Goal: Information Seeking & Learning: Compare options

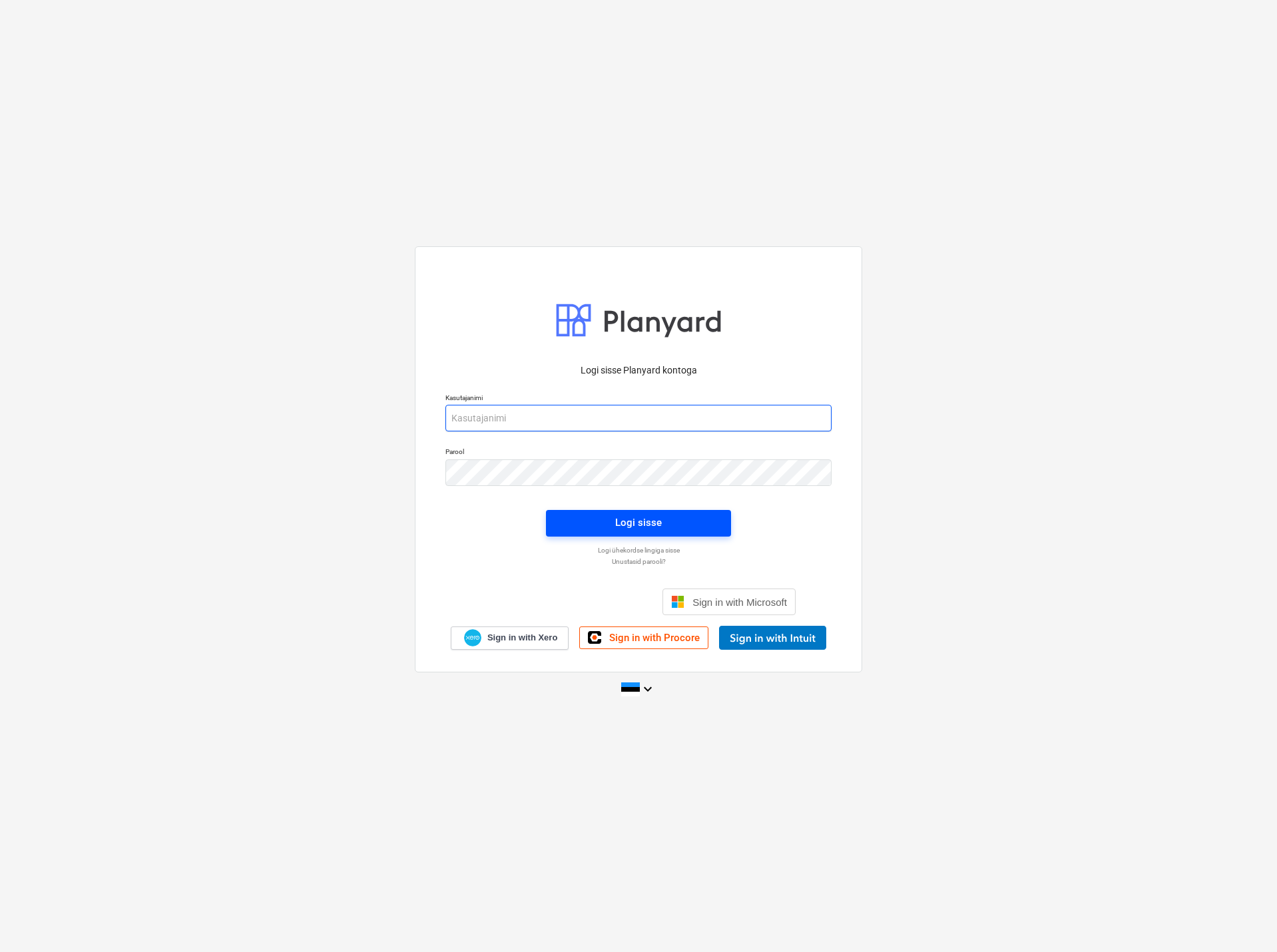
type input "[EMAIL_ADDRESS][DOMAIN_NAME]"
click at [634, 522] on div "Logi sisse" at bounding box center [638, 522] width 46 height 17
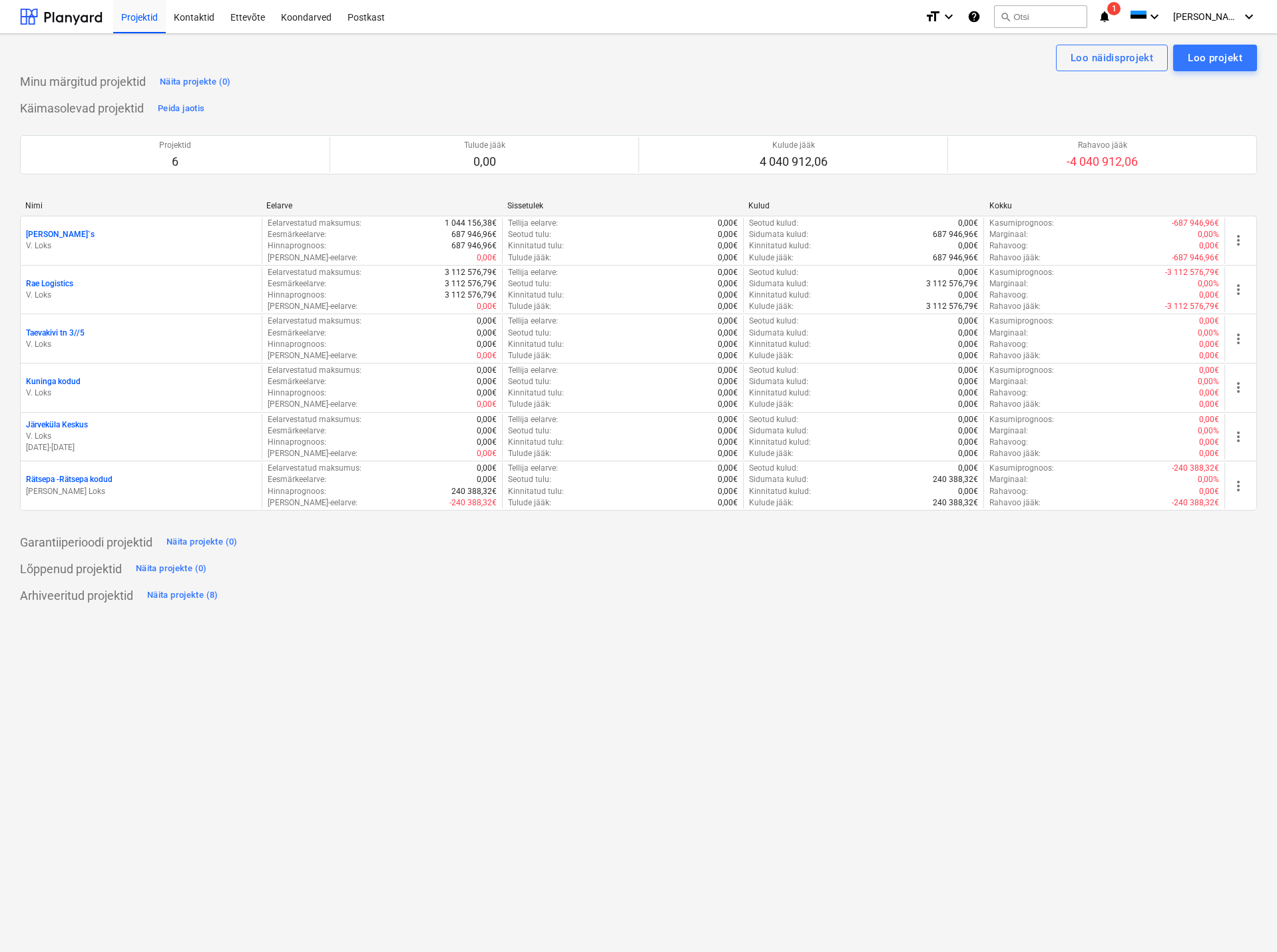
click at [444, 12] on div "Projektid Kontaktid Ettevõte Koondarved Postkast" at bounding box center [513, 16] width 801 height 33
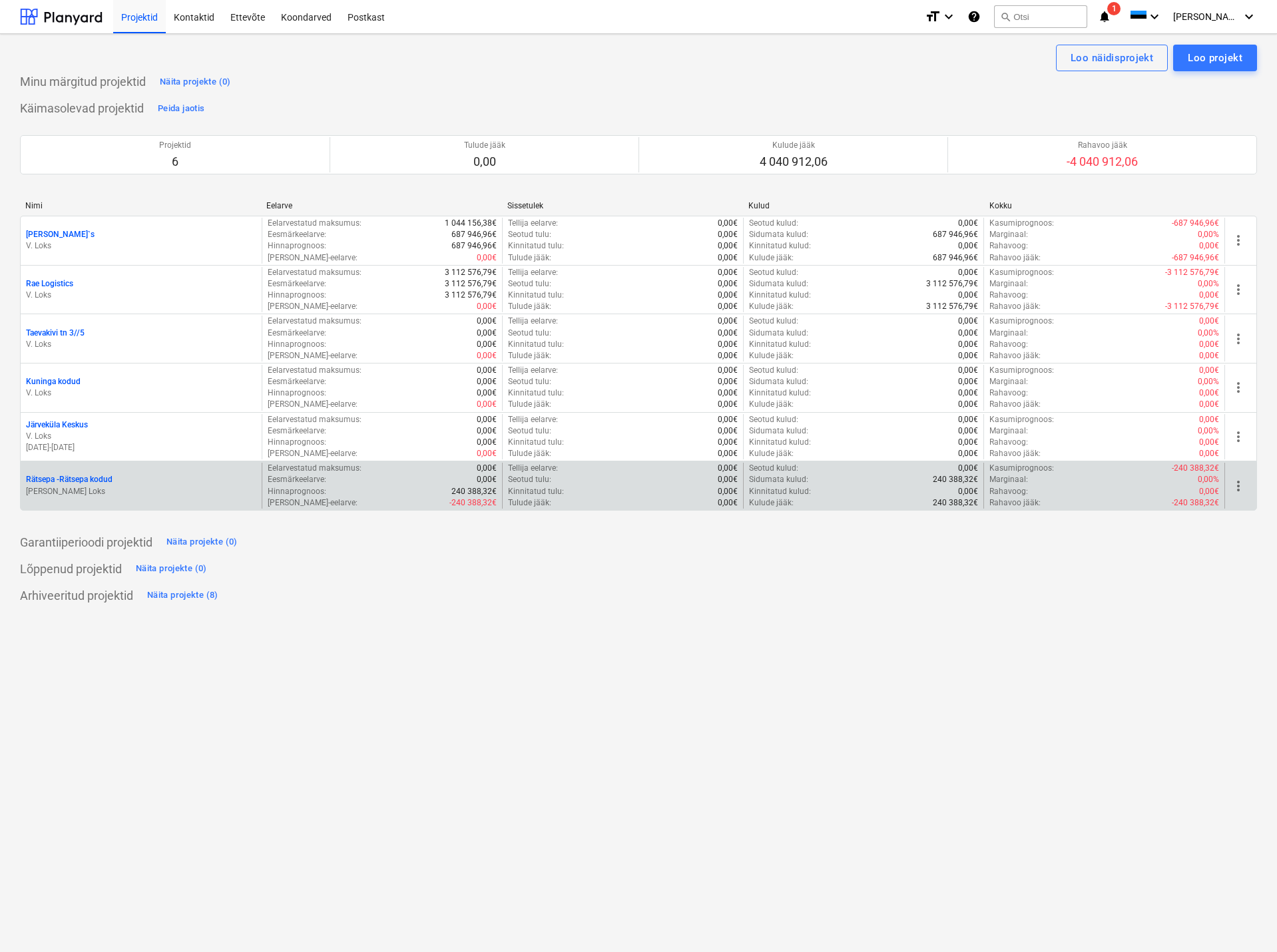
click at [82, 480] on p "Rätsepa - Rätsepa kodud" at bounding box center [69, 479] width 86 height 12
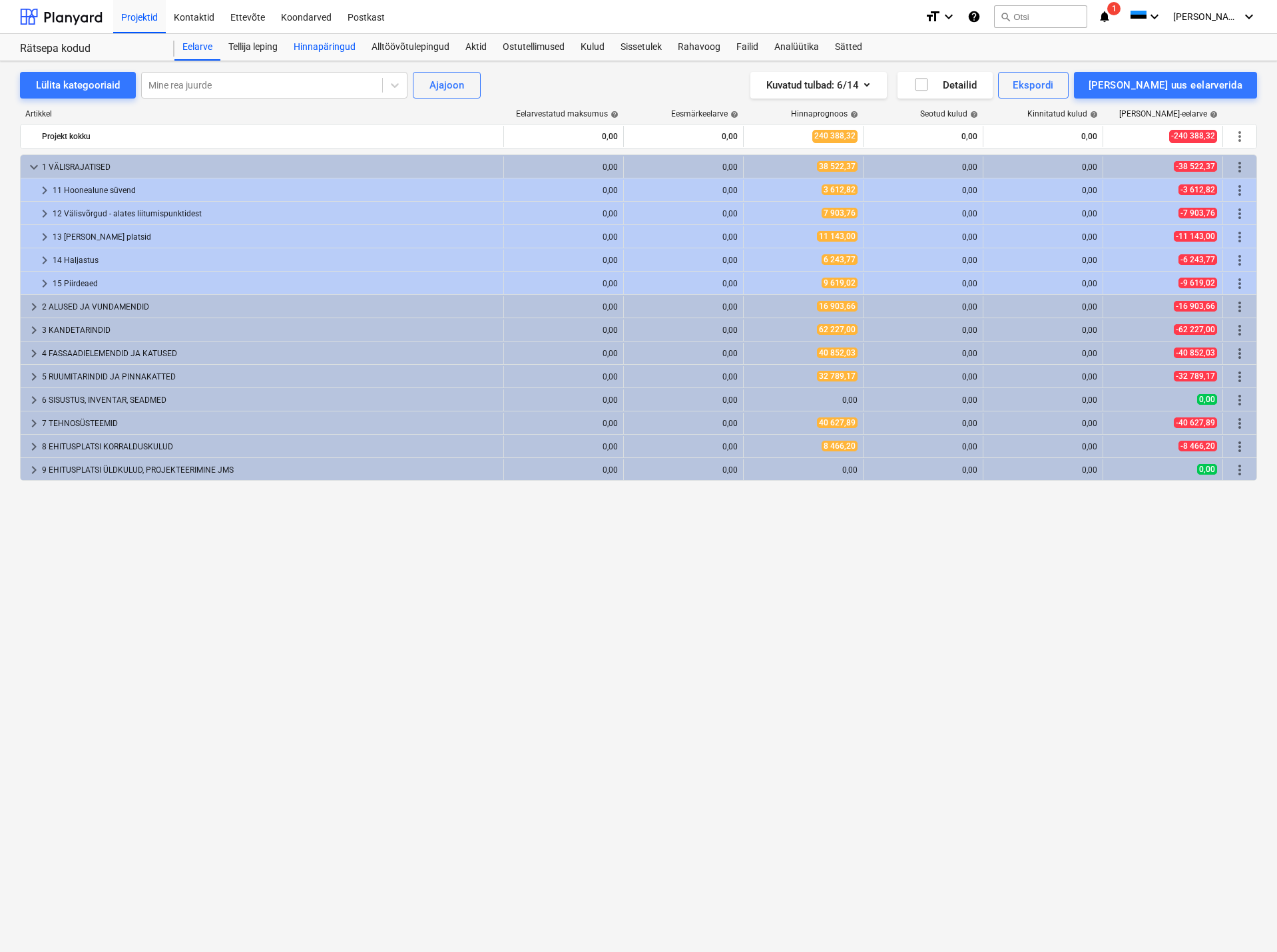
click at [334, 42] on div "Hinnapäringud" at bounding box center [325, 47] width 78 height 27
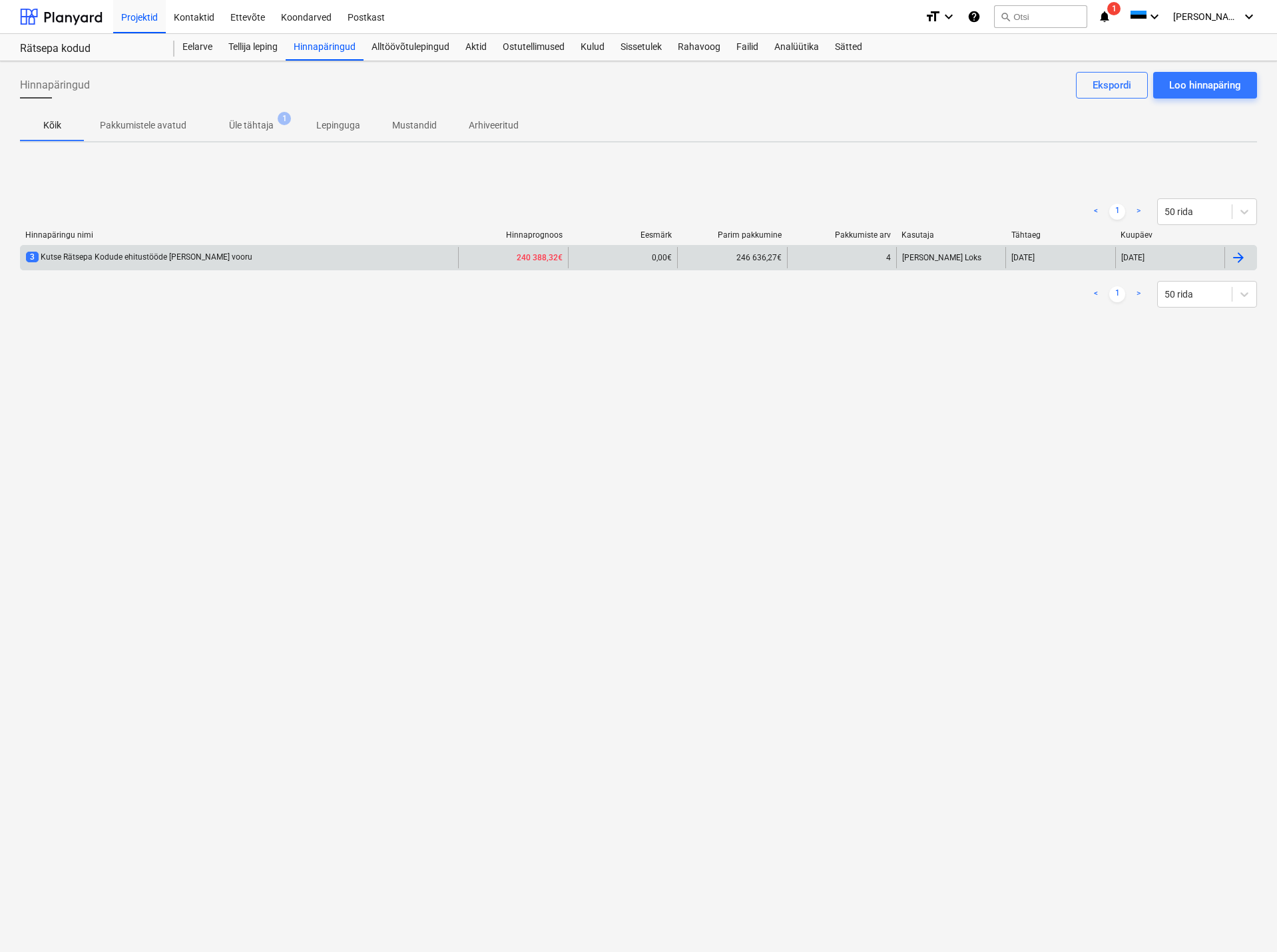
click at [120, 251] on div "3 Kutse Rätsepa Kodude ehitustööde [PERSON_NAME] vooru" at bounding box center [239, 257] width 438 height 21
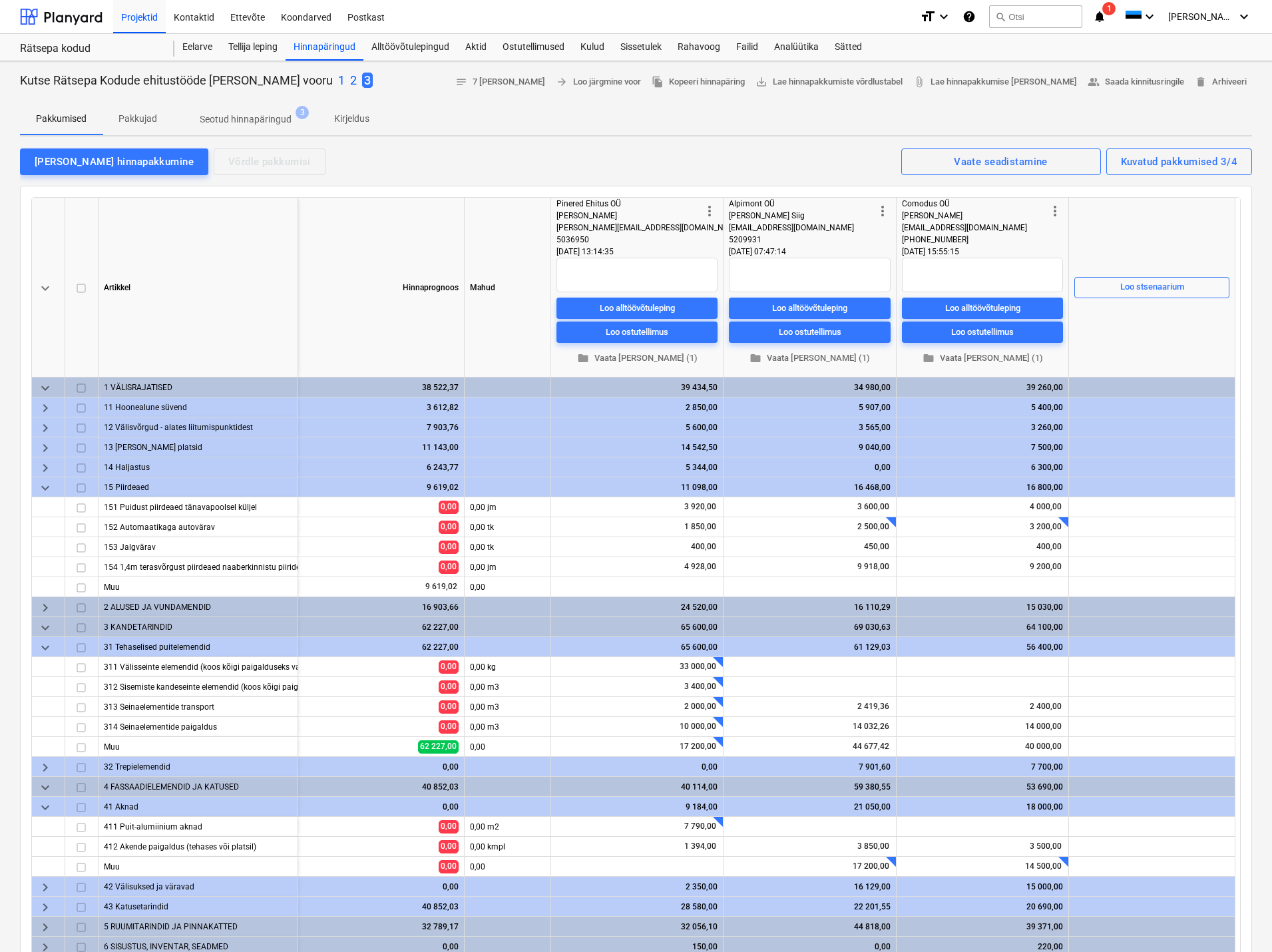
click at [615, 165] on div "[PERSON_NAME] hinnapakkumine Võrdle pakkumisi Kuvatud pakkumised 3/4 Vaate sead…" at bounding box center [636, 161] width 1233 height 28
click at [44, 285] on span "keyboard_arrow_down" at bounding box center [45, 288] width 16 height 16
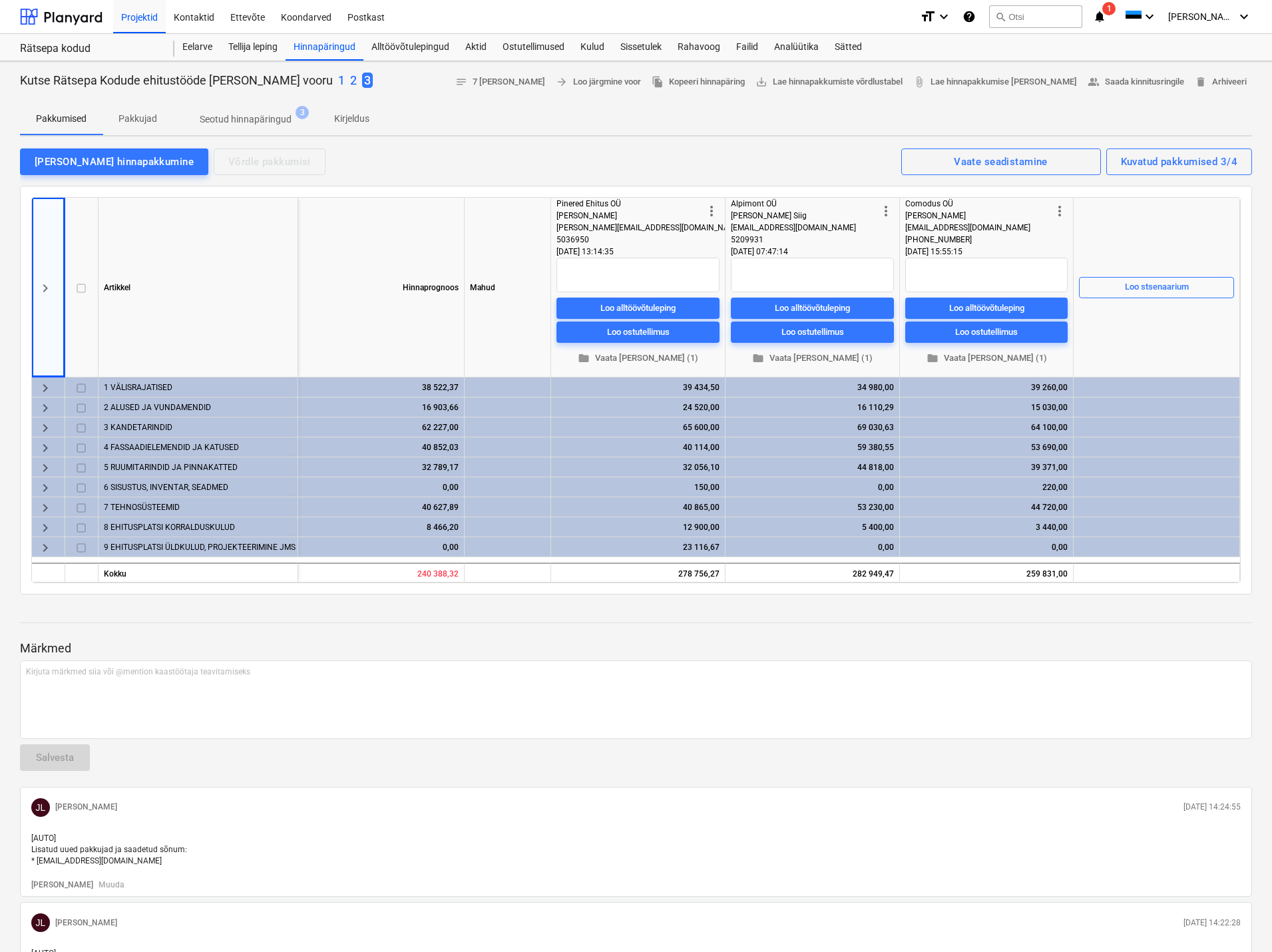
click at [444, 159] on div "[PERSON_NAME] hinnapakkumine Võrdle pakkumisi Kuvatud pakkumised 3/4 Vaate sead…" at bounding box center [636, 161] width 1233 height 28
click at [487, 109] on div "Pakkumised Pakkujad Seotud hinnapäringud 3 Kirjeldus" at bounding box center [636, 119] width 1233 height 32
click at [610, 159] on div "[PERSON_NAME] hinnapakkumine Võrdle pakkumisi Kuvatud pakkumised 3/4 Vaate sead…" at bounding box center [636, 161] width 1233 height 28
click at [436, 163] on div "[PERSON_NAME] hinnapakkumine Võrdle pakkumisi Kuvatud pakkumised 3/4 Vaate sead…" at bounding box center [636, 161] width 1233 height 28
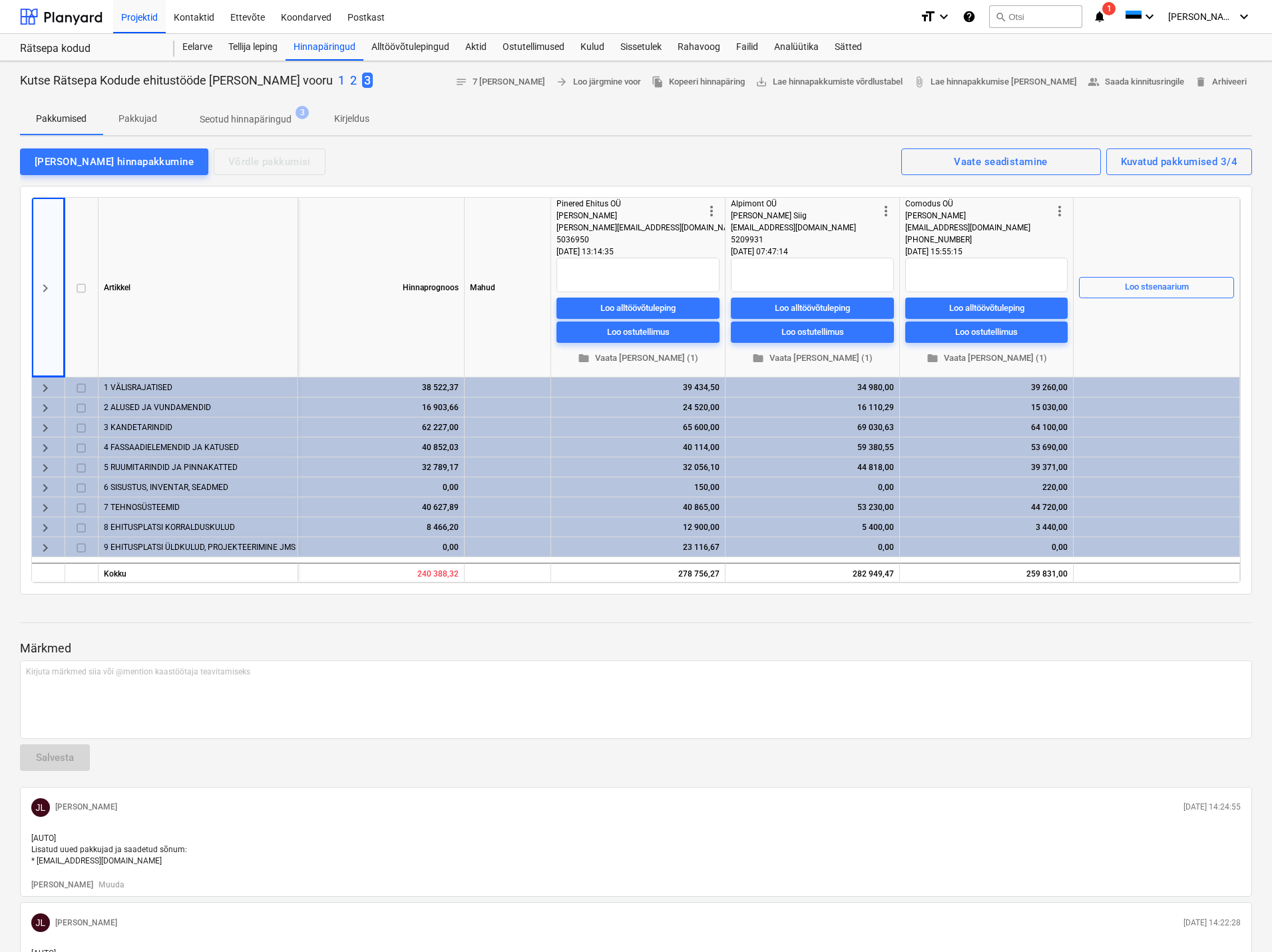
click at [820, 105] on div "Pakkumised Pakkujad Seotud hinnapäringud 3 Kirjeldus" at bounding box center [636, 119] width 1233 height 32
click at [985, 157] on div "Vaate seadistamine" at bounding box center [1001, 161] width 94 height 17
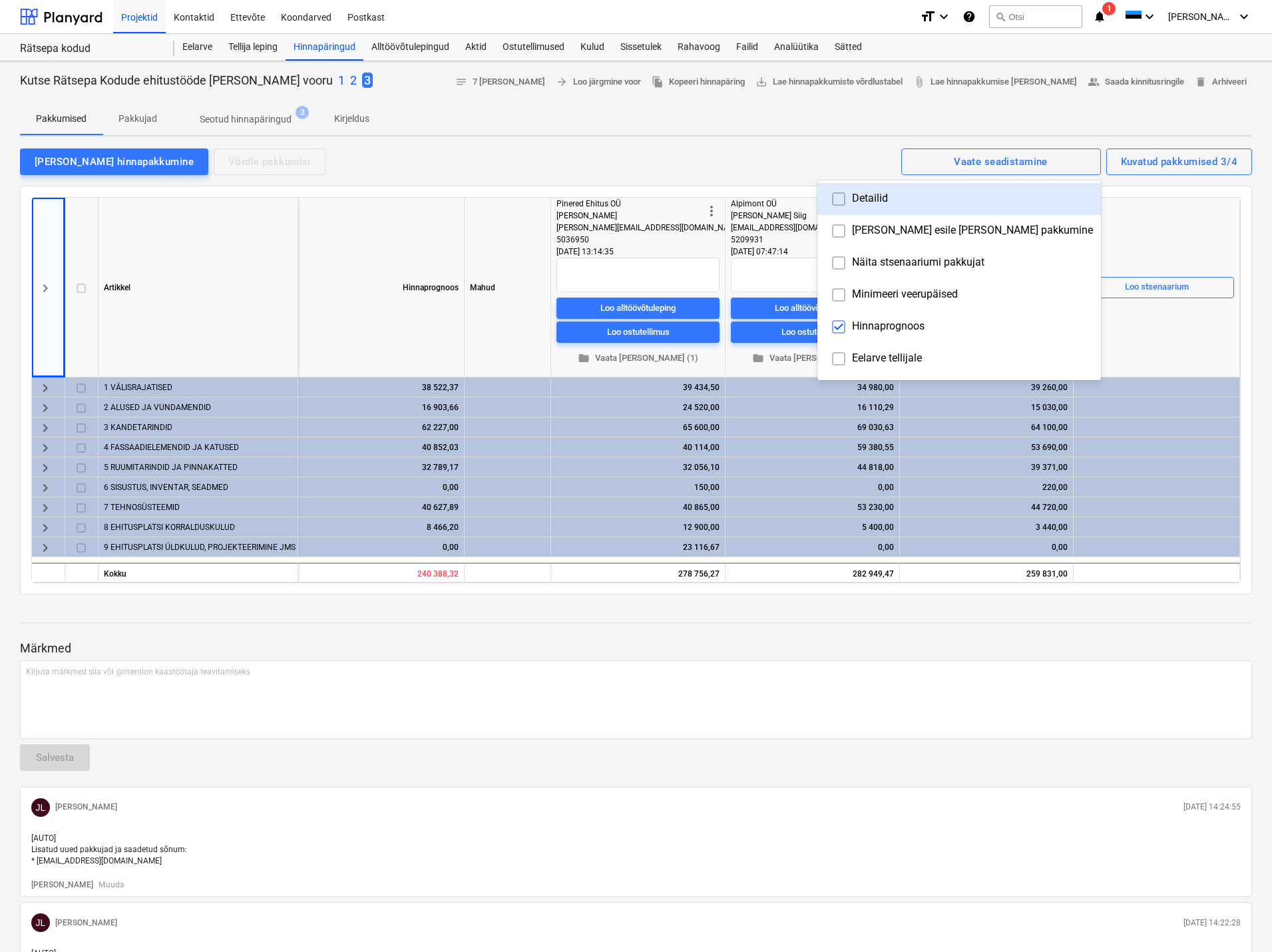
click at [1028, 112] on div at bounding box center [636, 476] width 1272 height 952
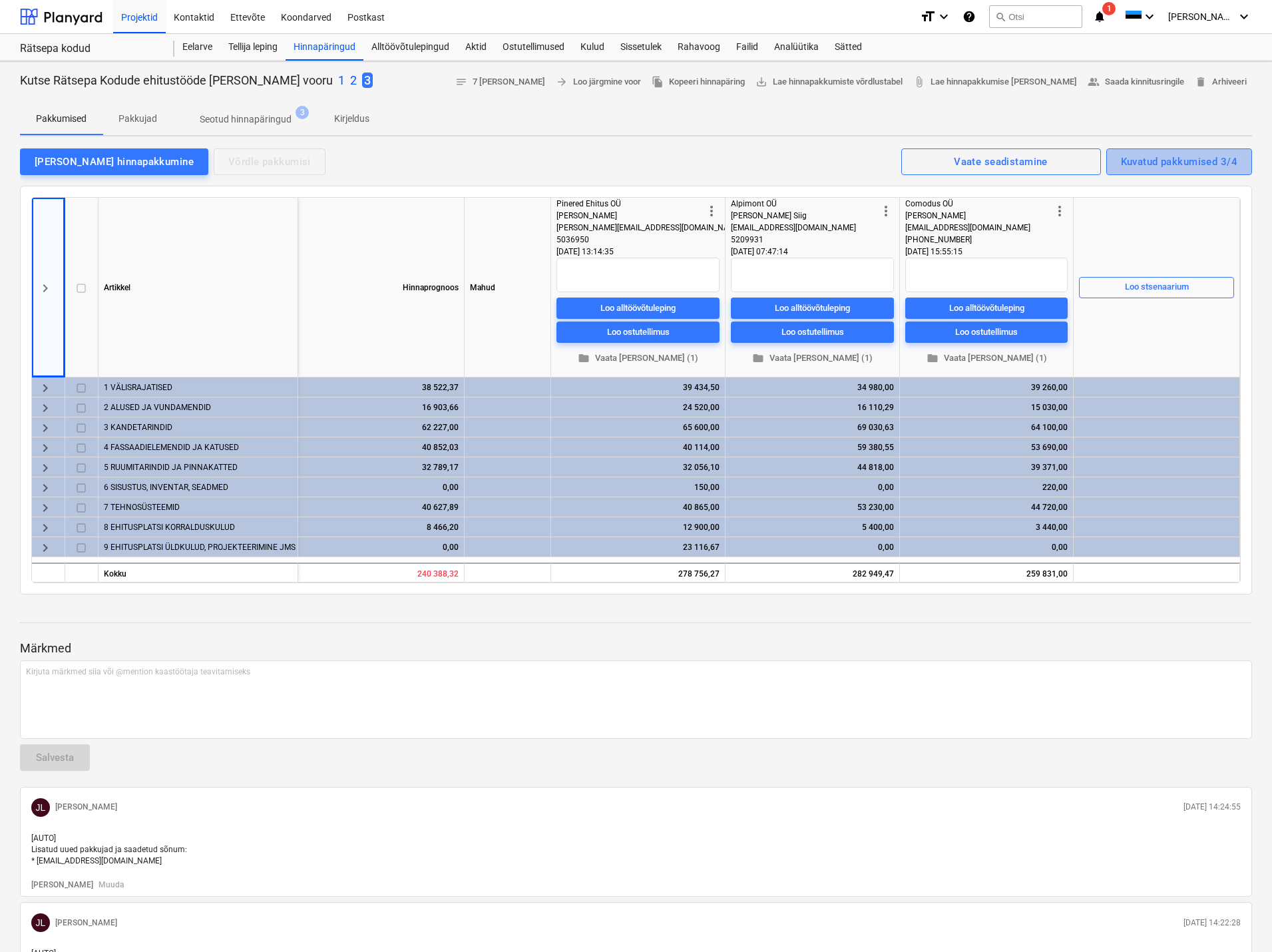
click at [1169, 158] on div "Kuvatud pakkumised 3/4" at bounding box center [1179, 161] width 116 height 17
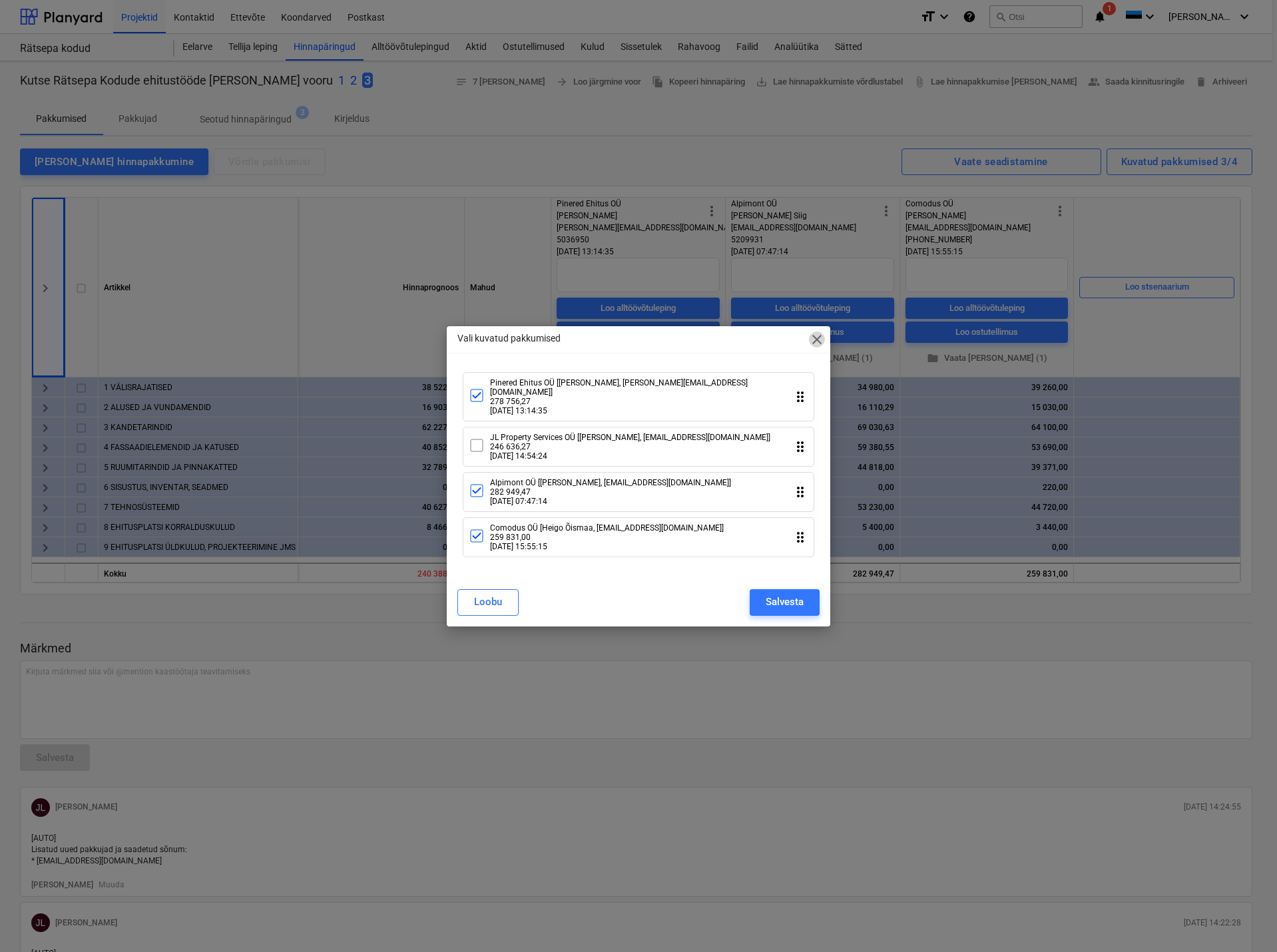
click at [813, 340] on span "close" at bounding box center [817, 339] width 16 height 16
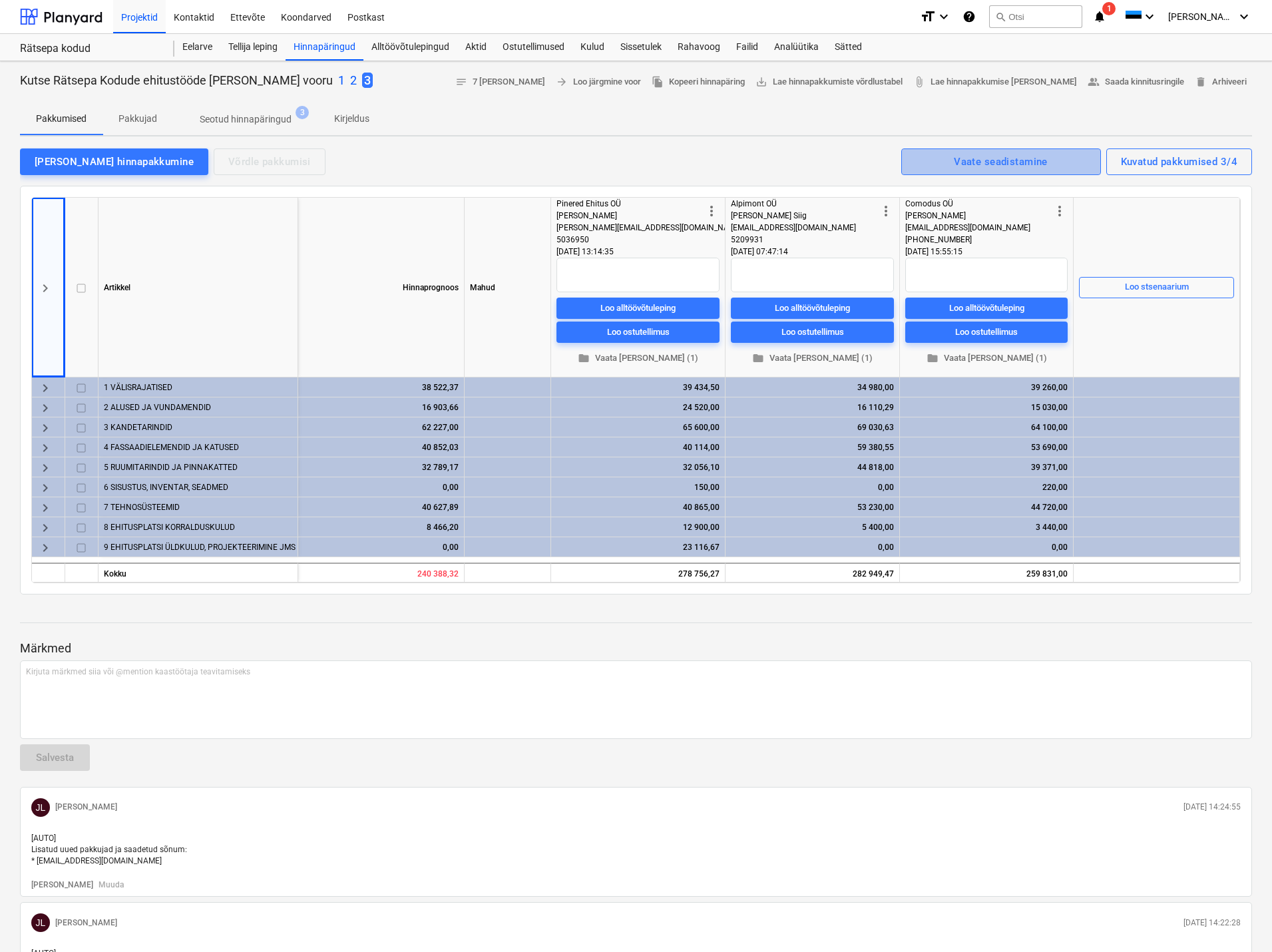
click at [1000, 162] on div "Vaate seadistamine" at bounding box center [1001, 161] width 94 height 17
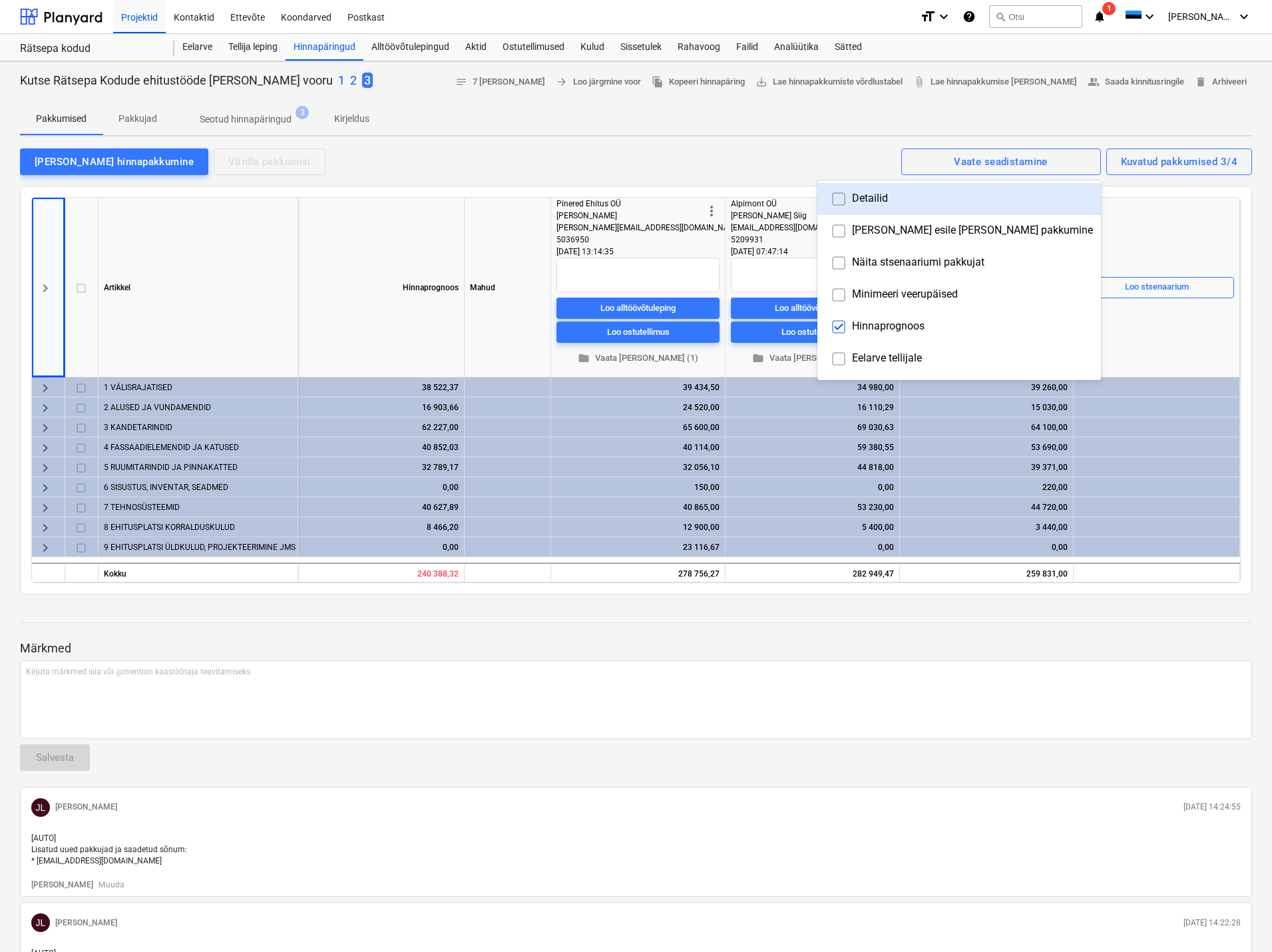
click at [978, 111] on div at bounding box center [636, 476] width 1272 height 952
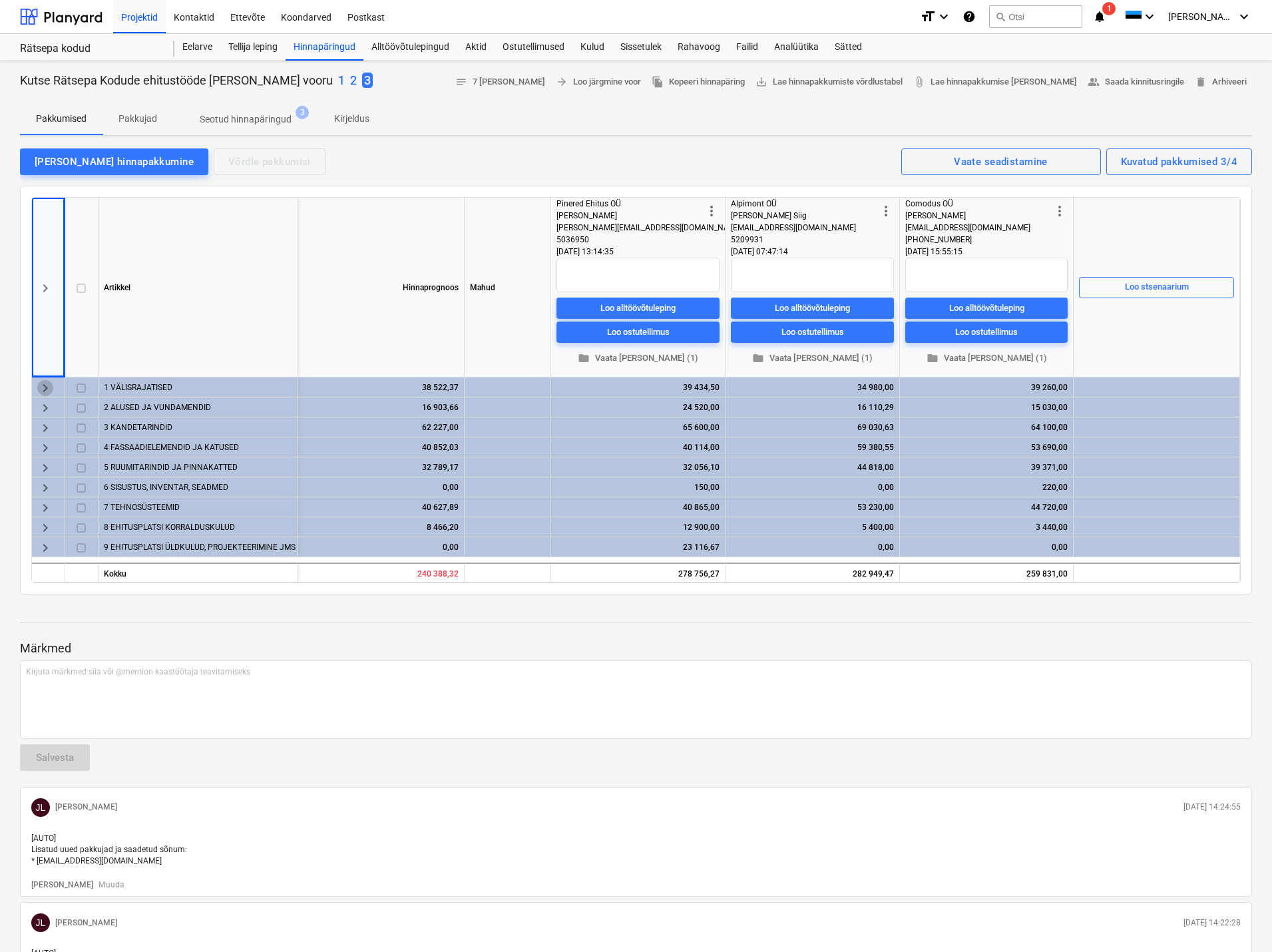
click at [44, 383] on span "keyboard_arrow_right" at bounding box center [45, 388] width 16 height 16
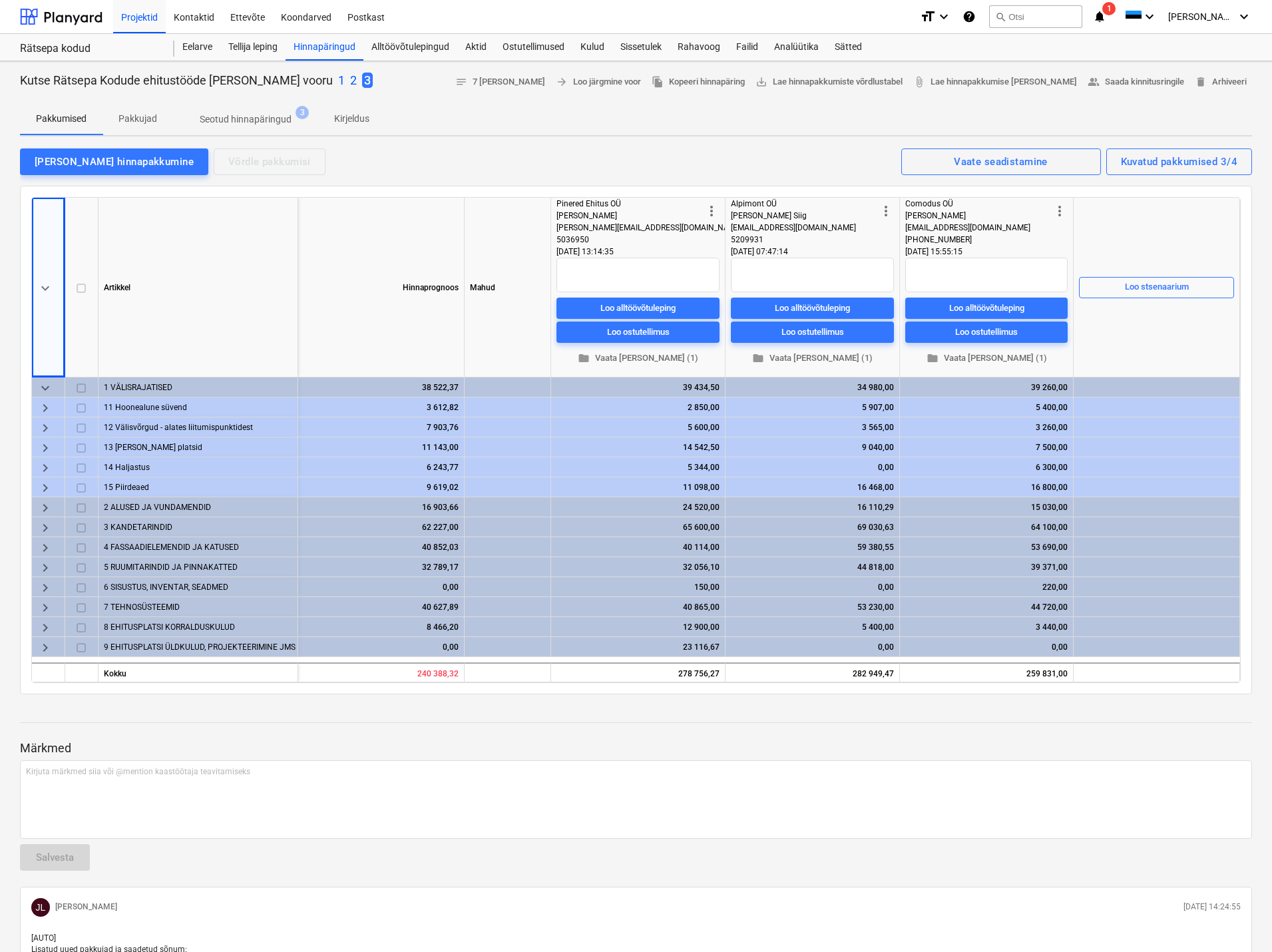
click at [42, 487] on span "keyboard_arrow_right" at bounding box center [45, 487] width 16 height 16
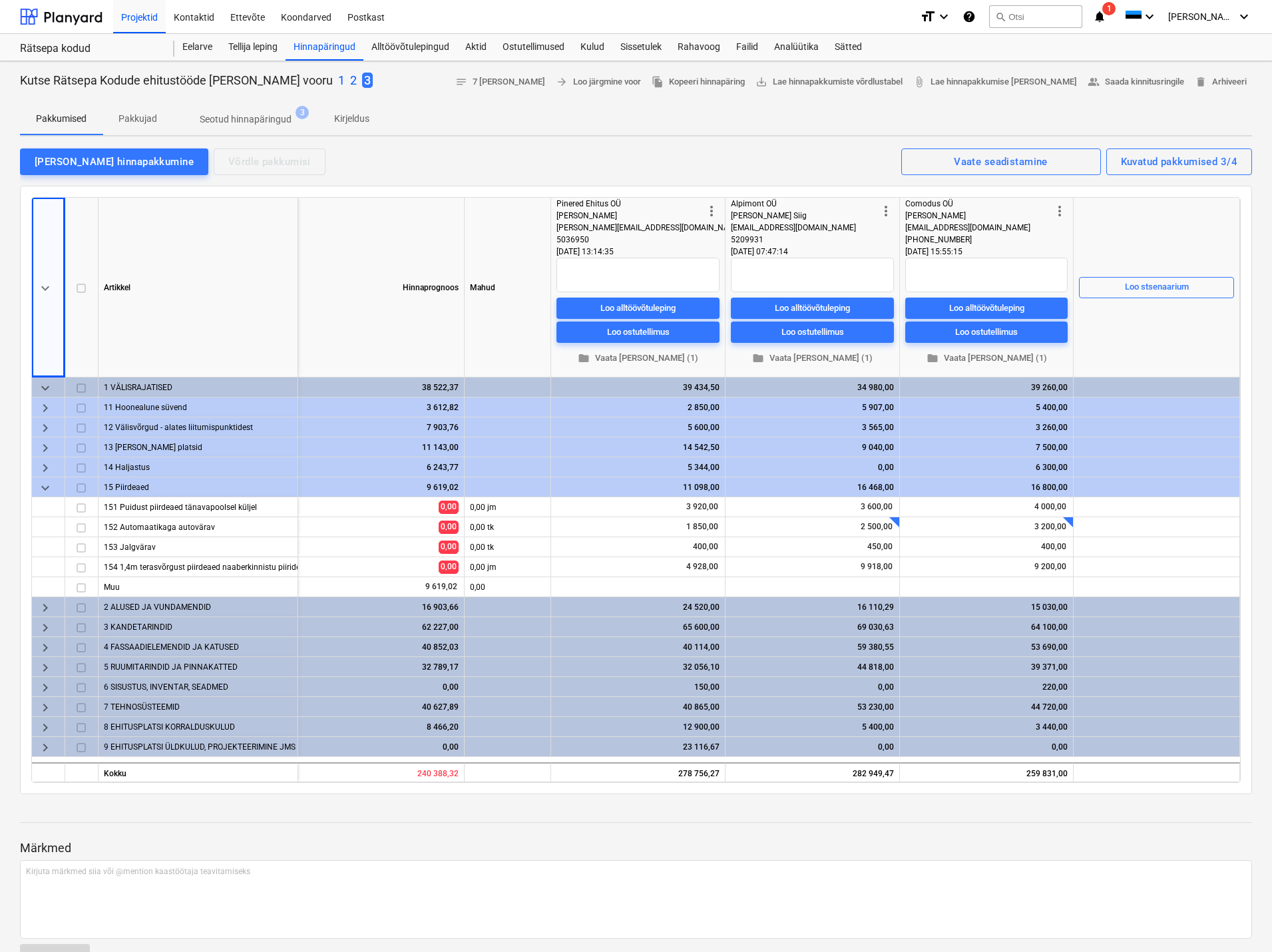
click at [42, 487] on span "keyboard_arrow_down" at bounding box center [45, 487] width 16 height 16
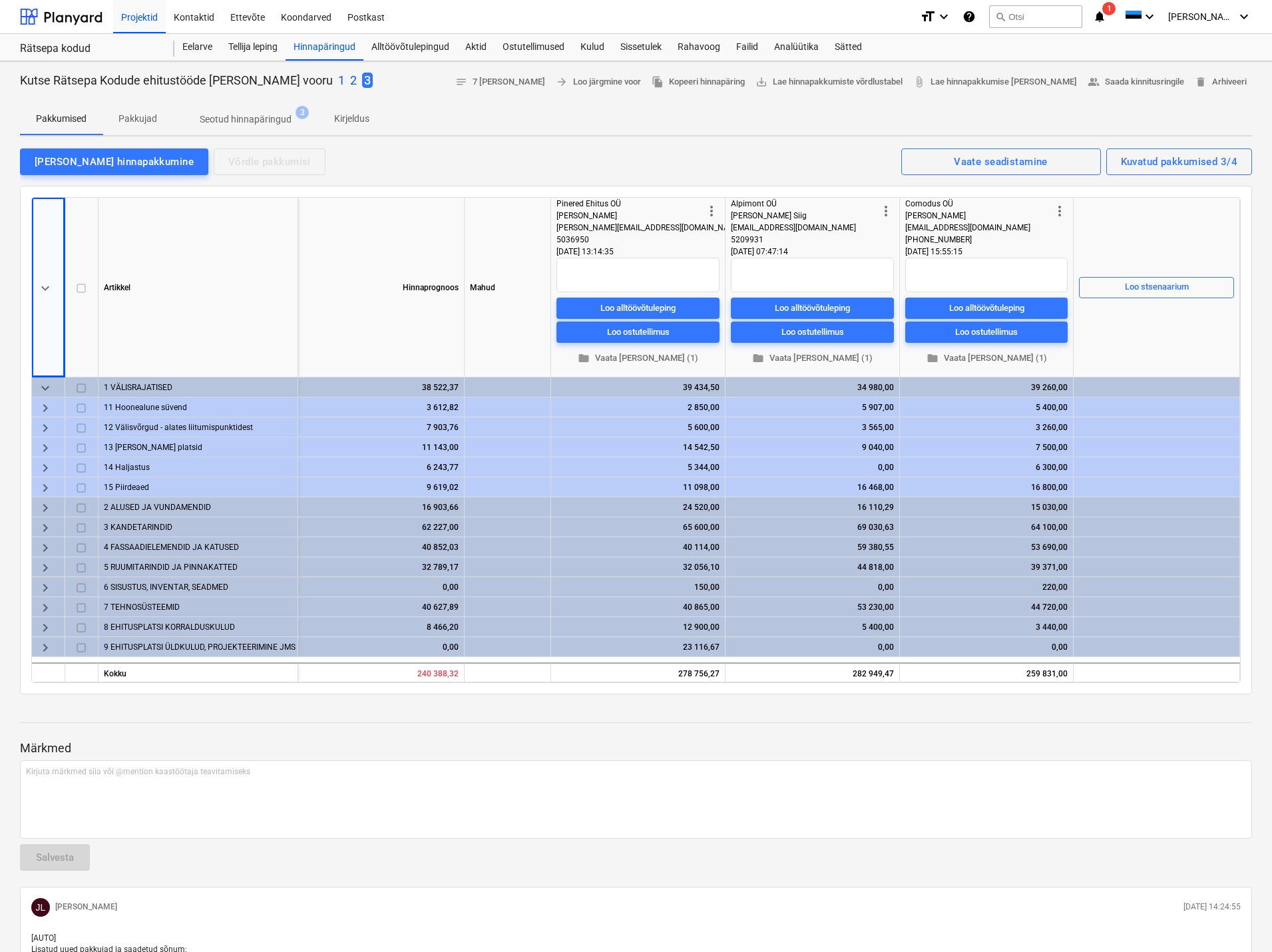
click at [46, 386] on span "keyboard_arrow_down" at bounding box center [45, 388] width 16 height 16
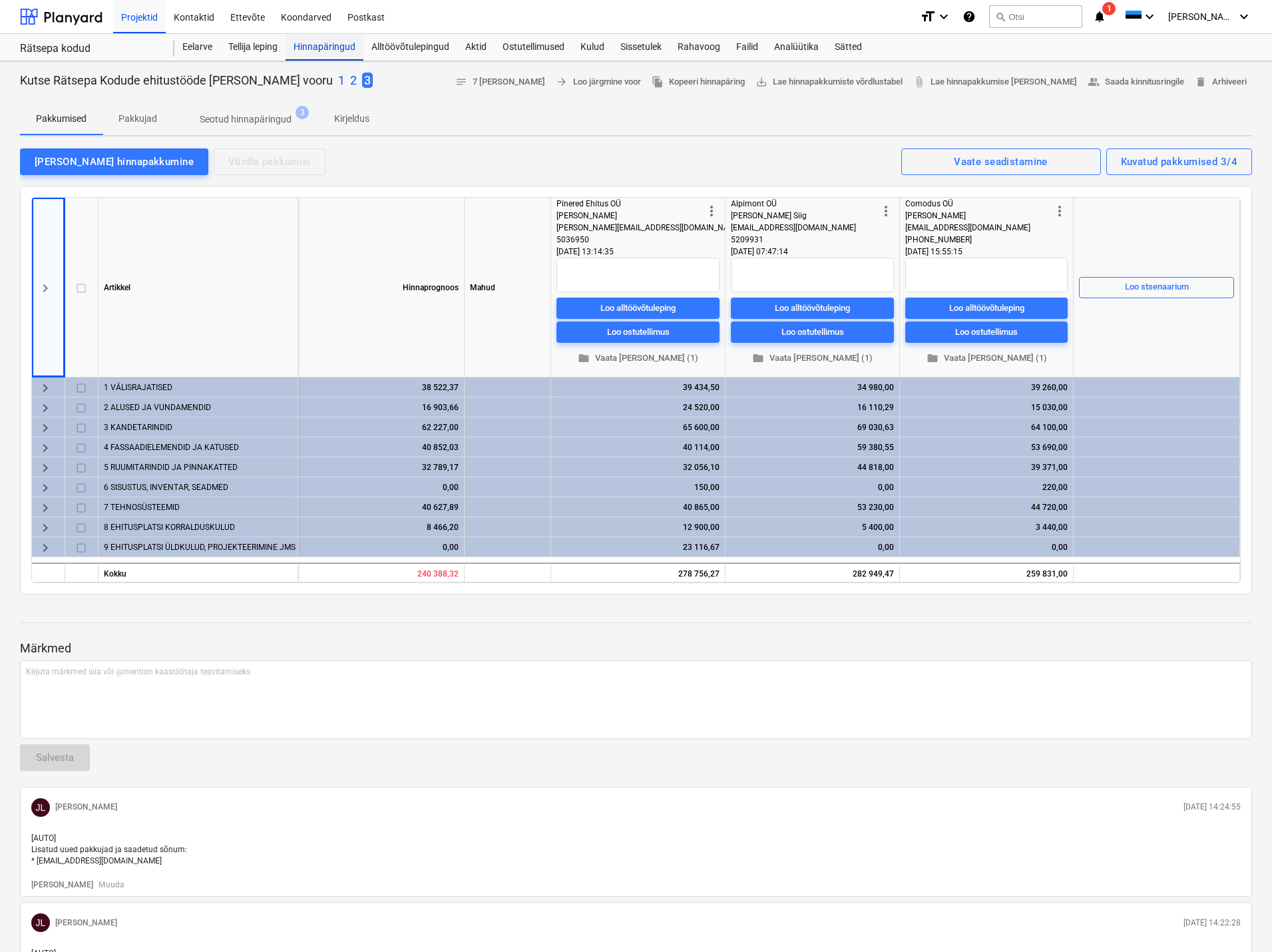
click at [322, 41] on div "Hinnapäringud" at bounding box center [325, 47] width 78 height 27
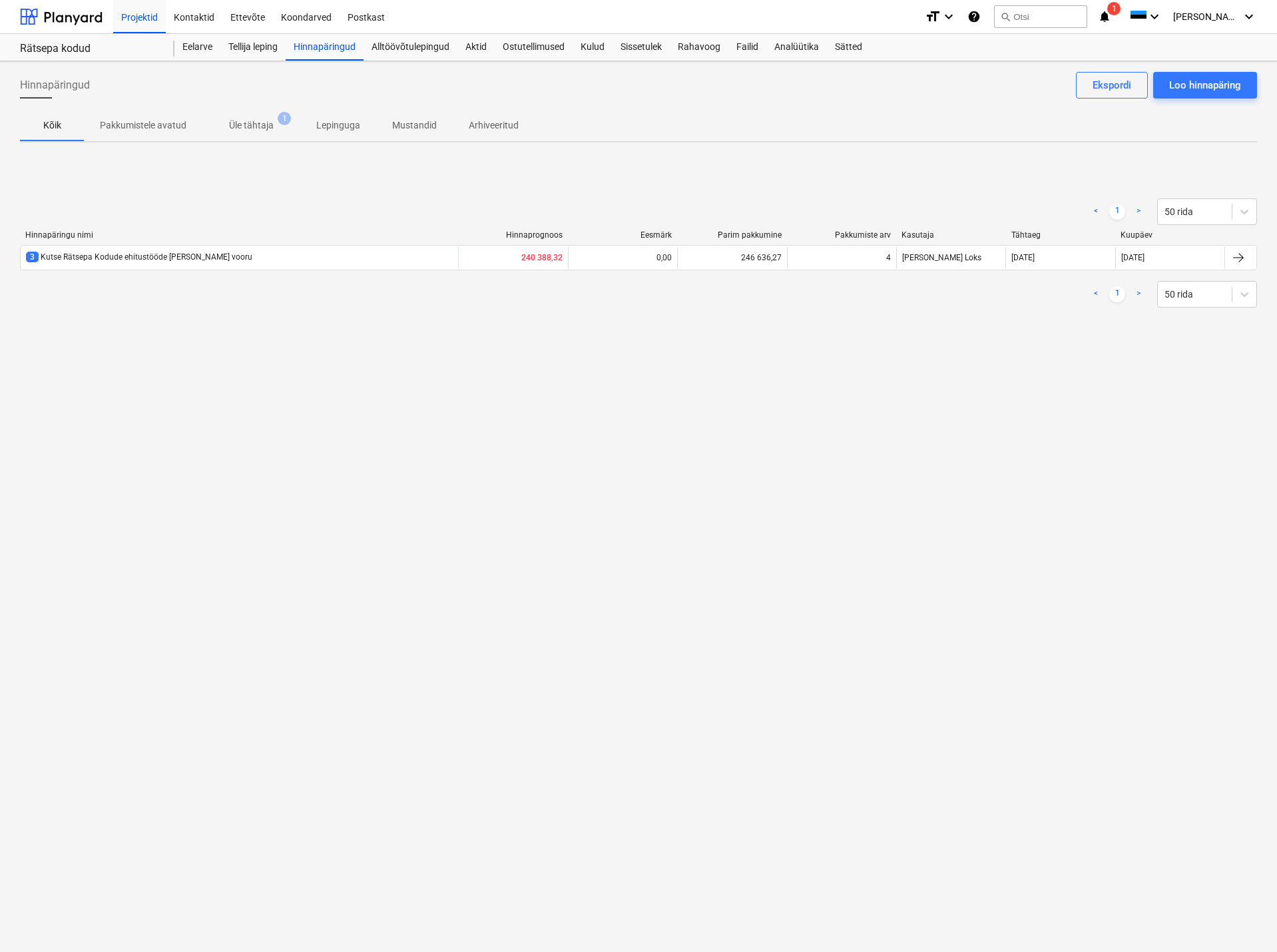
click at [144, 172] on div "< 1 > 50 rida Hinnapäringu nimi Hinnaprognoos Eesmärk Parim pakkumine Pakkumist…" at bounding box center [638, 252] width 1237 height 199
click at [151, 120] on p "Pakkumistele avatud" at bounding box center [143, 125] width 86 height 14
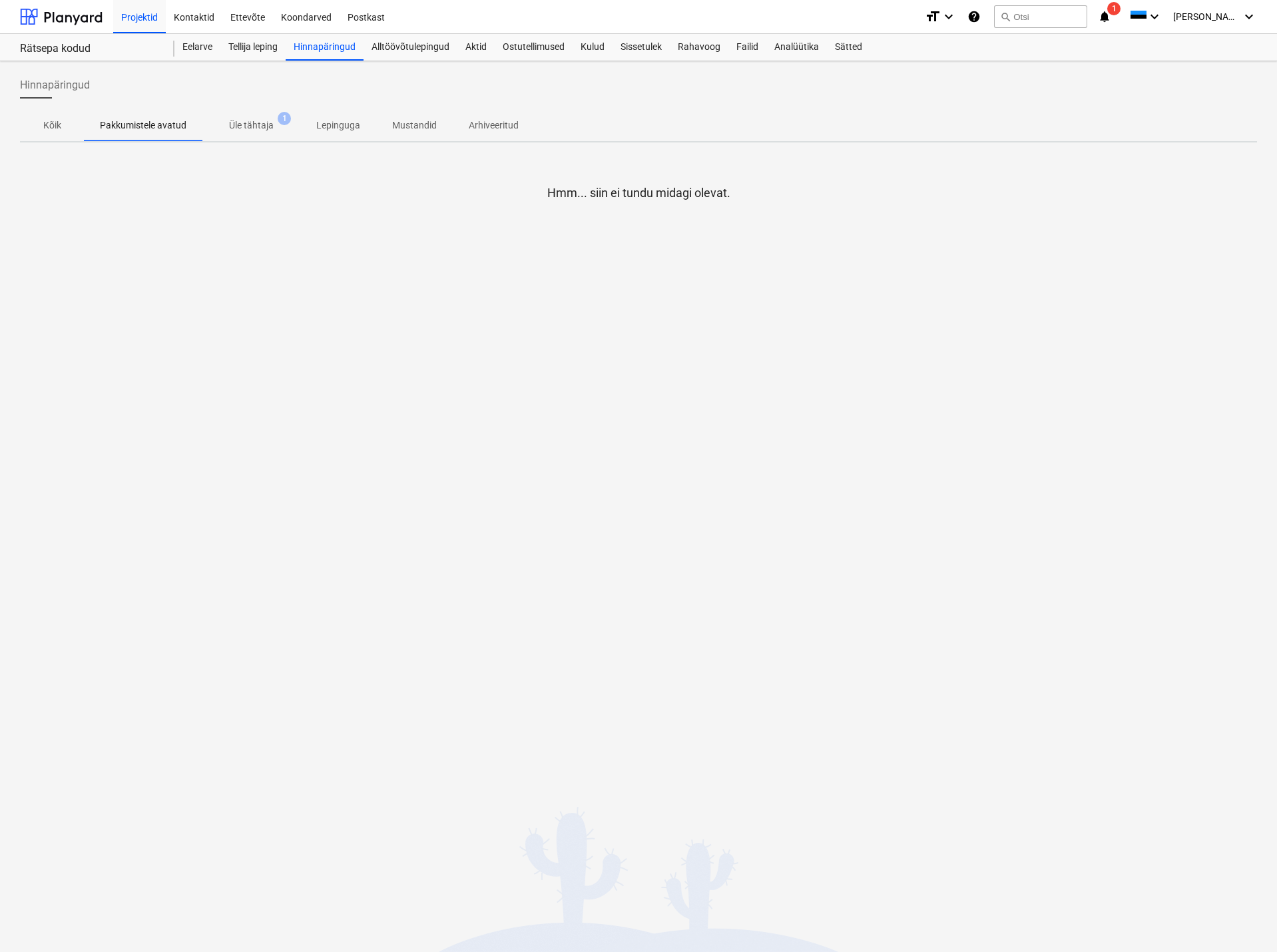
click at [255, 121] on p "Üle tähtaja" at bounding box center [251, 125] width 45 height 14
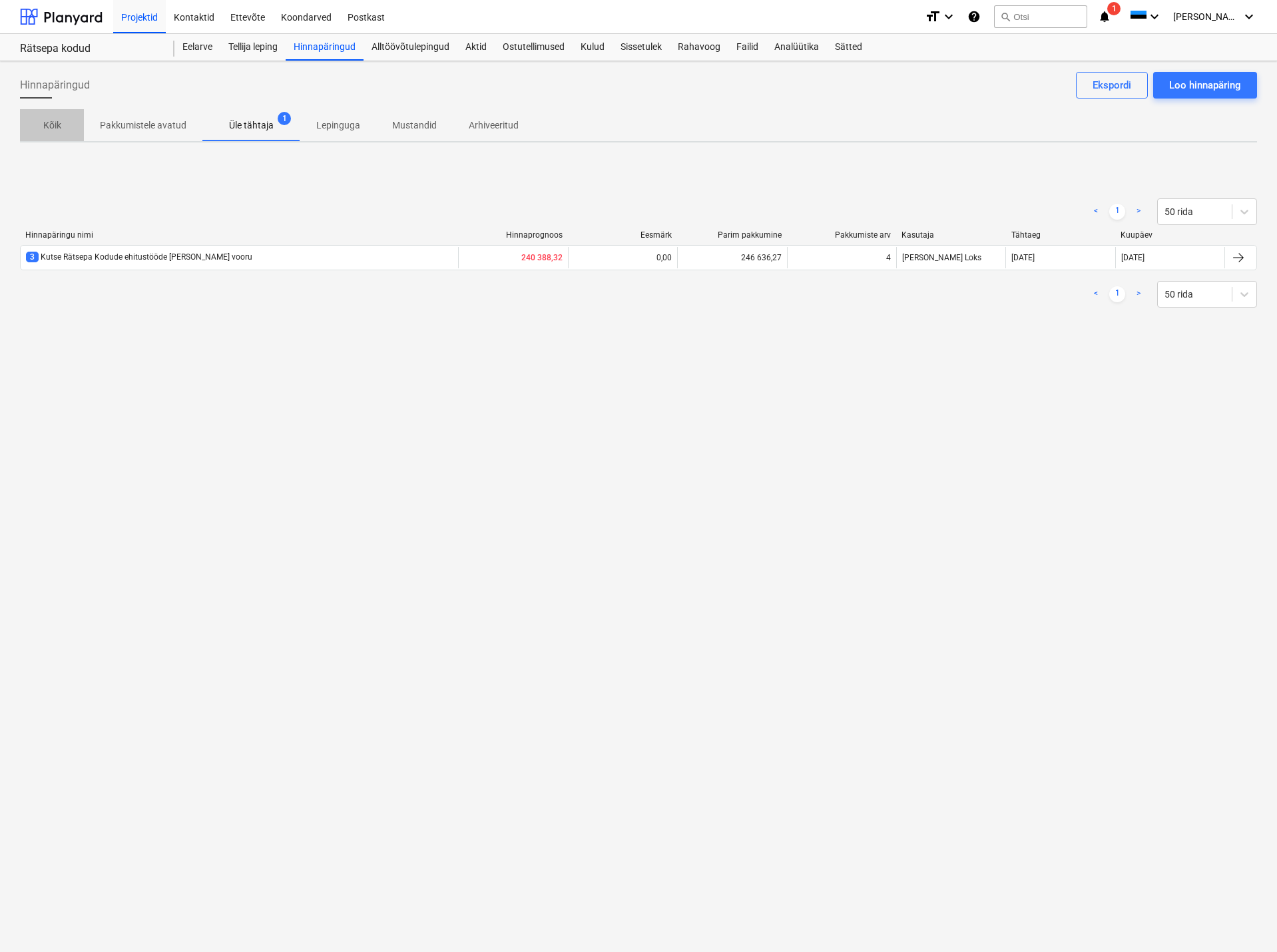
click at [57, 124] on p "Kõik" at bounding box center [52, 125] width 32 height 14
click at [169, 190] on div "< 1 > 50 rida Hinnapäringu nimi Hinnaprognoos Eesmärk Parim pakkumine Pakkumist…" at bounding box center [638, 252] width 1237 height 141
click at [463, 84] on div "Hinnapäringud Loo hinnapäring Ekspordi" at bounding box center [638, 91] width 1237 height 37
click at [486, 120] on p "Arhiveeritud" at bounding box center [494, 125] width 50 height 14
click at [50, 122] on p "Kõik" at bounding box center [52, 125] width 32 height 14
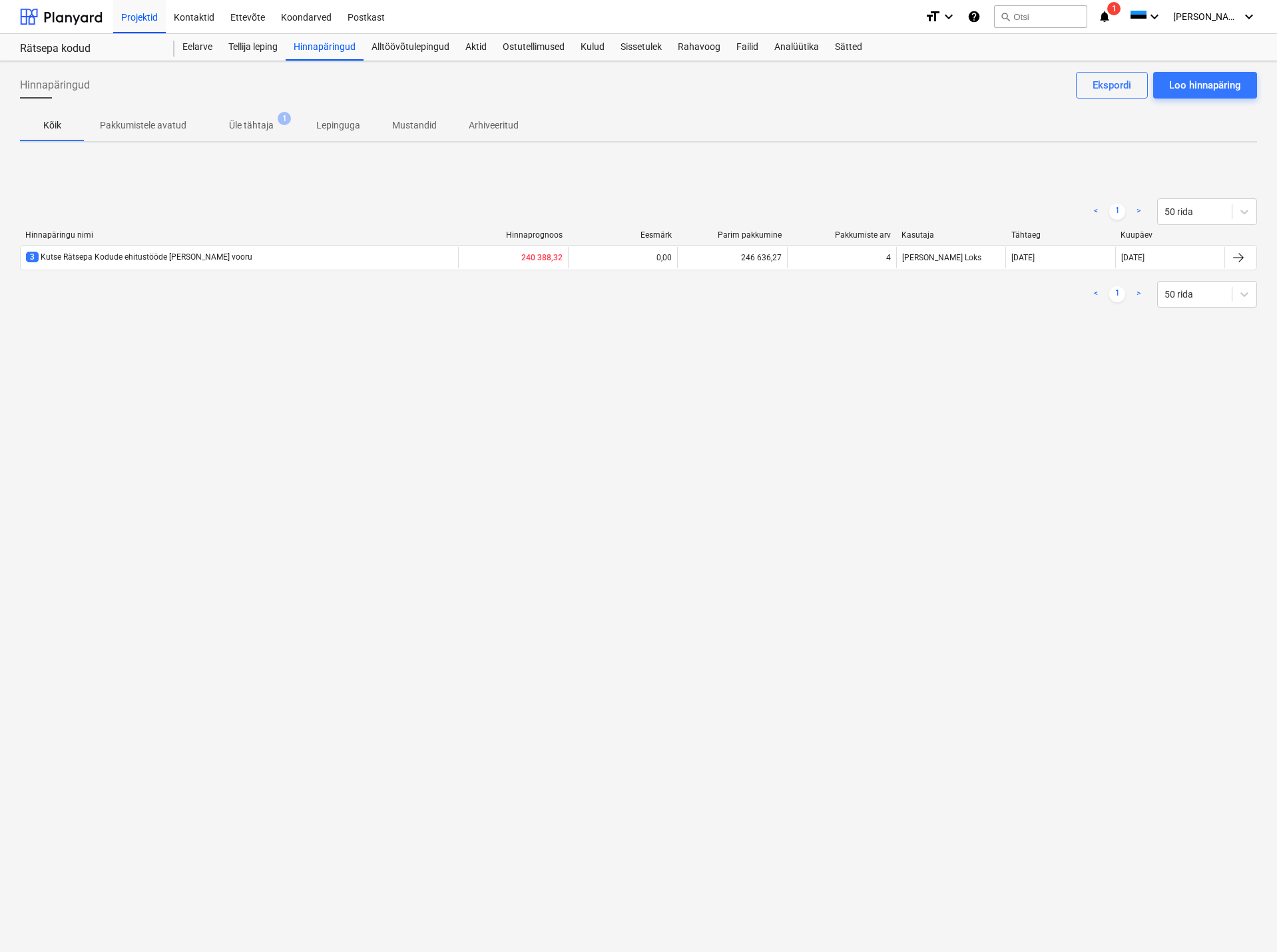
click at [265, 201] on div "< 1 > 50 rida" at bounding box center [638, 212] width 1237 height 27
click at [218, 171] on div "< 1 > 50 rida Hinnapäringu nimi Hinnaprognoos Eesmärk Parim pakkumine Pakkumist…" at bounding box center [638, 252] width 1237 height 199
click at [155, 120] on p "Pakkumistele avatud" at bounding box center [143, 125] width 86 height 14
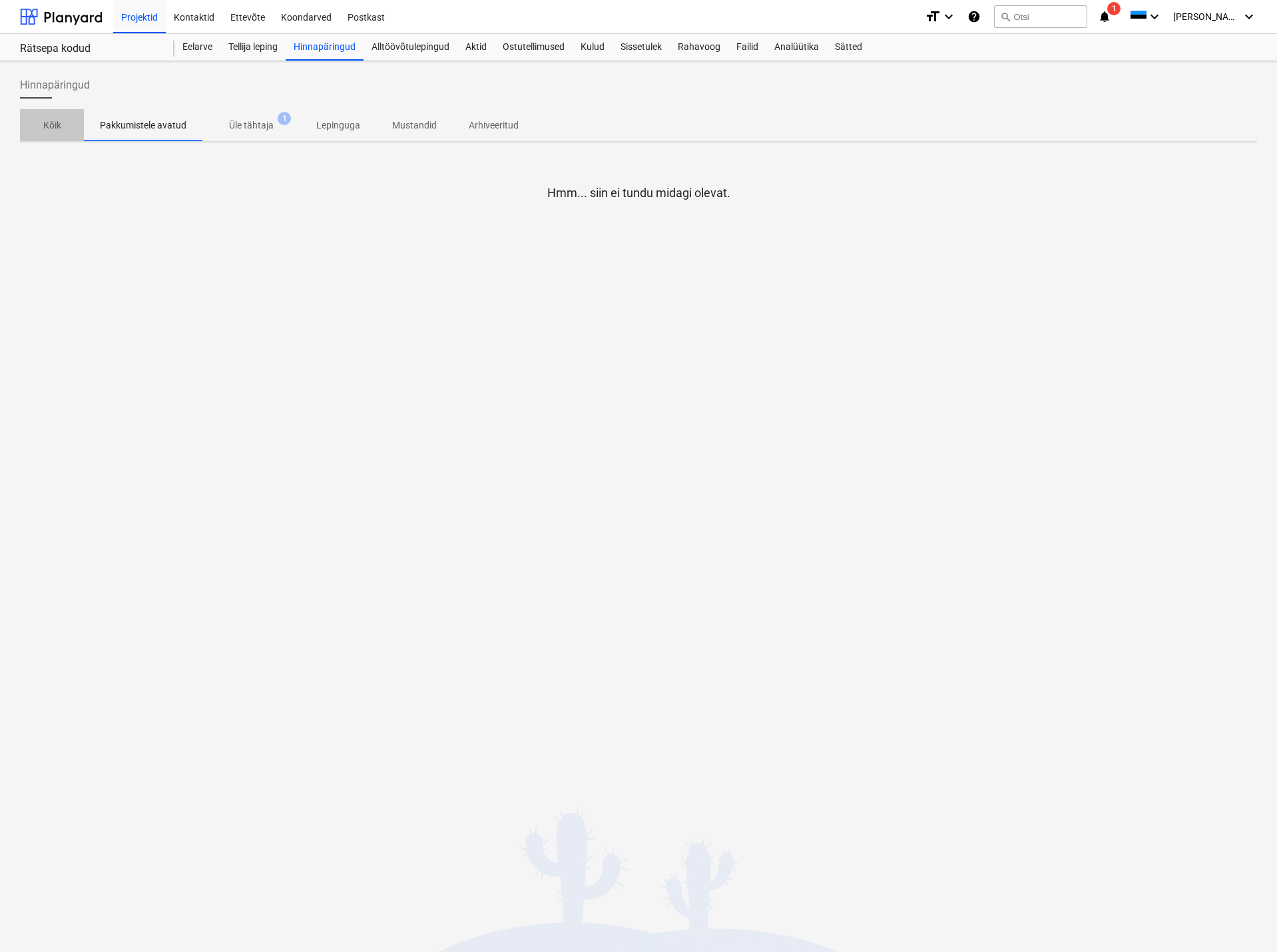
click at [58, 120] on p "Kõik" at bounding box center [52, 125] width 32 height 14
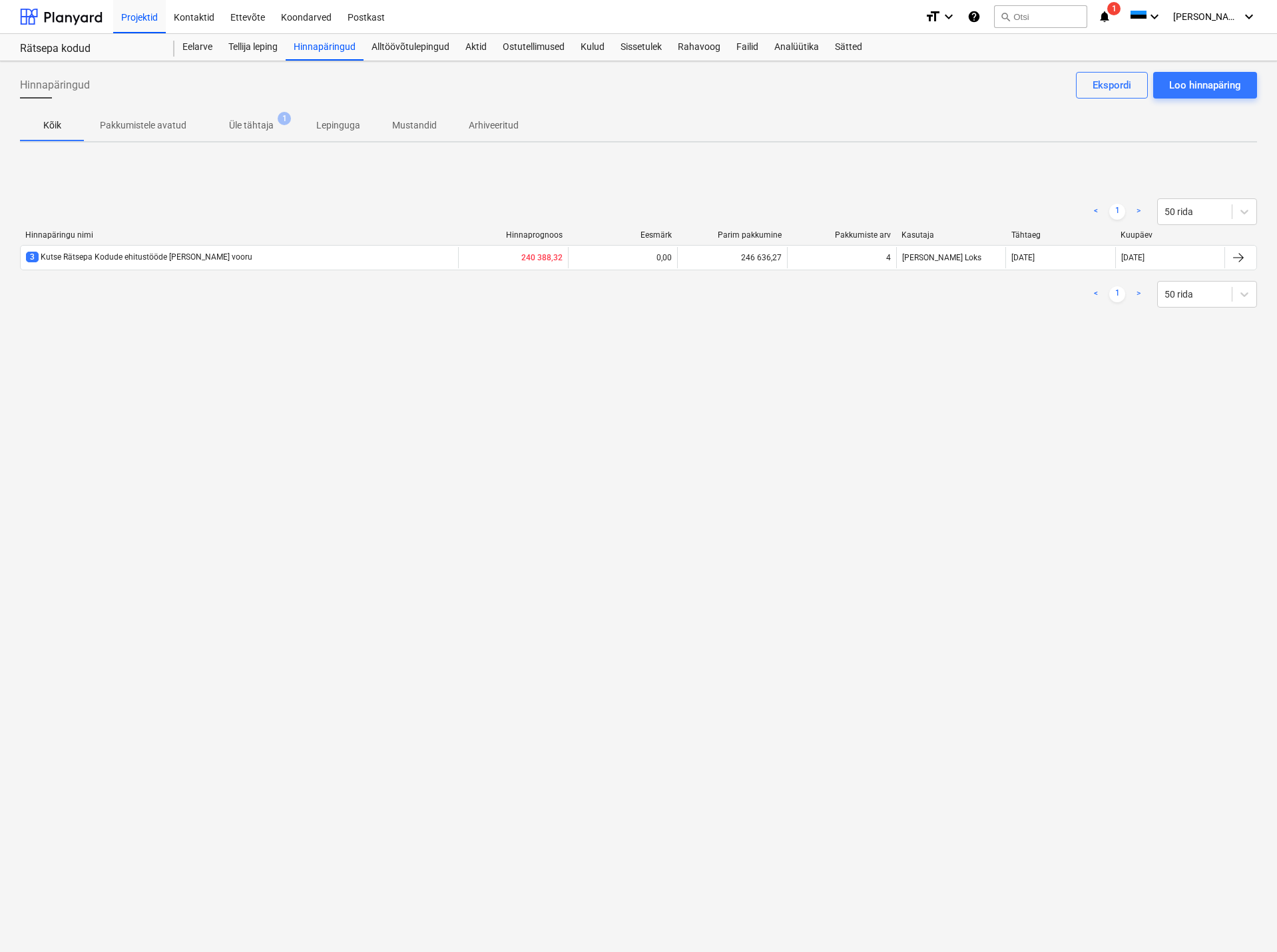
click at [295, 180] on div "< 1 > 50 rida Hinnapäringu nimi Hinnaprognoos Eesmärk Parim pakkumine Pakkumist…" at bounding box center [638, 252] width 1237 height 199
click at [416, 120] on p "Mustandid" at bounding box center [415, 125] width 45 height 14
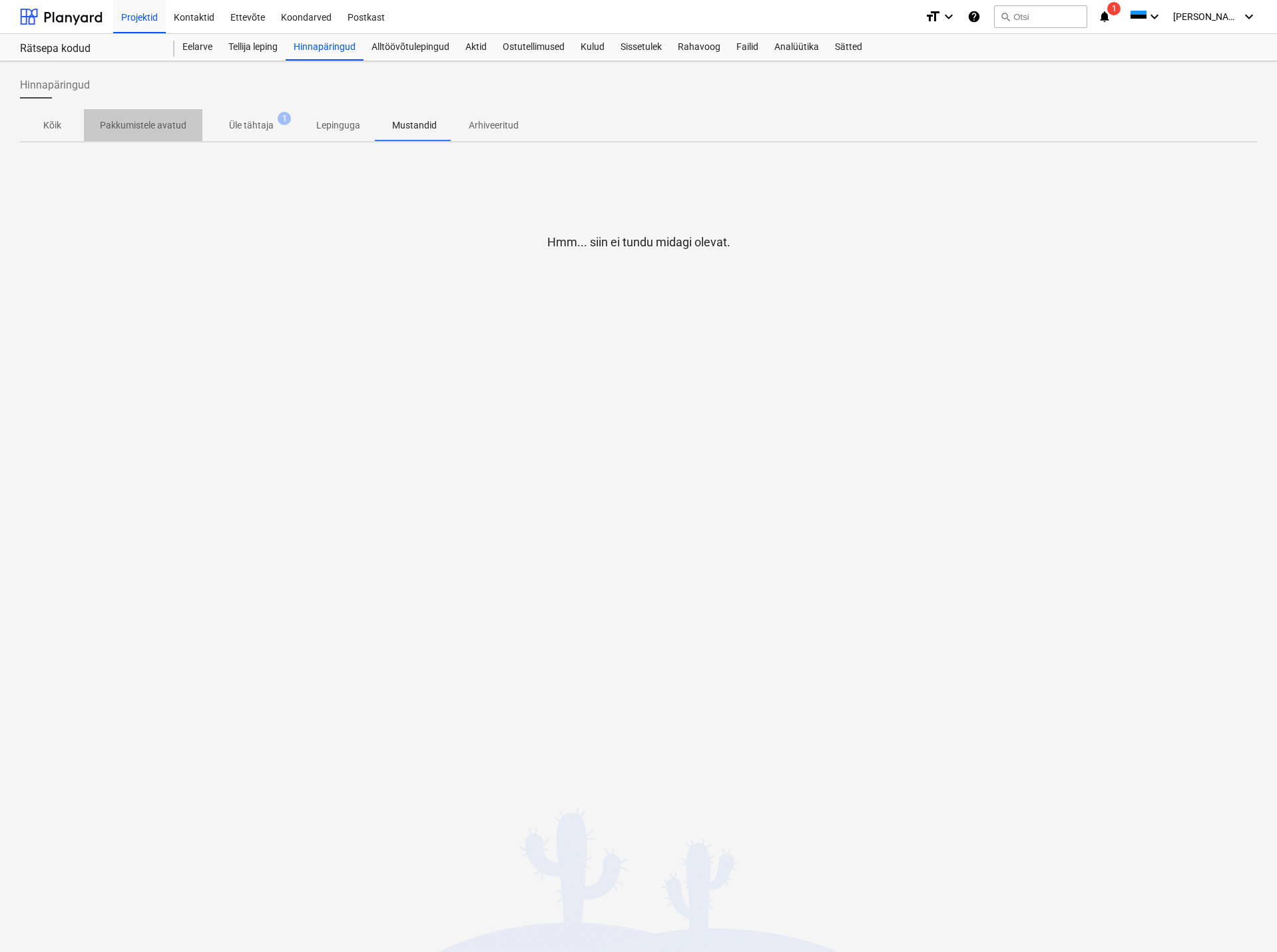
click at [141, 119] on p "Pakkumistele avatud" at bounding box center [143, 125] width 86 height 14
click at [498, 122] on p "Arhiveeritud" at bounding box center [494, 125] width 50 height 14
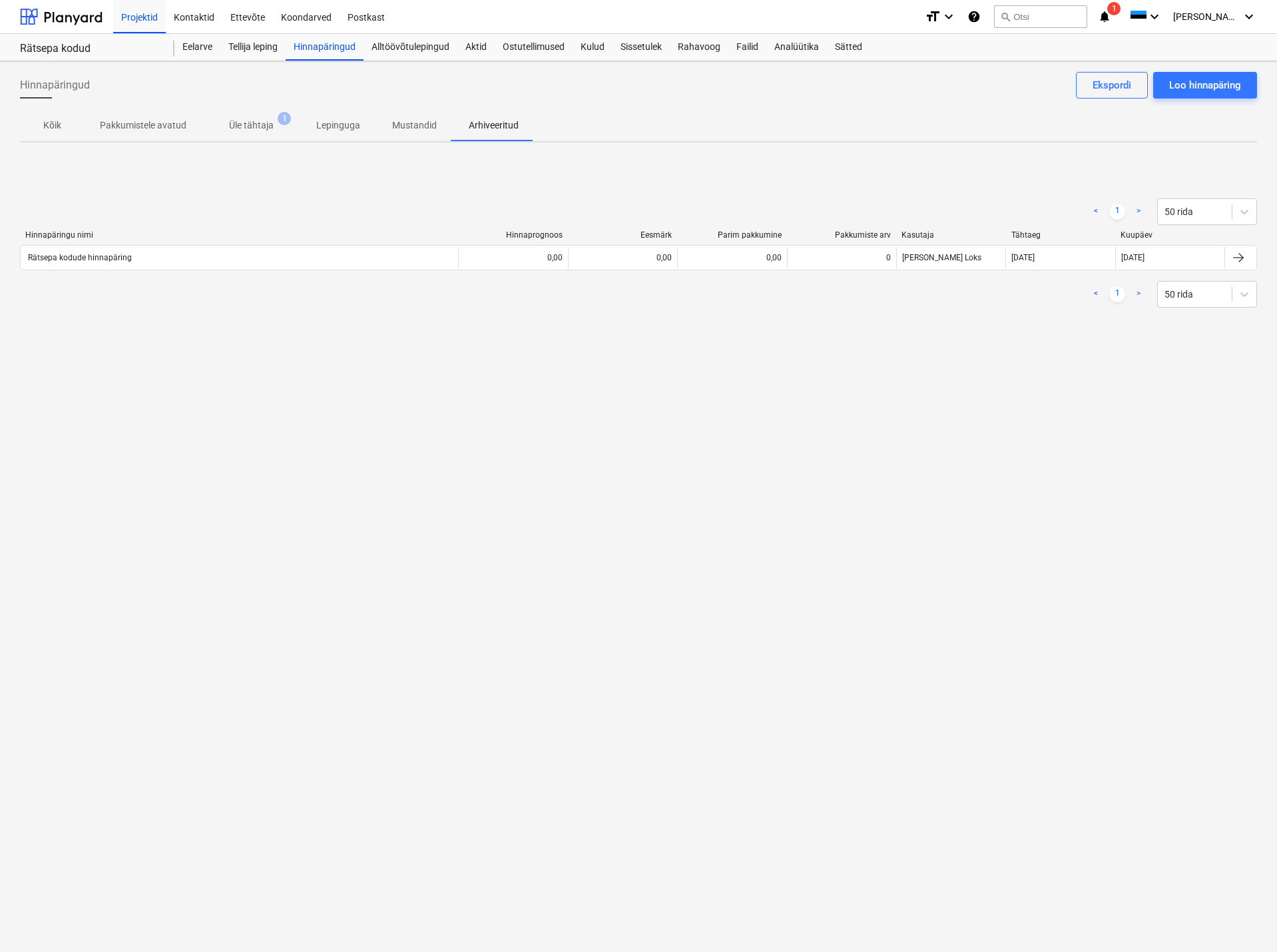
click at [241, 149] on div "Hinnapäringud Loo hinnapäring Ekspordi Kõik Pakkumistele avatud Üle tähtaja 1 L…" at bounding box center [638, 506] width 1277 height 891
click at [55, 123] on p "Kõik" at bounding box center [52, 125] width 32 height 14
click at [187, 183] on div "< 1 > 50 rida Hinnapäringu nimi Hinnaprognoos Eesmärk Parim pakkumine Pakkumist…" at bounding box center [638, 252] width 1237 height 141
click at [1246, 213] on icon at bounding box center [1244, 212] width 8 height 5
click at [1186, 354] on div "100 rida" at bounding box center [1207, 350] width 100 height 21
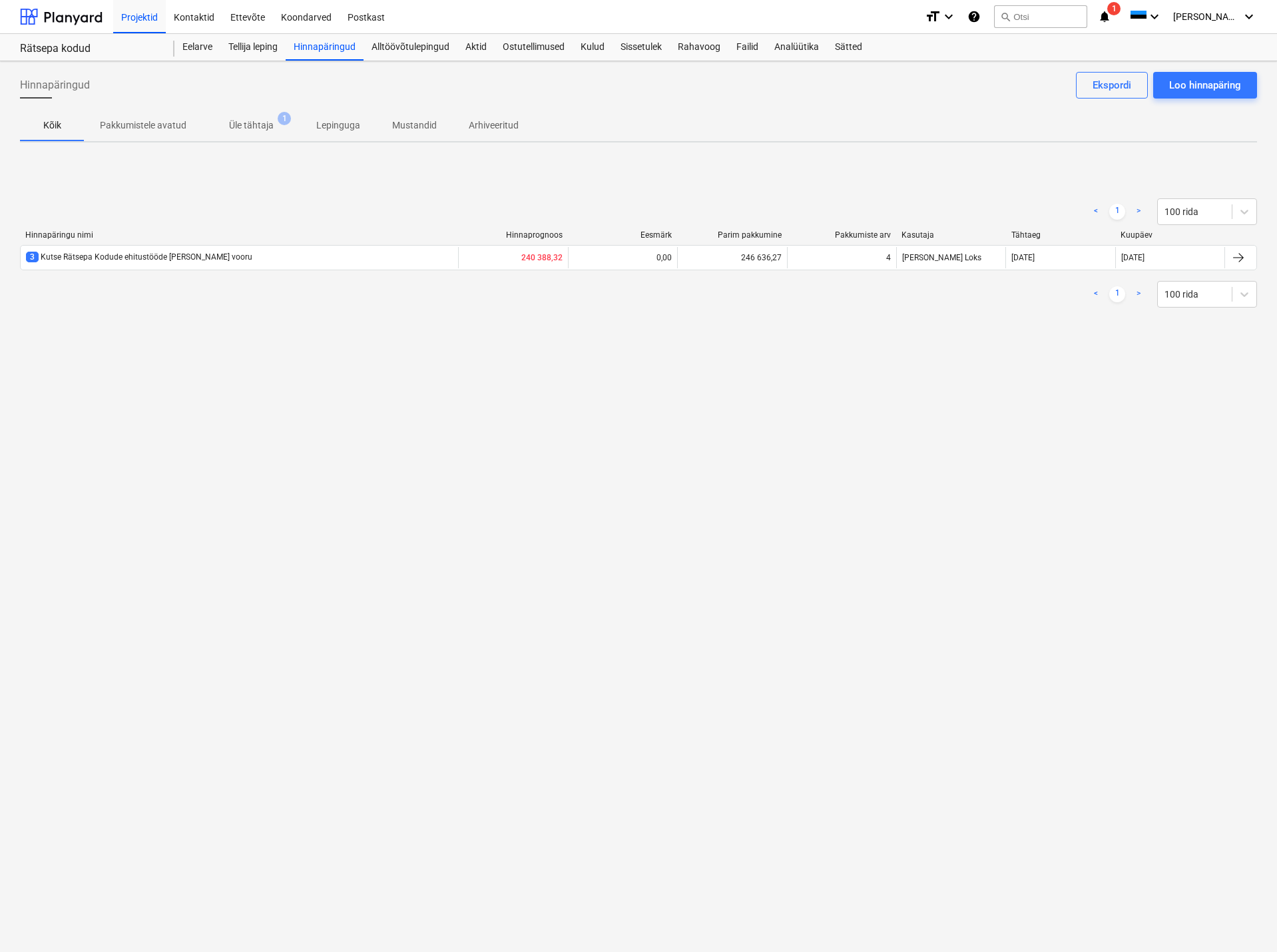
click at [329, 91] on div "Hinnapäringud Loo hinnapäring Ekspordi" at bounding box center [638, 91] width 1237 height 37
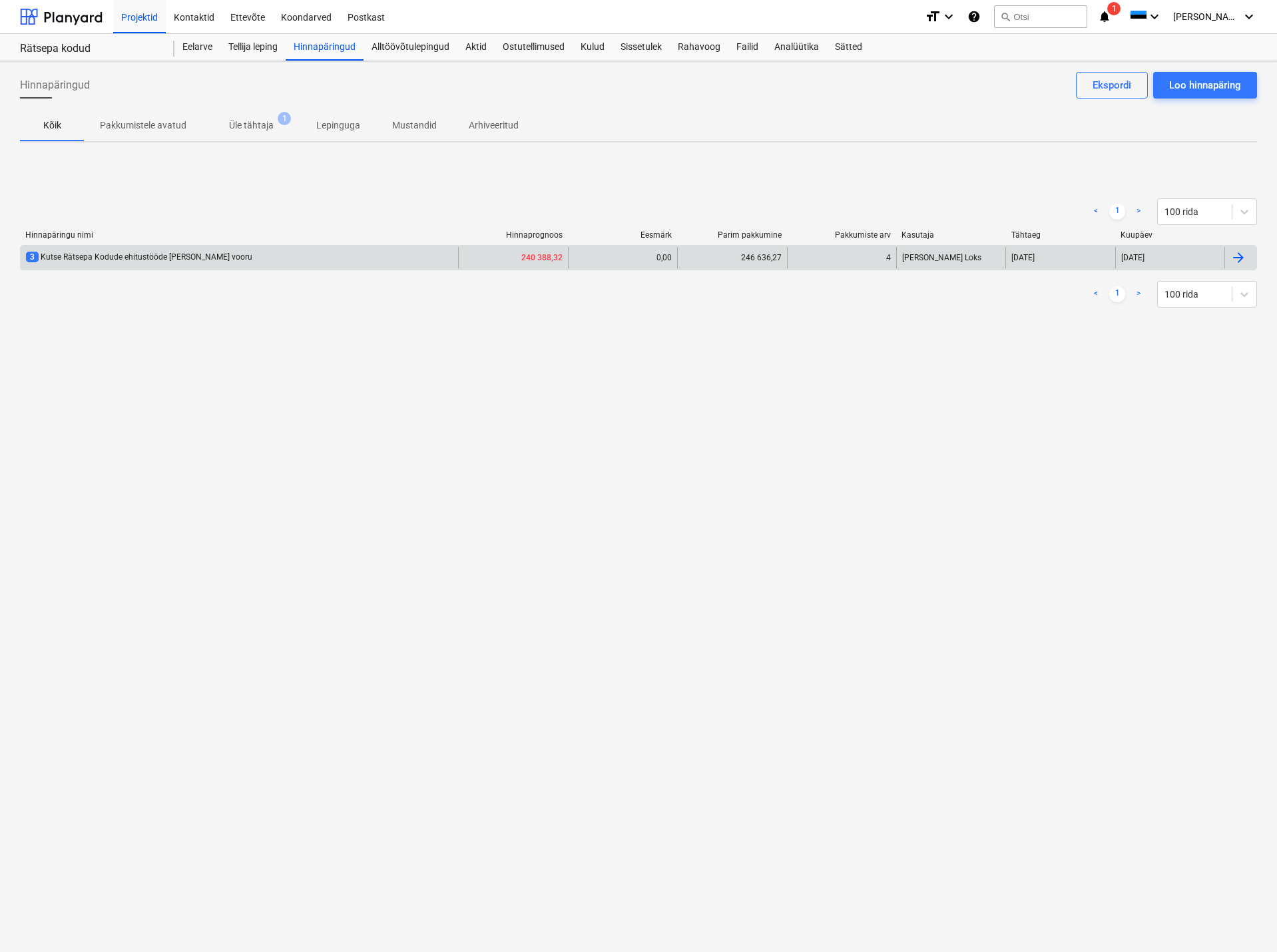
click at [178, 253] on div "3 Kutse Rätsepa Kodude ehitustööde [PERSON_NAME] vooru" at bounding box center [139, 257] width 227 height 12
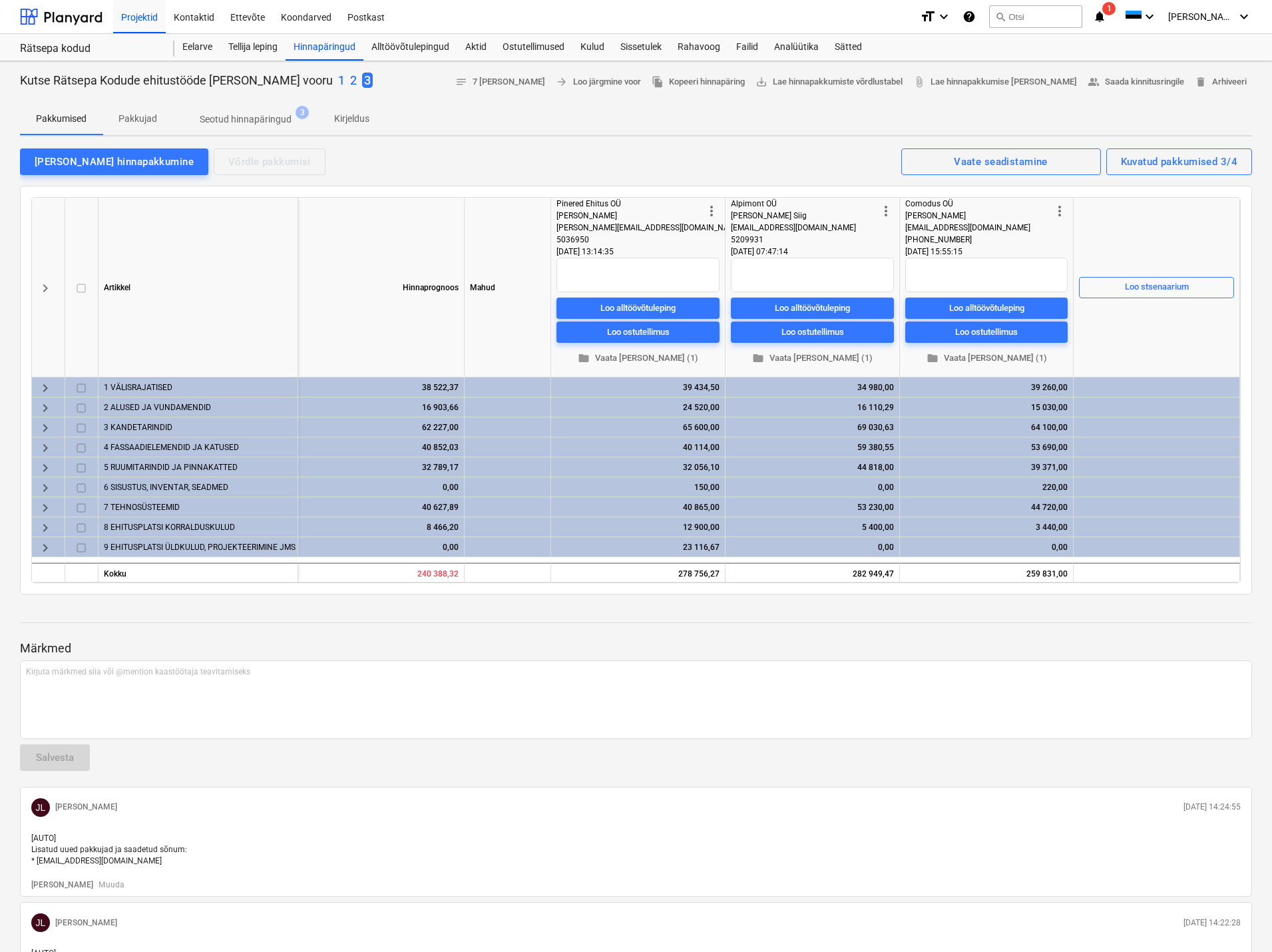
click at [350, 79] on p "2" at bounding box center [354, 80] width 7 height 16
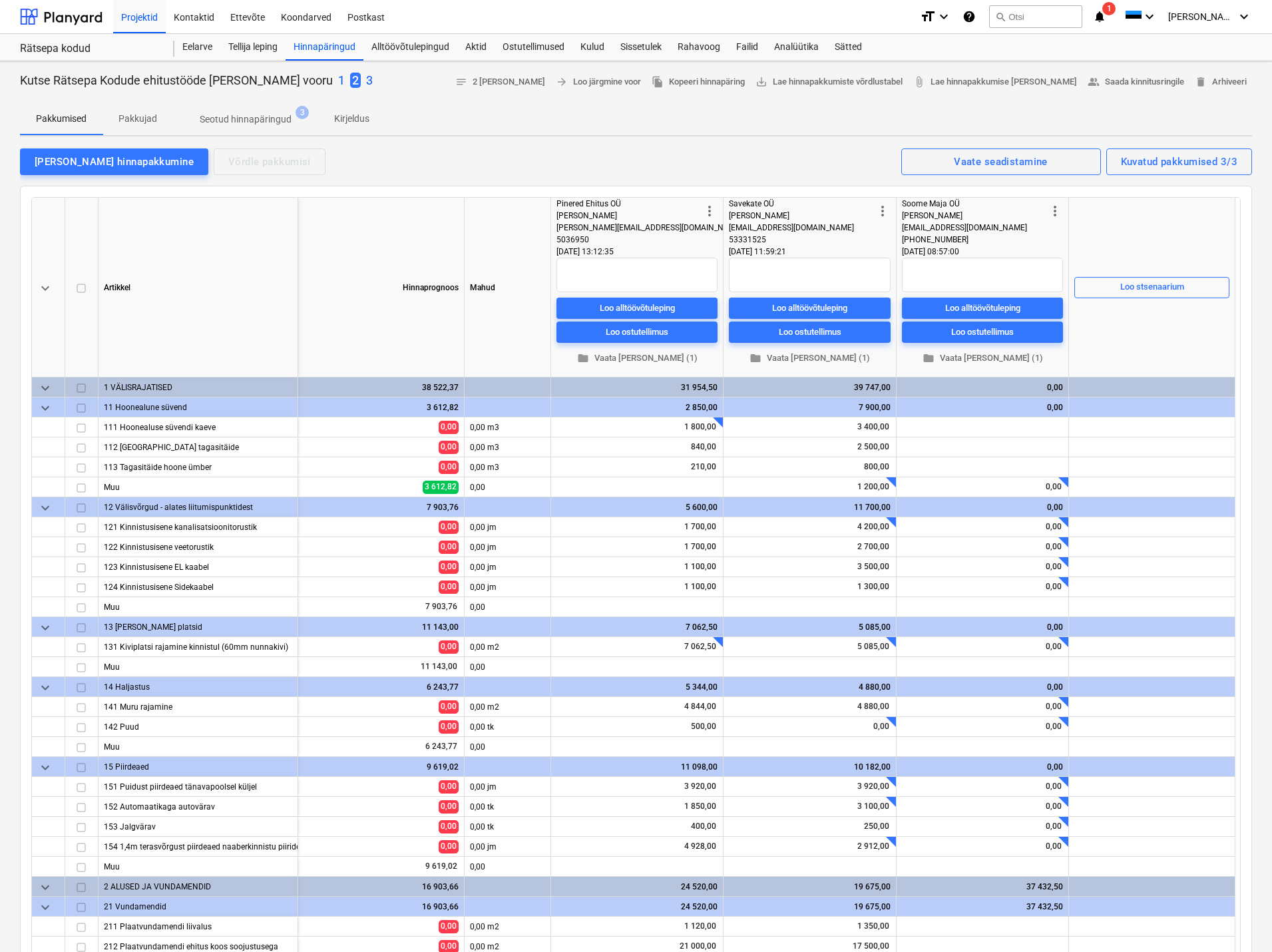
click at [41, 290] on span "keyboard_arrow_down" at bounding box center [45, 288] width 16 height 16
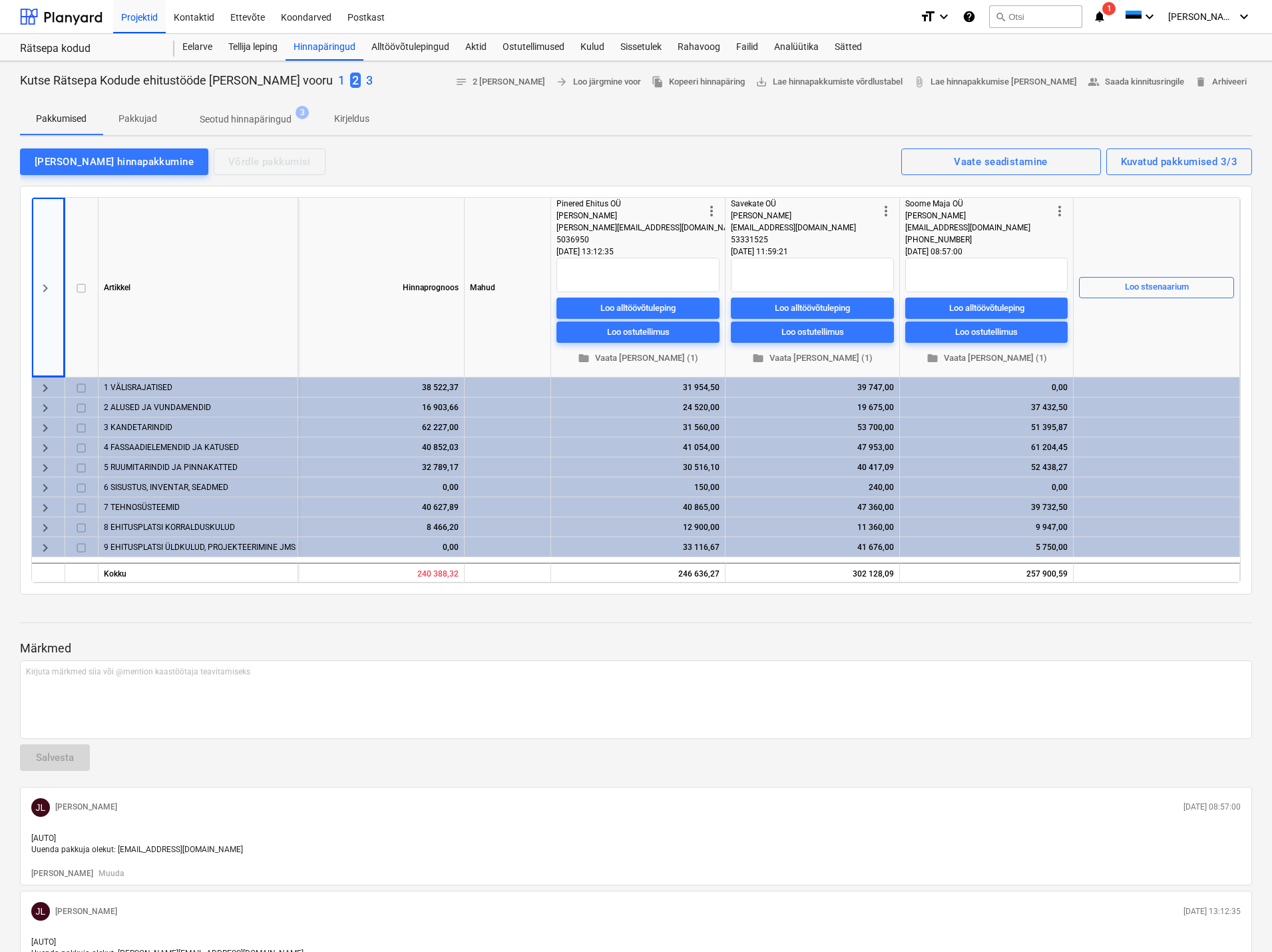
click at [436, 109] on div "Pakkumised Pakkujad Seotud hinnapäringud 3 Kirjeldus" at bounding box center [636, 119] width 1233 height 32
click at [443, 97] on div at bounding box center [636, 98] width 1233 height 11
click at [338, 77] on p "1" at bounding box center [342, 80] width 7 height 16
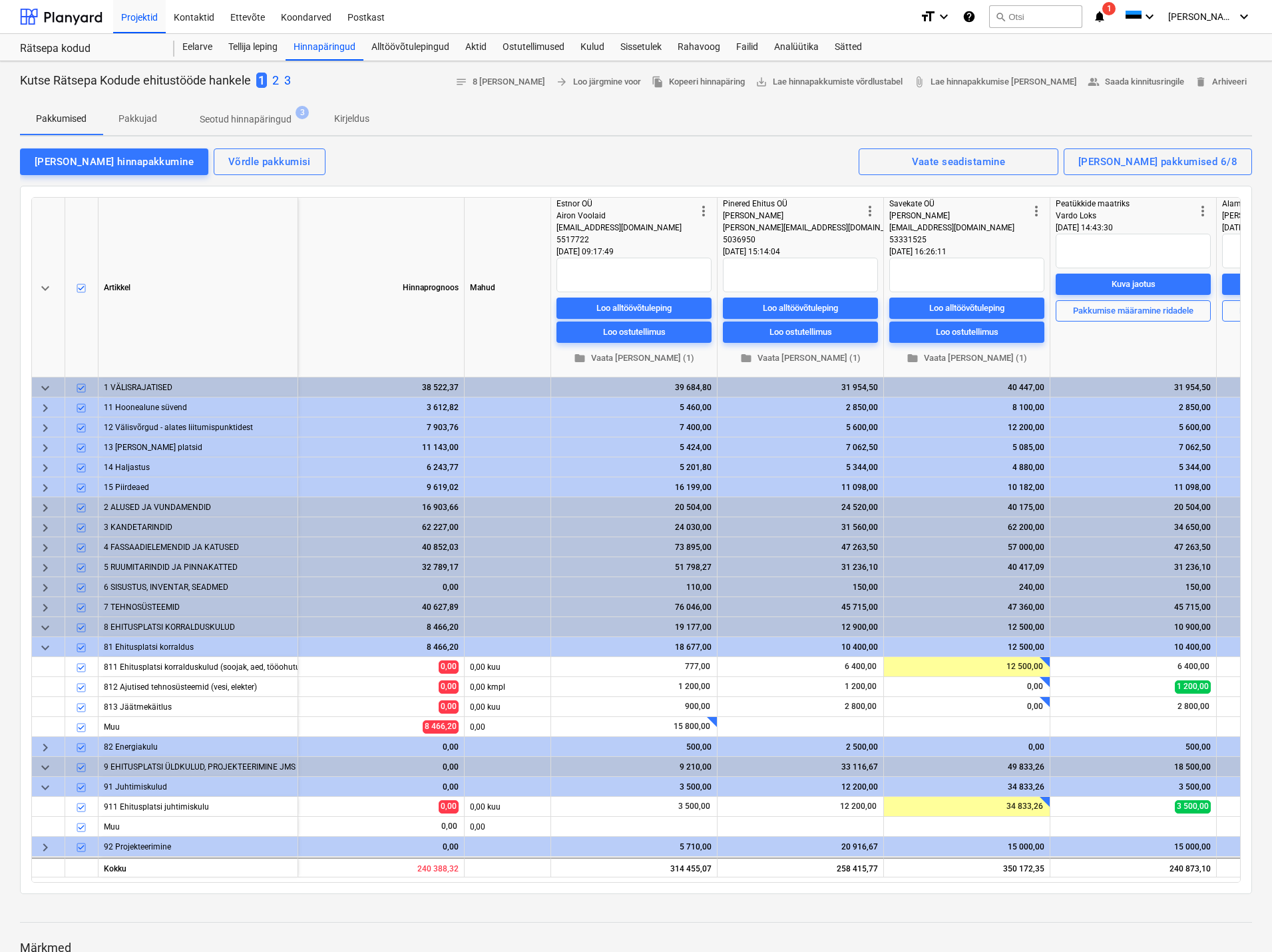
click at [289, 76] on p "3" at bounding box center [288, 80] width 7 height 16
checkbox input "false"
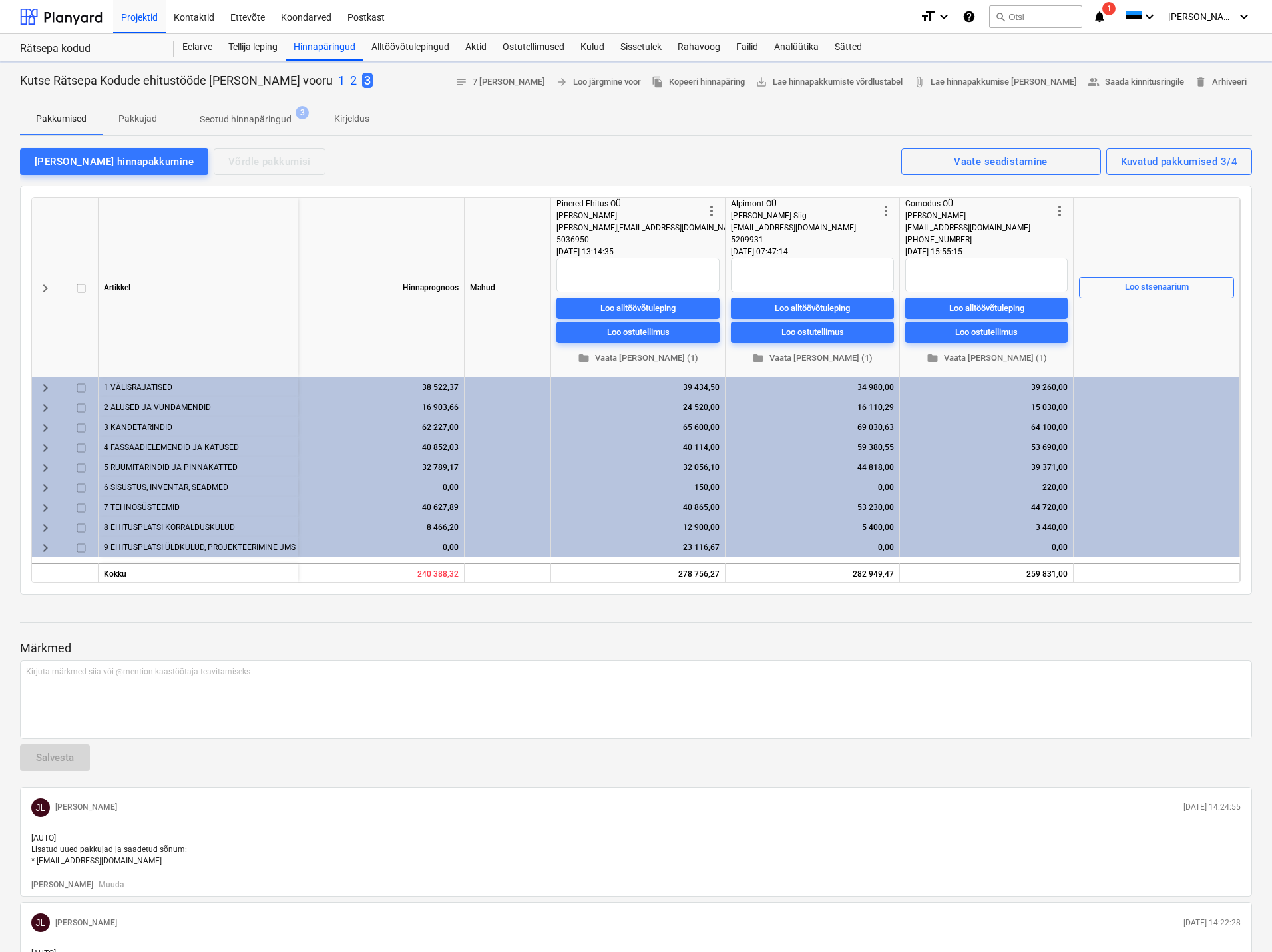
click at [400, 95] on div at bounding box center [636, 98] width 1233 height 11
click at [600, 122] on div "Pakkumised Pakkujad Seotud hinnapäringud 3 Kirjeldus" at bounding box center [636, 119] width 1233 height 32
click at [44, 384] on span "keyboard_arrow_right" at bounding box center [45, 388] width 16 height 16
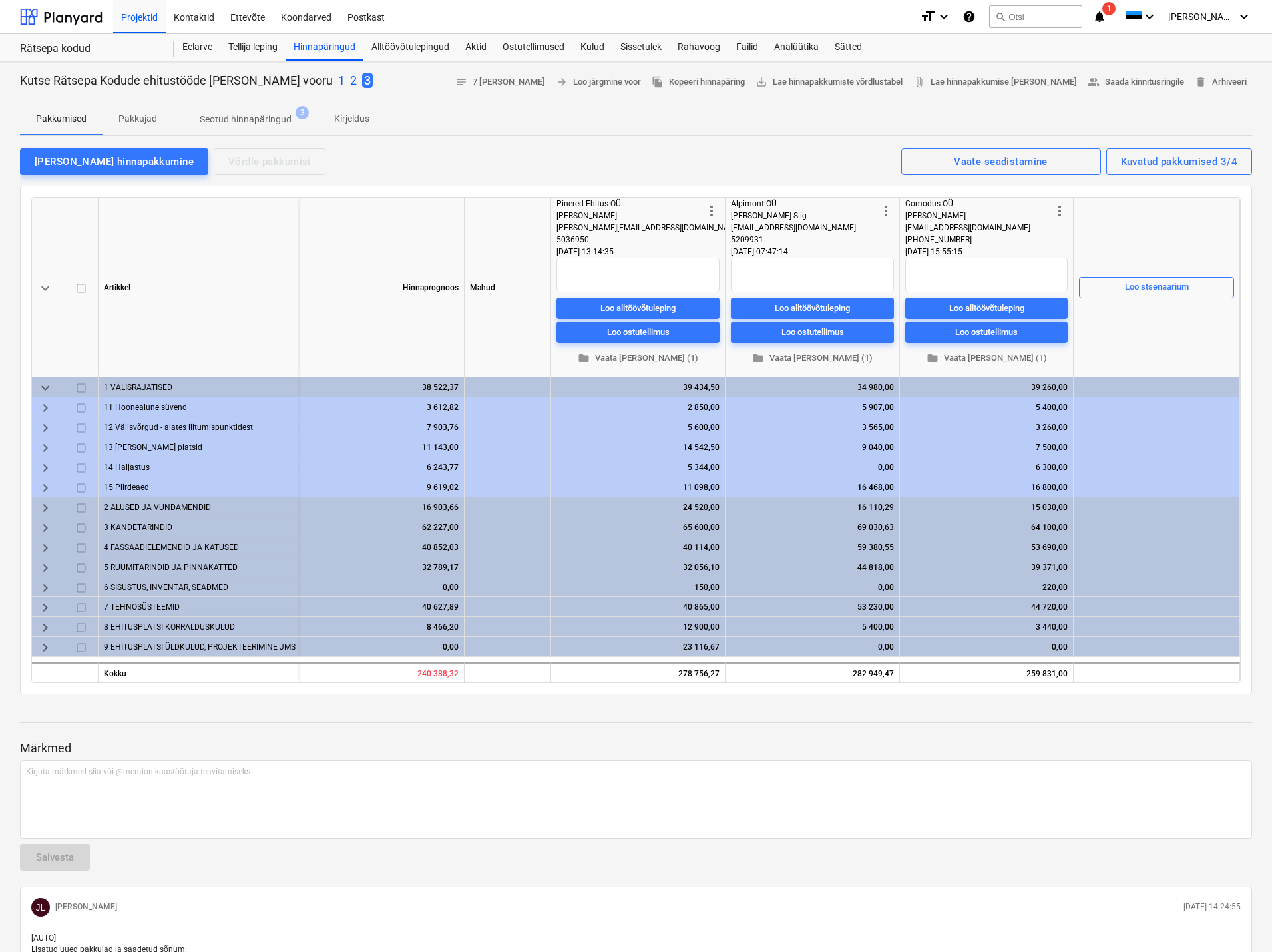
click at [350, 78] on p "2" at bounding box center [354, 80] width 7 height 16
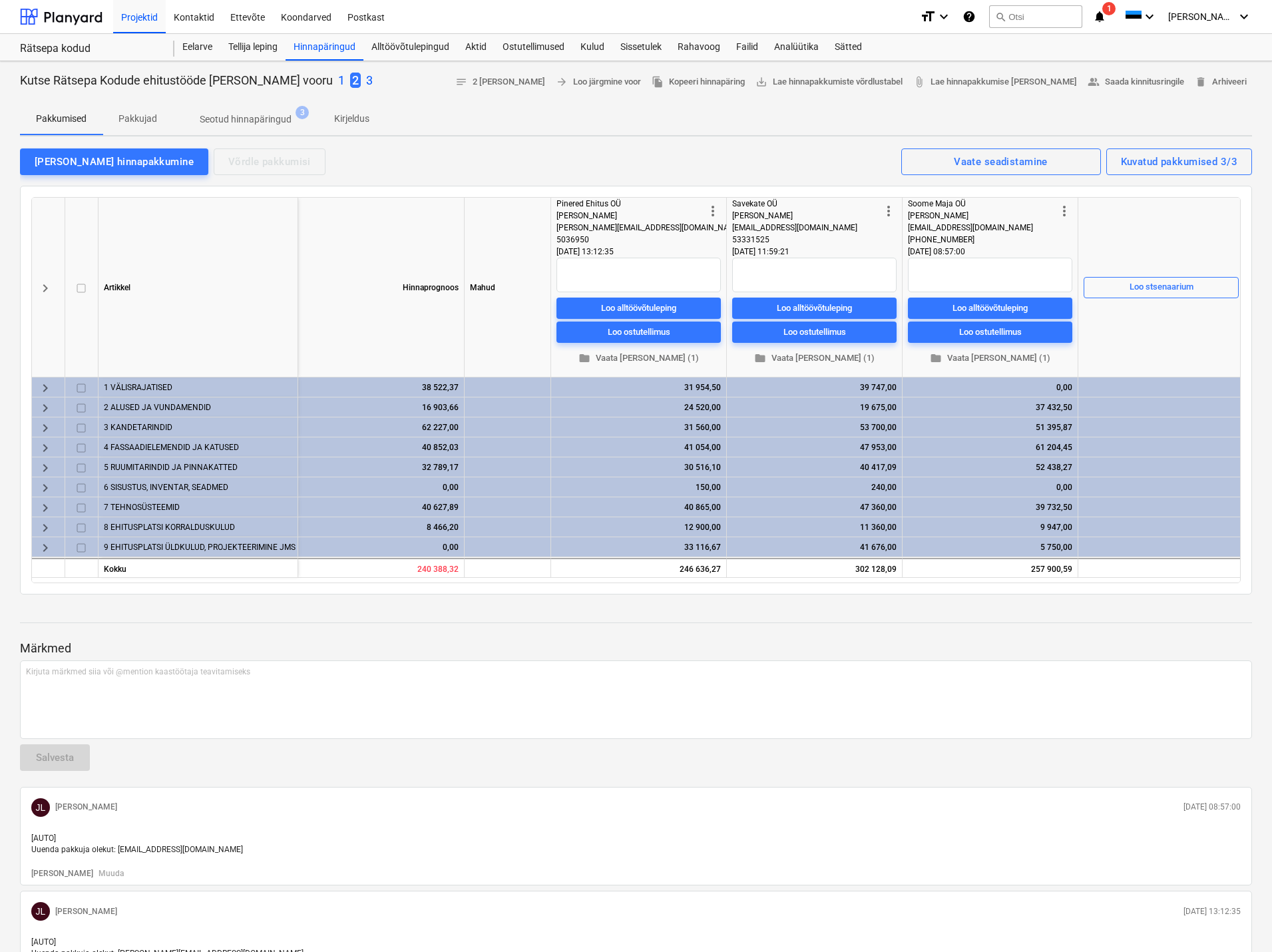
click at [49, 384] on span "keyboard_arrow_right" at bounding box center [45, 388] width 16 height 16
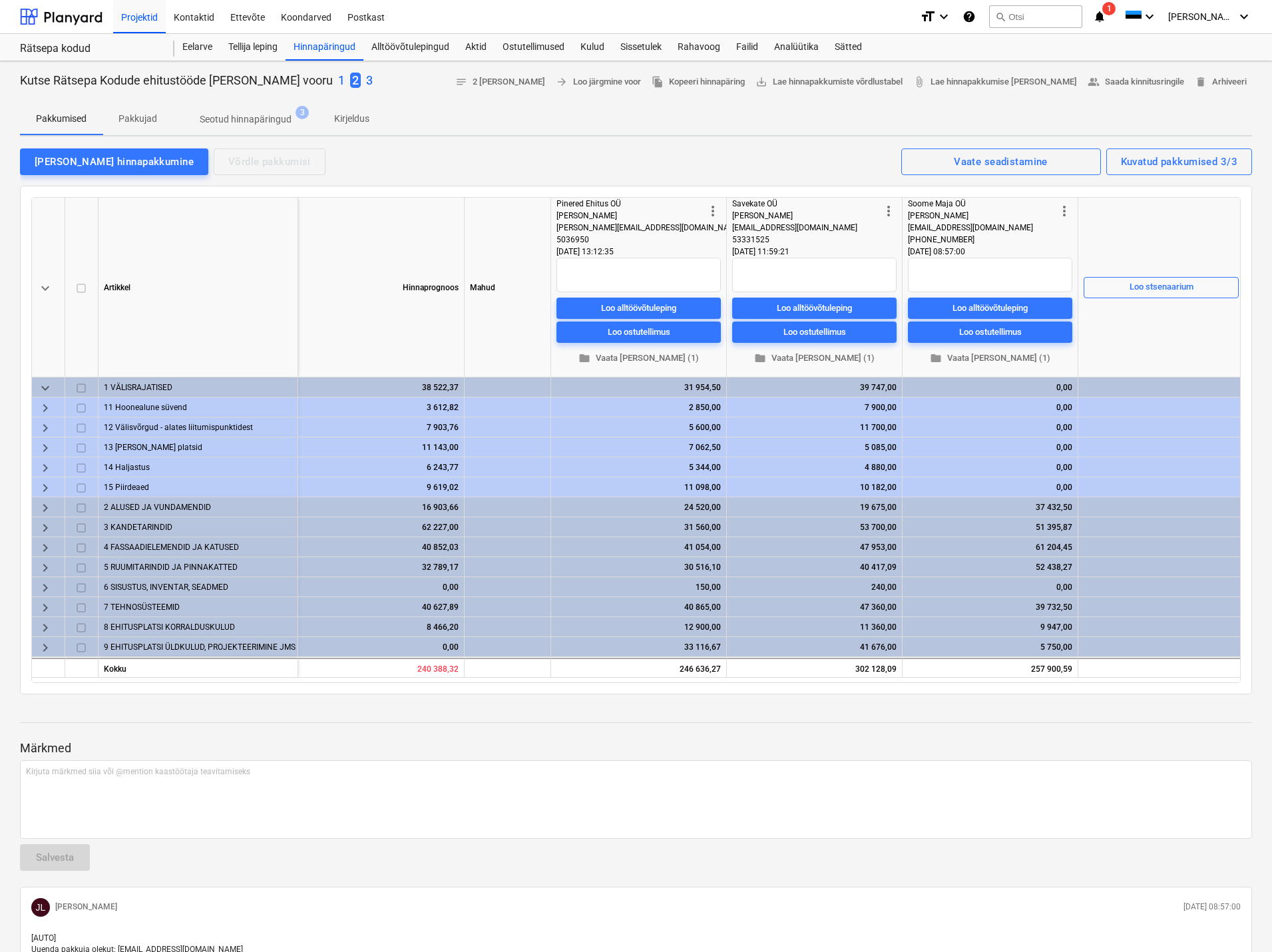
click at [42, 387] on span "keyboard_arrow_down" at bounding box center [45, 388] width 16 height 16
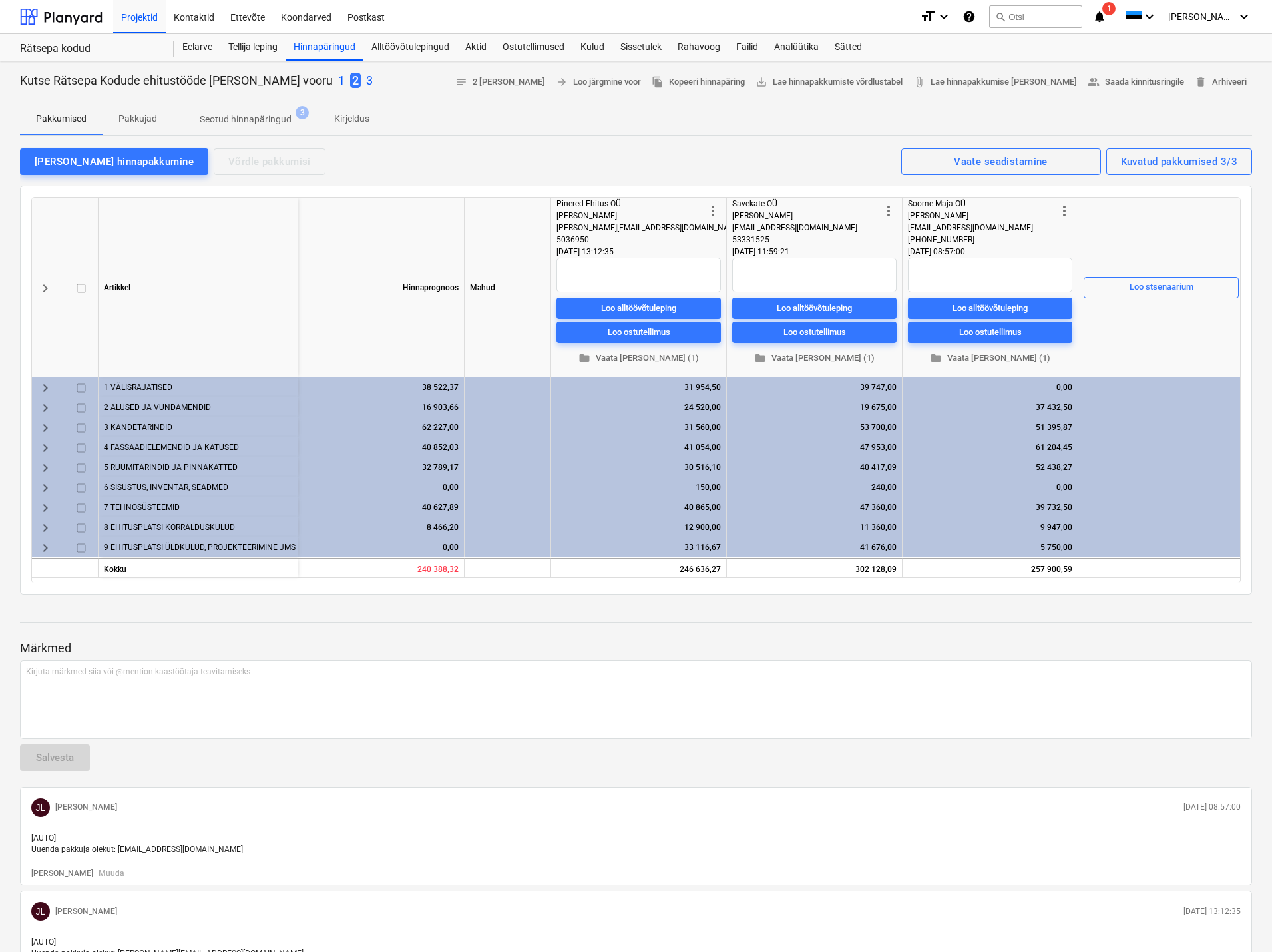
click at [1115, 8] on span "1" at bounding box center [1109, 9] width 14 height 14
click at [984, 107] on strong "[PERSON_NAME]" at bounding box center [994, 111] width 62 height 10
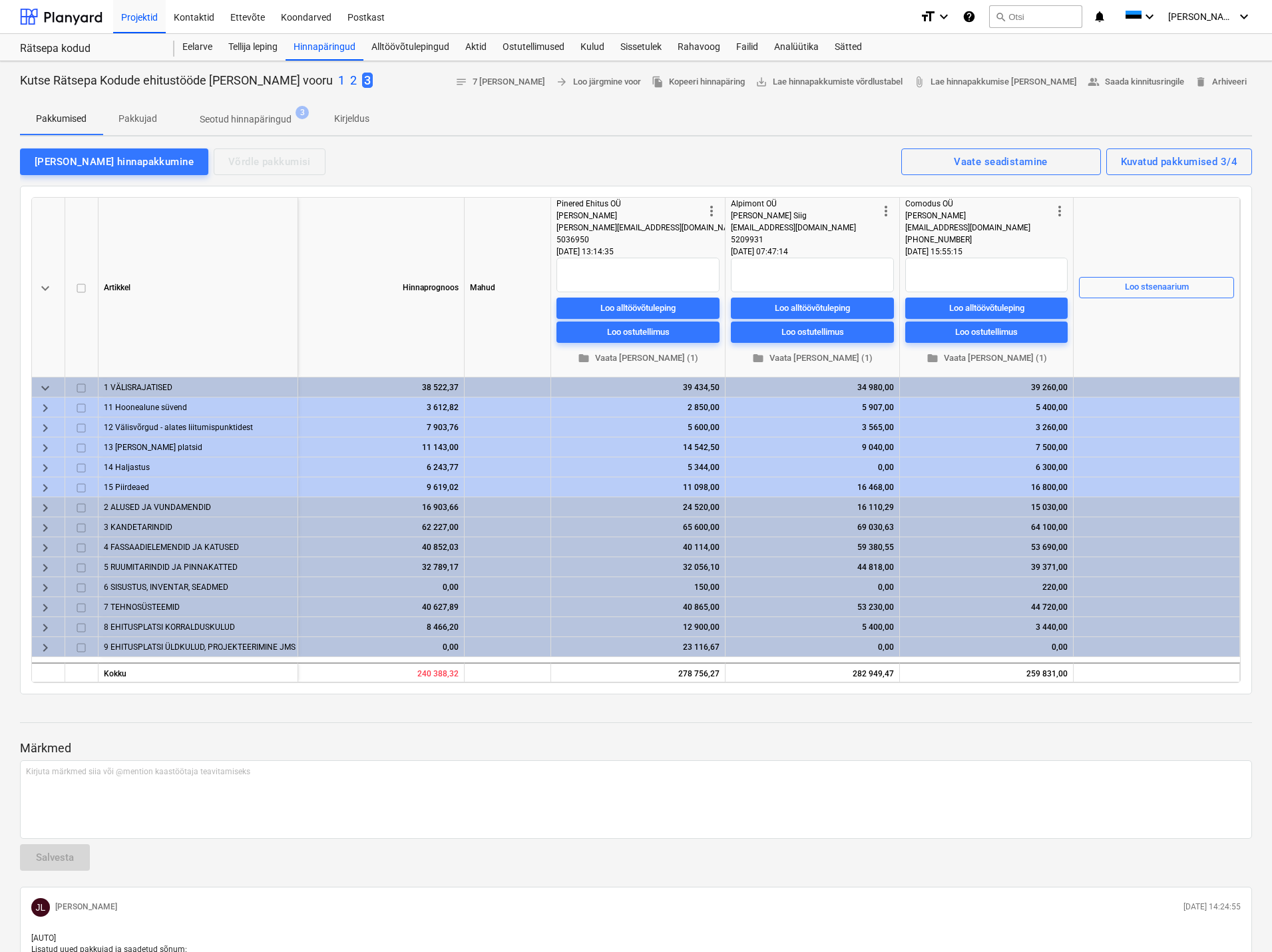
click at [714, 3] on div "Projektid Kontaktid Ettevõte Koondarved Postkast" at bounding box center [511, 16] width 796 height 33
click at [689, 17] on div "Projektid Kontaktid Ettevõte Koondarved Postkast" at bounding box center [511, 16] width 796 height 33
click at [42, 407] on span "keyboard_arrow_right" at bounding box center [45, 408] width 16 height 16
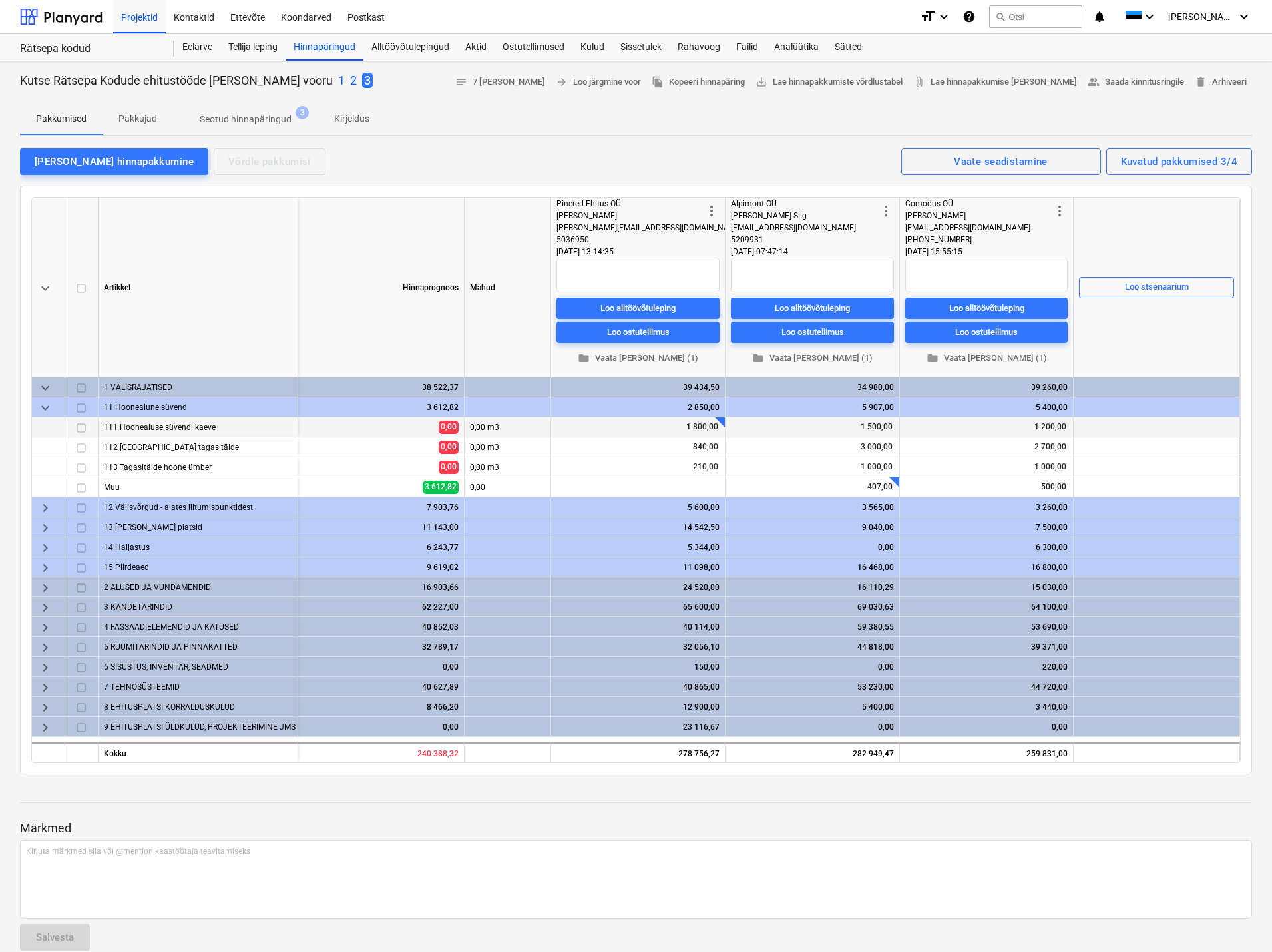
click at [719, 418] on div at bounding box center [726, 415] width 14 height 14
type textarea "x"
click at [46, 410] on span "keyboard_arrow_down" at bounding box center [45, 408] width 16 height 16
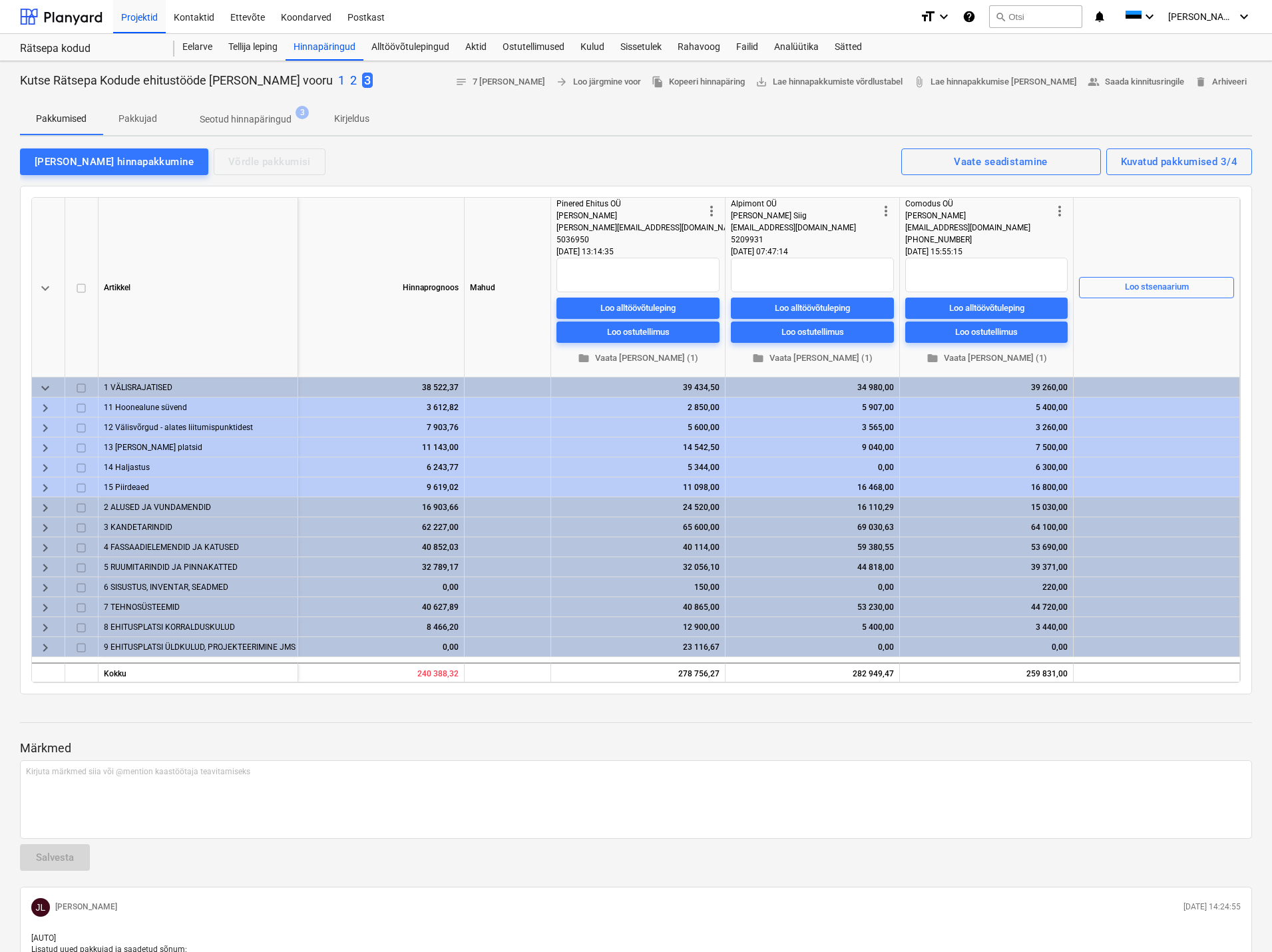
click at [45, 427] on span "keyboard_arrow_right" at bounding box center [45, 427] width 16 height 16
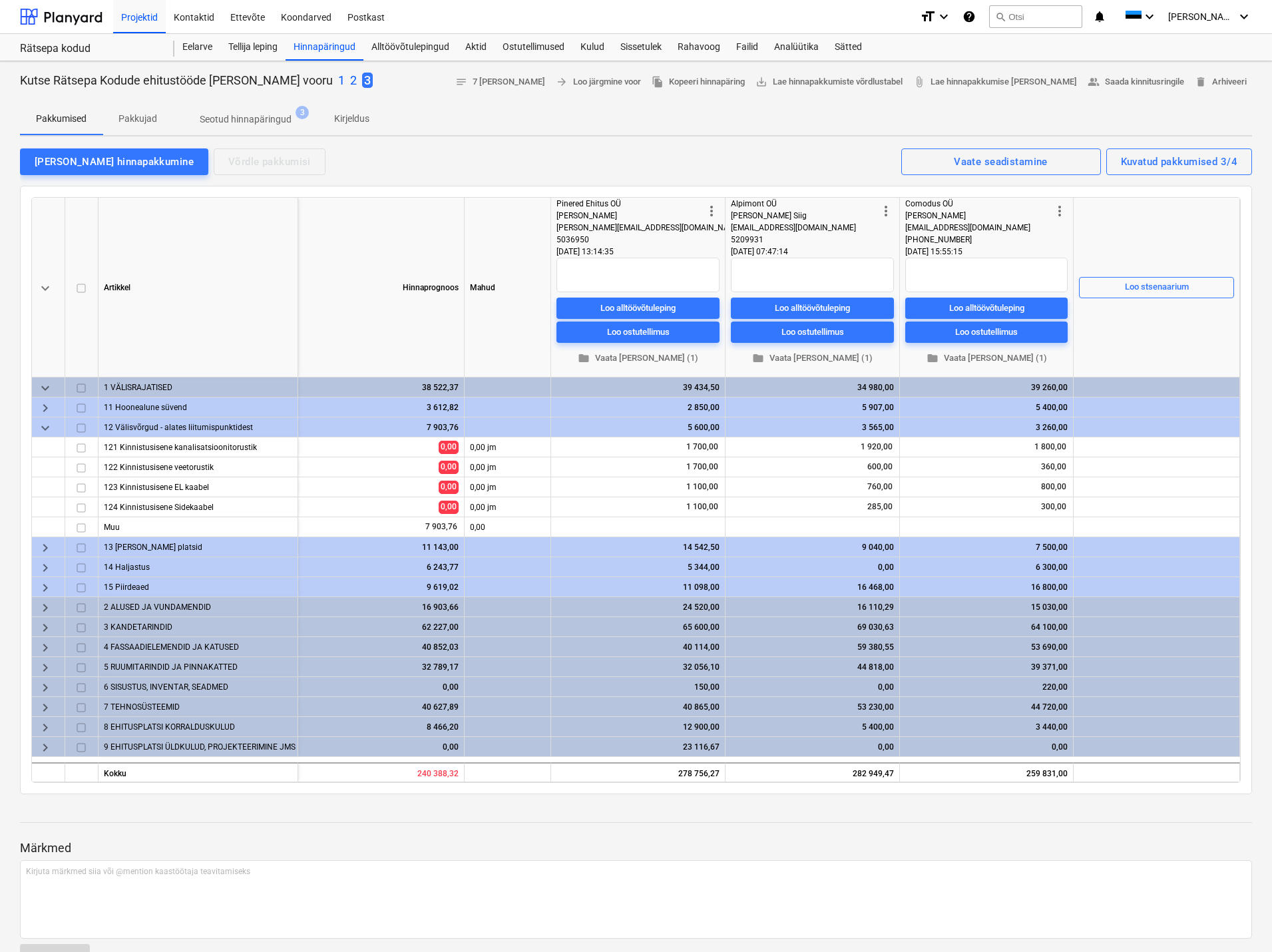
click at [45, 427] on span "keyboard_arrow_down" at bounding box center [45, 427] width 16 height 16
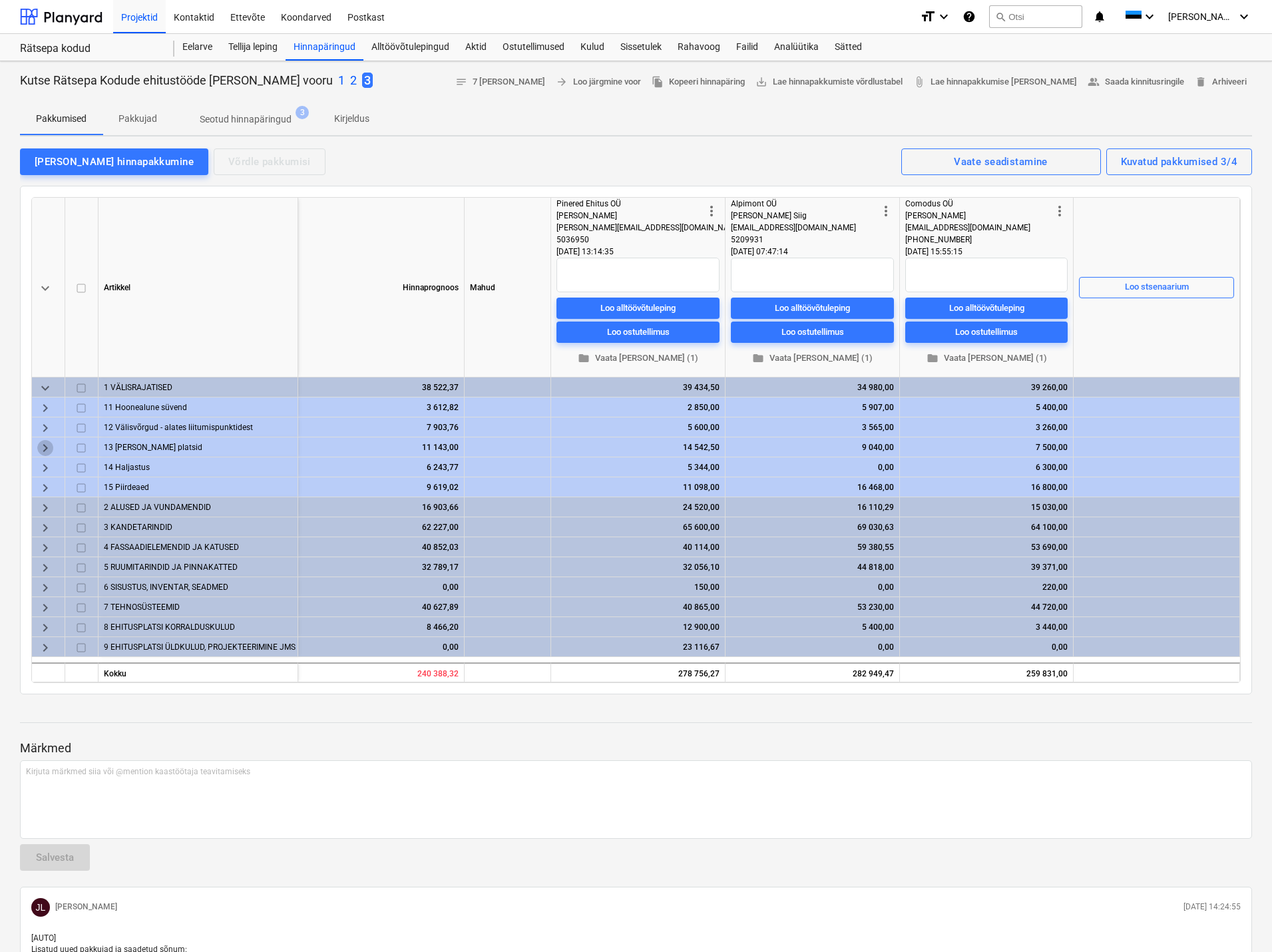
click at [43, 447] on span "keyboard_arrow_right" at bounding box center [45, 448] width 16 height 16
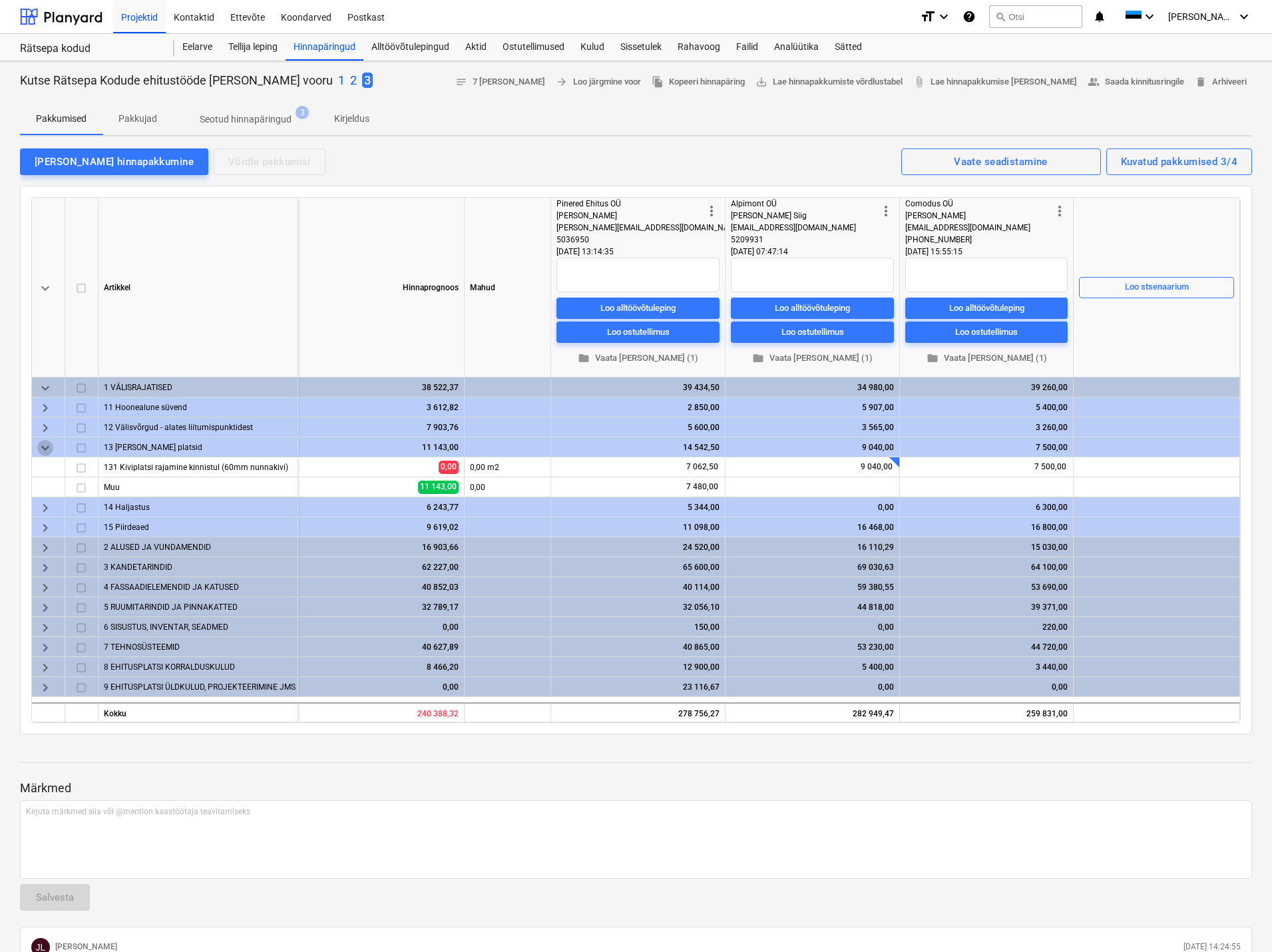
click at [43, 447] on span "keyboard_arrow_down" at bounding box center [45, 448] width 16 height 16
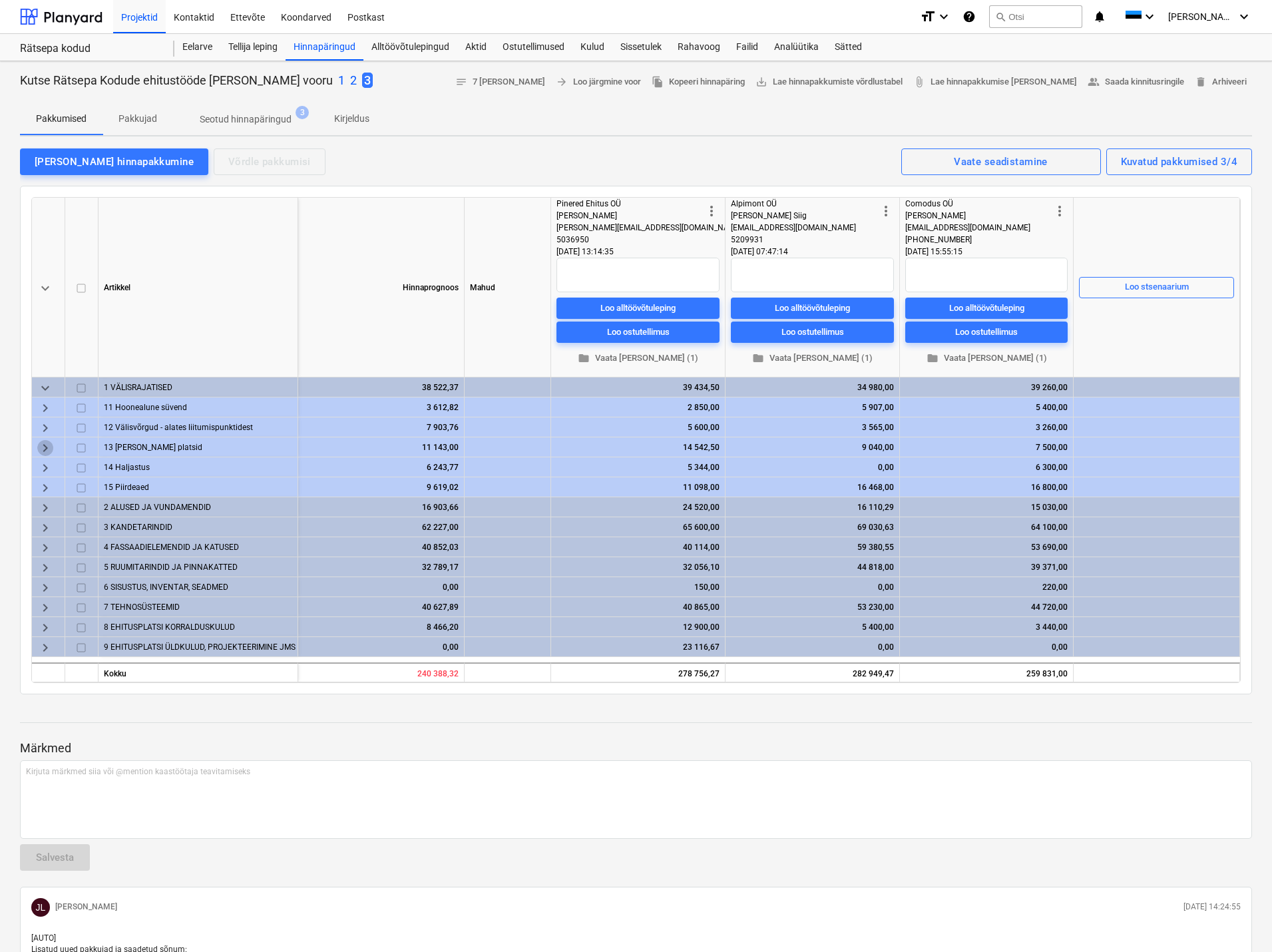
click at [43, 447] on span "keyboard_arrow_right" at bounding box center [45, 448] width 16 height 16
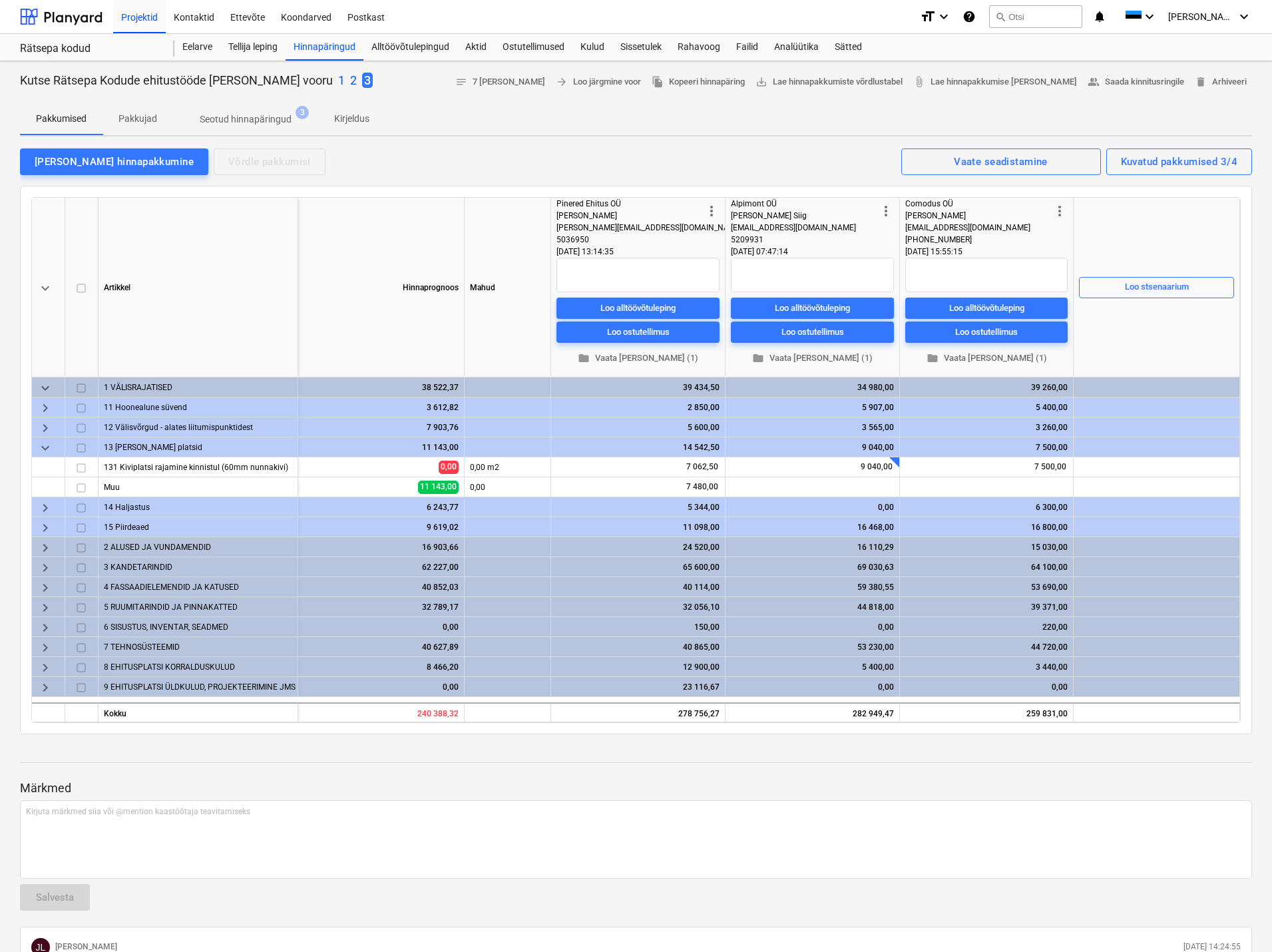
click at [43, 447] on span "keyboard_arrow_down" at bounding box center [45, 448] width 16 height 16
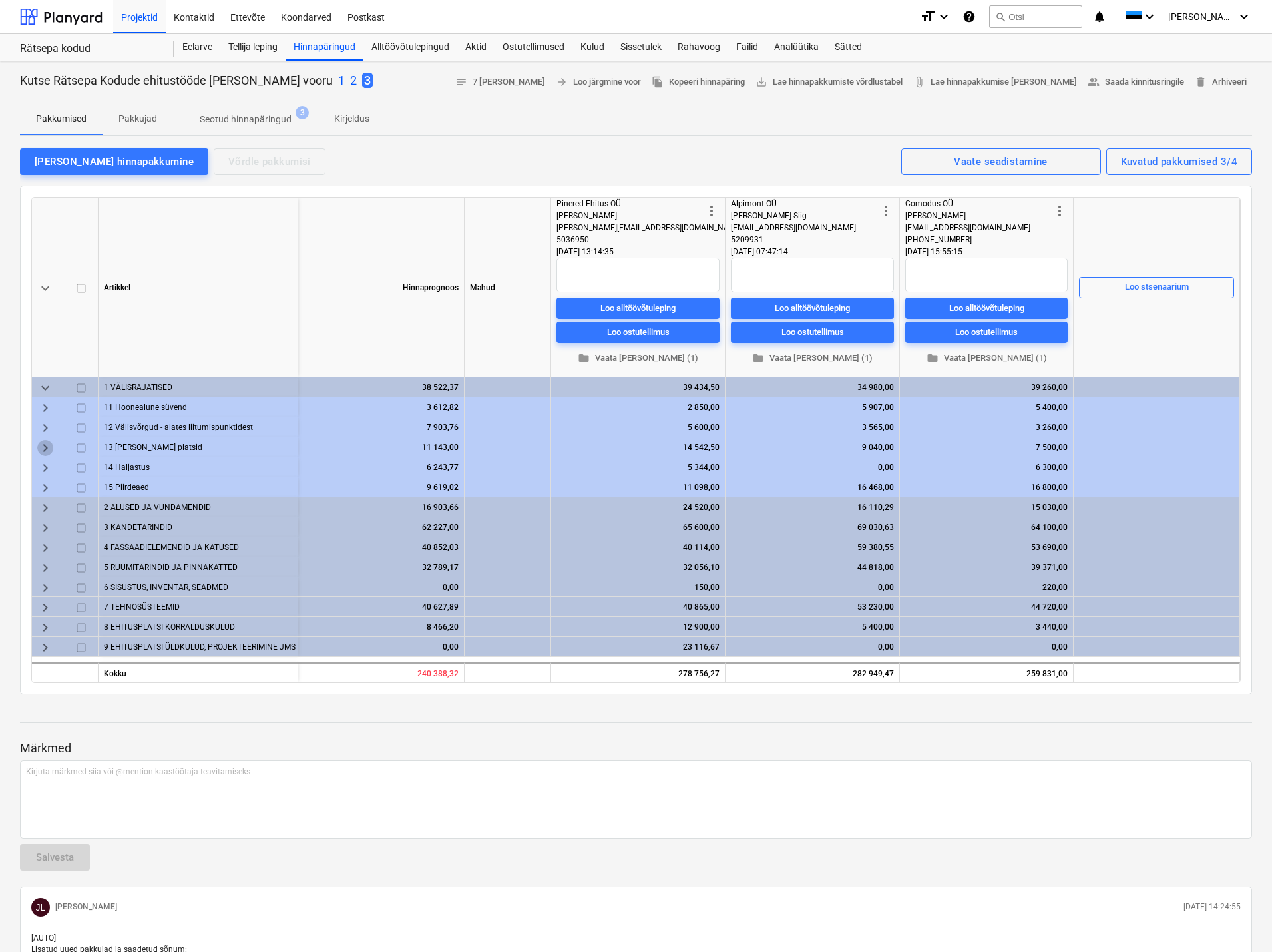
click at [44, 446] on span "keyboard_arrow_right" at bounding box center [45, 448] width 16 height 16
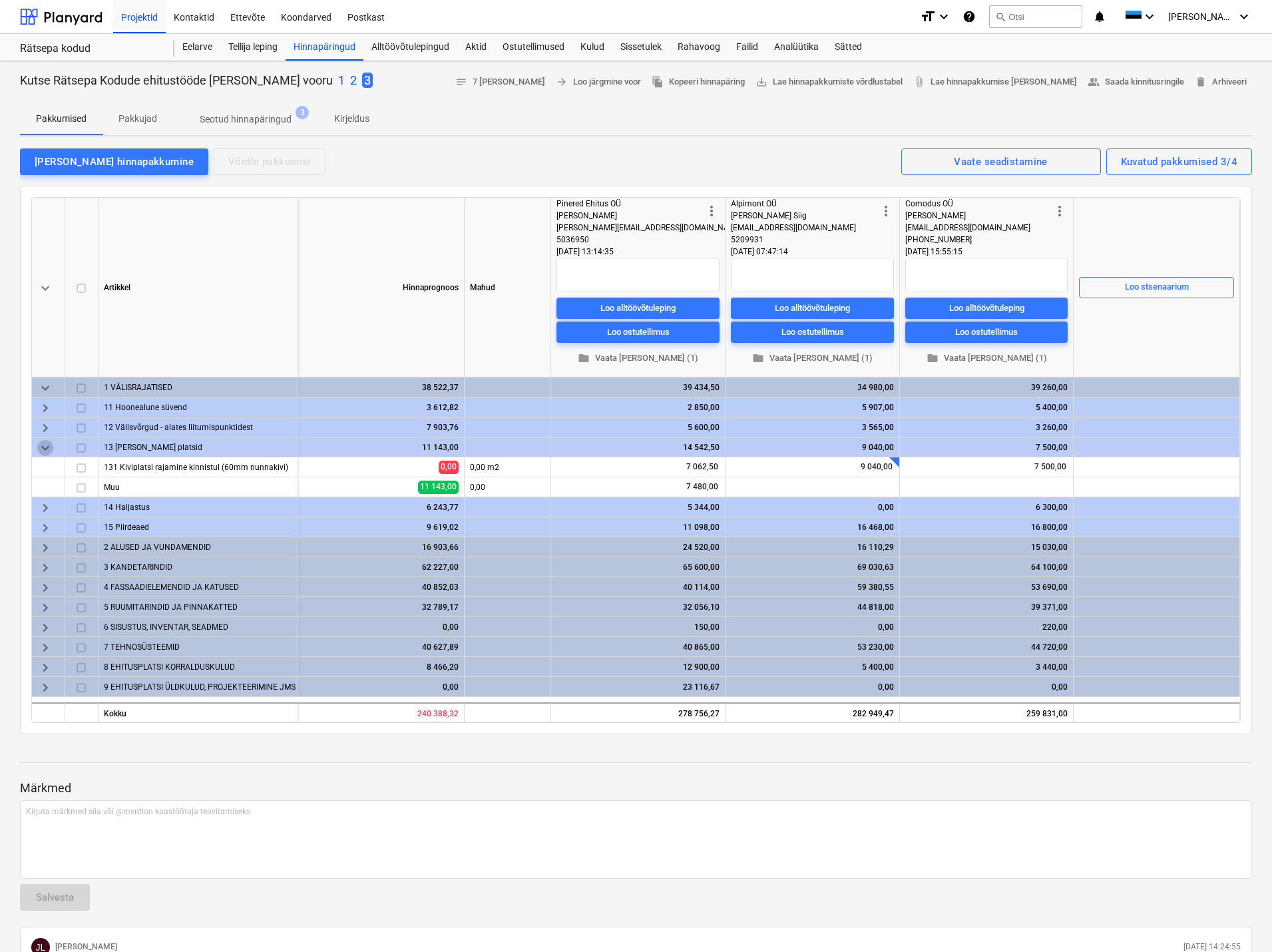
click at [44, 446] on span "keyboard_arrow_down" at bounding box center [45, 448] width 16 height 16
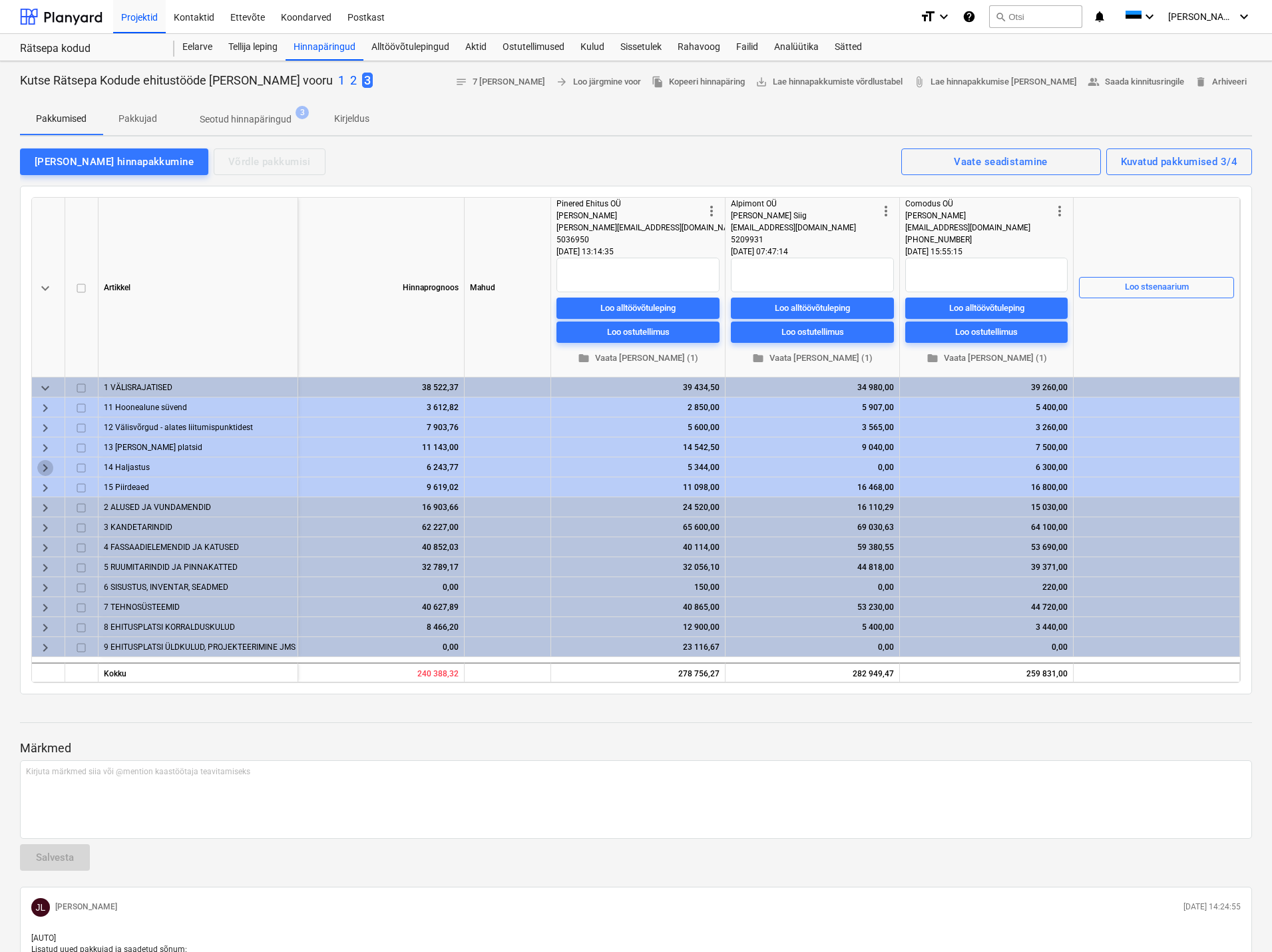
click at [42, 465] on span "keyboard_arrow_right" at bounding box center [45, 467] width 16 height 16
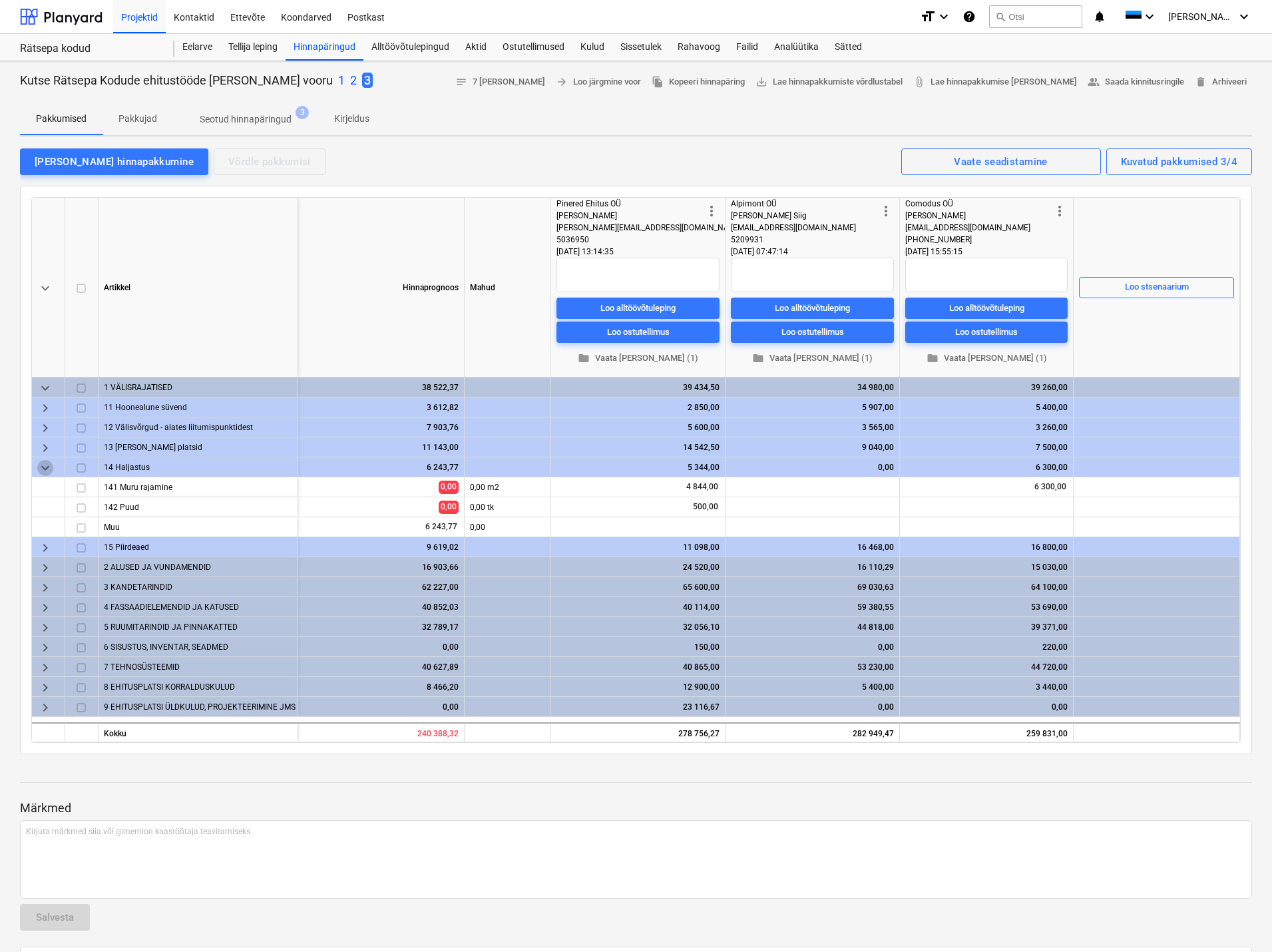
click at [42, 465] on span "keyboard_arrow_down" at bounding box center [45, 467] width 16 height 16
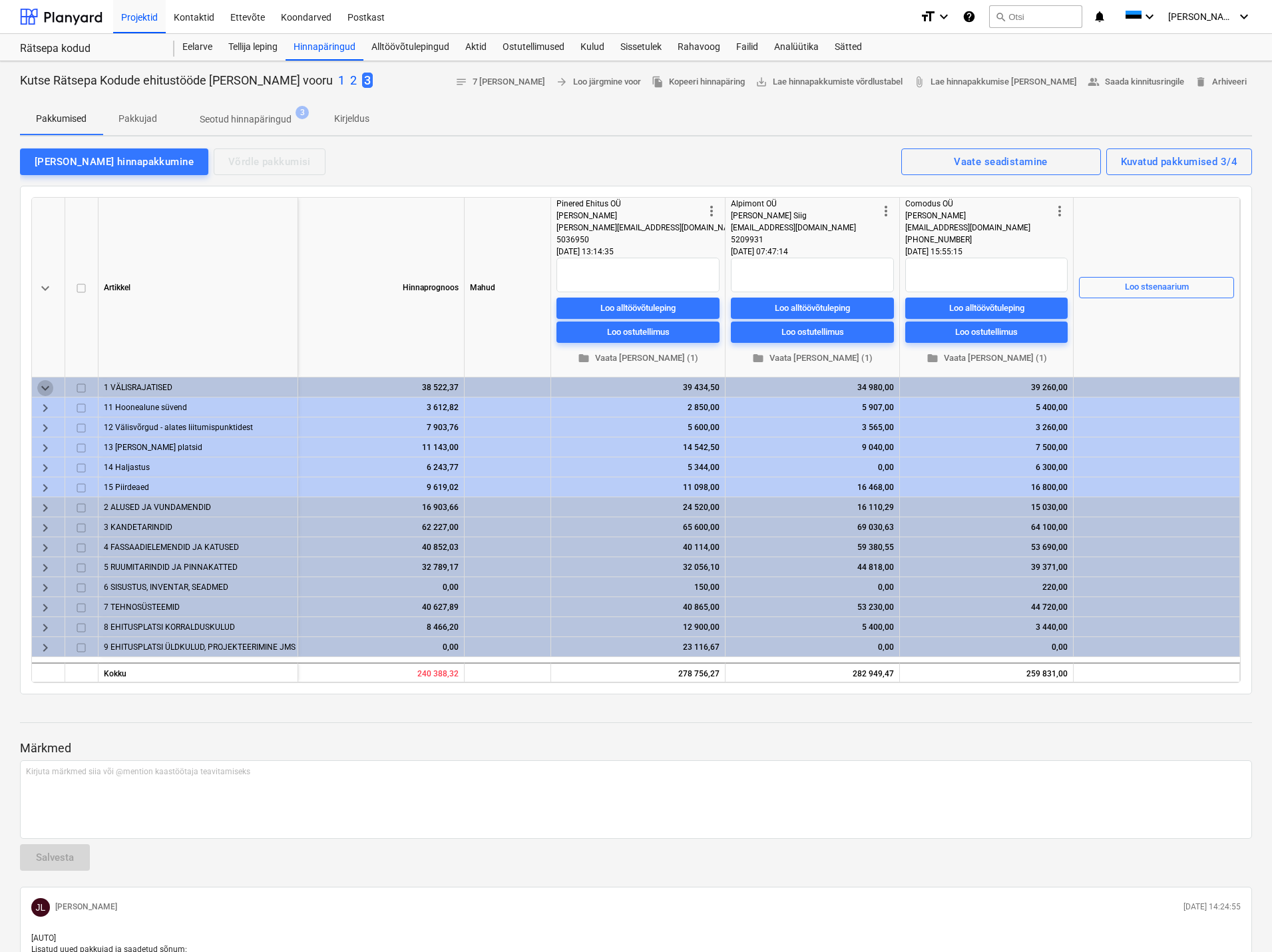
click at [46, 391] on span "keyboard_arrow_down" at bounding box center [45, 388] width 16 height 16
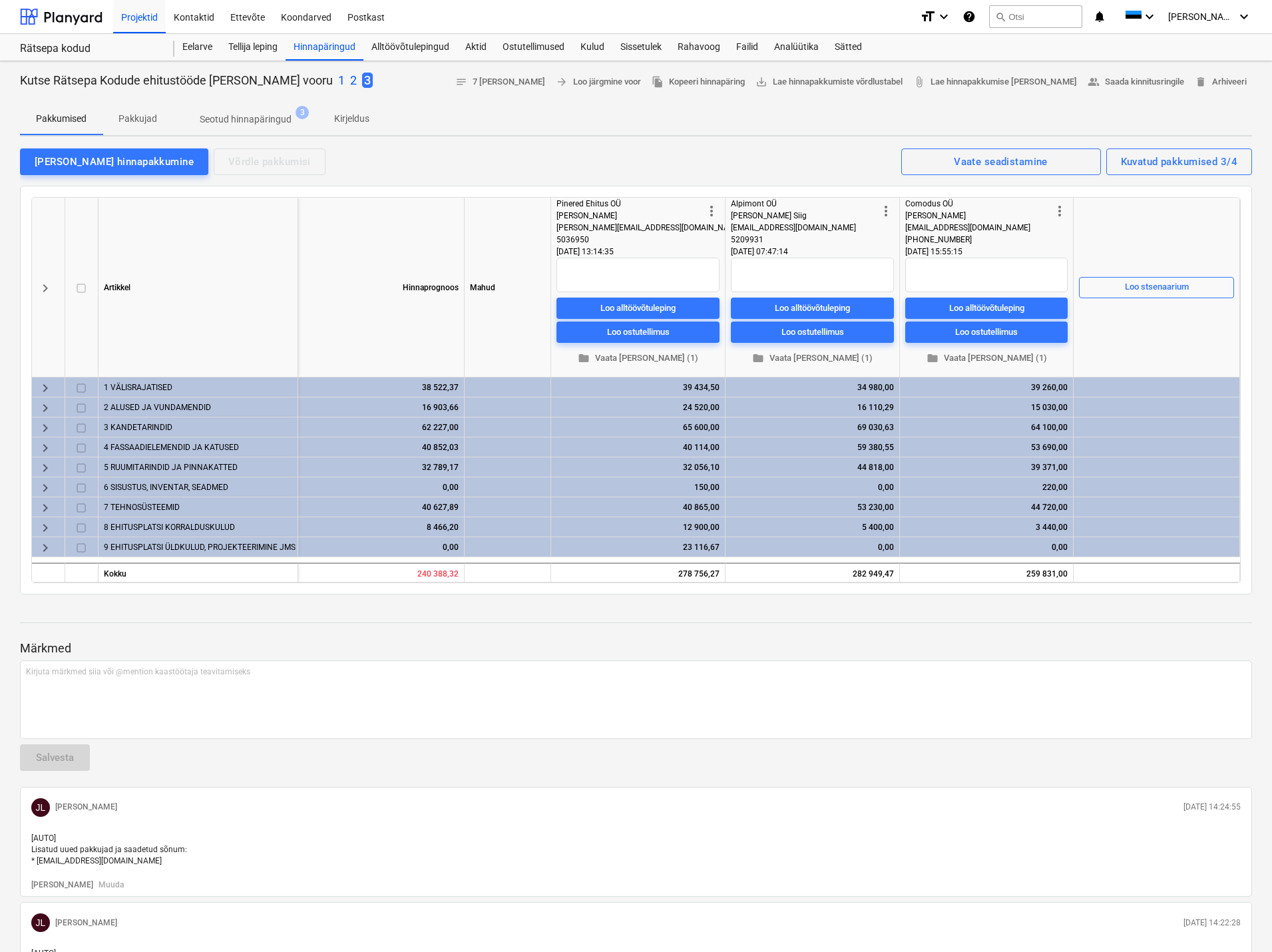
click at [46, 406] on span "keyboard_arrow_right" at bounding box center [45, 408] width 16 height 16
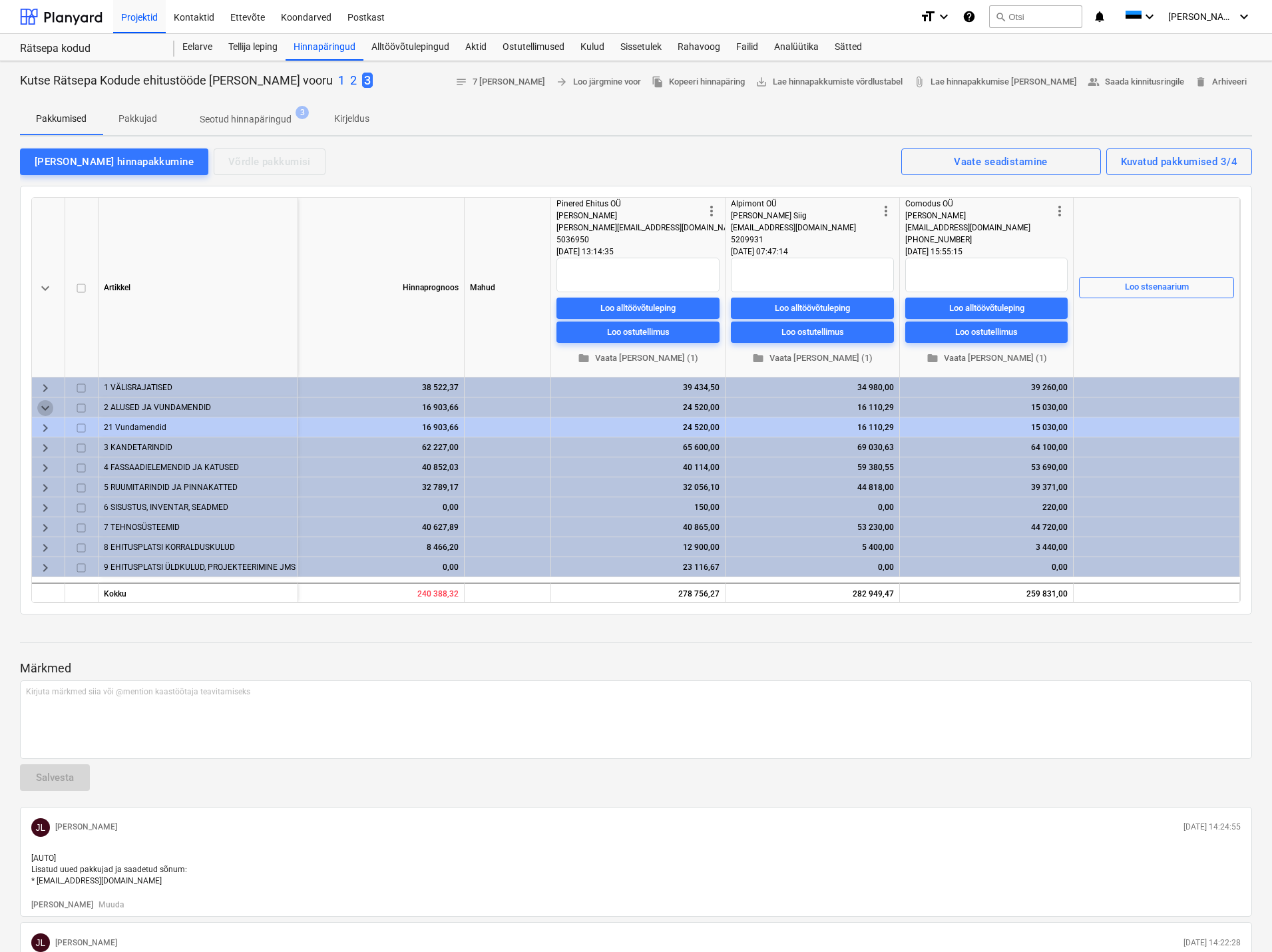
click at [46, 406] on span "keyboard_arrow_down" at bounding box center [45, 408] width 16 height 16
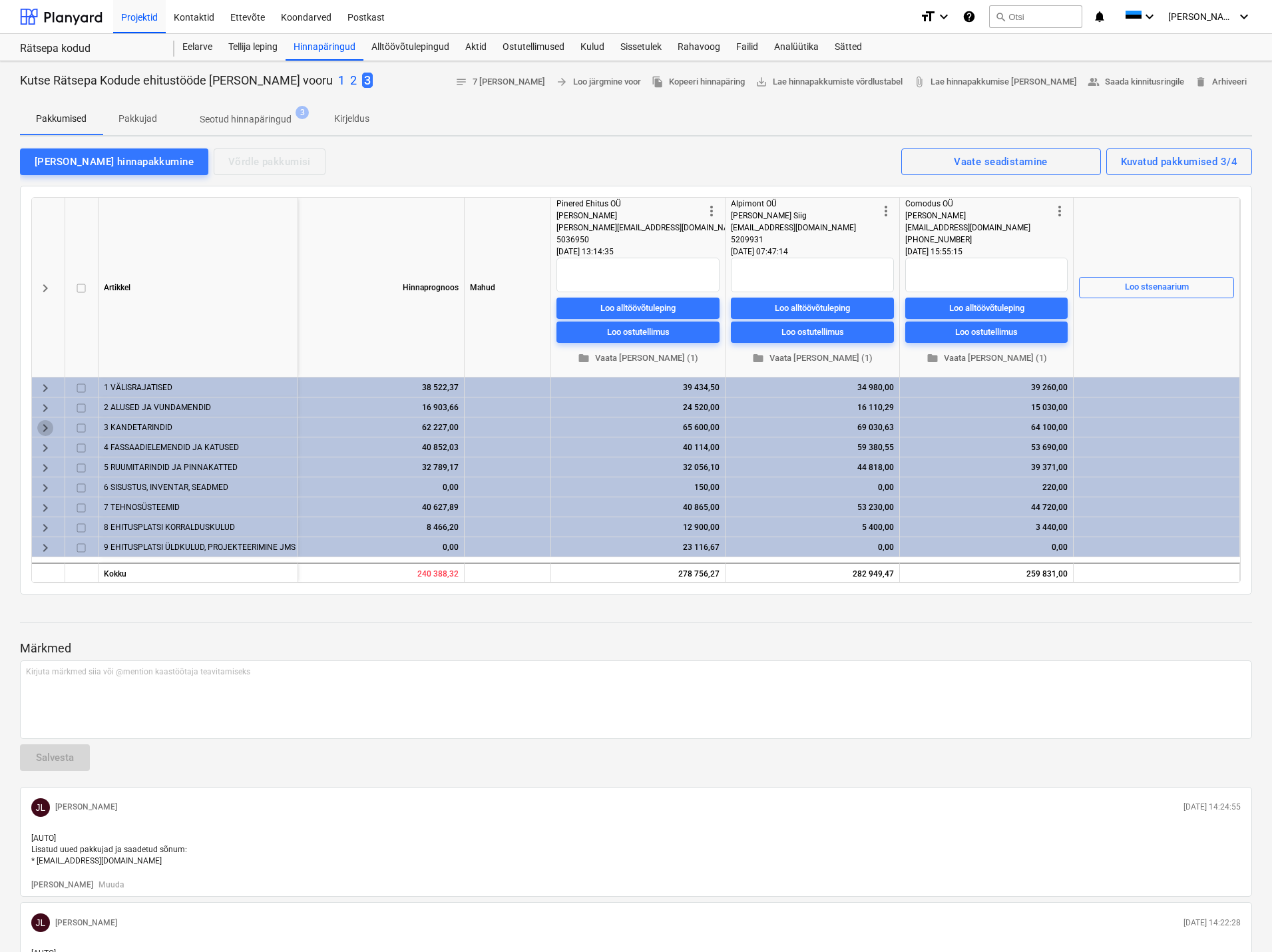
click at [46, 425] on span "keyboard_arrow_right" at bounding box center [45, 427] width 16 height 16
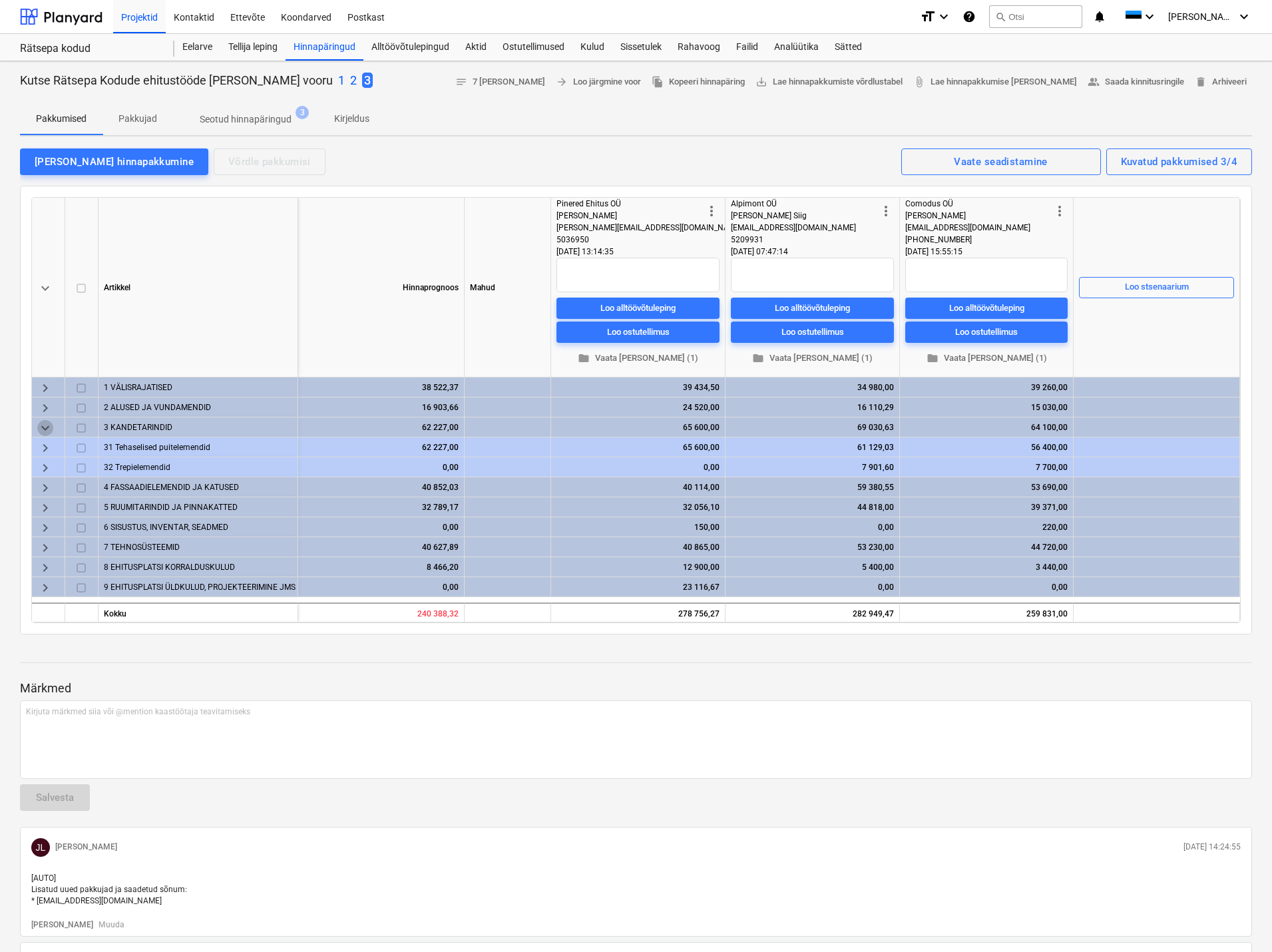
click at [46, 425] on span "keyboard_arrow_down" at bounding box center [45, 427] width 16 height 16
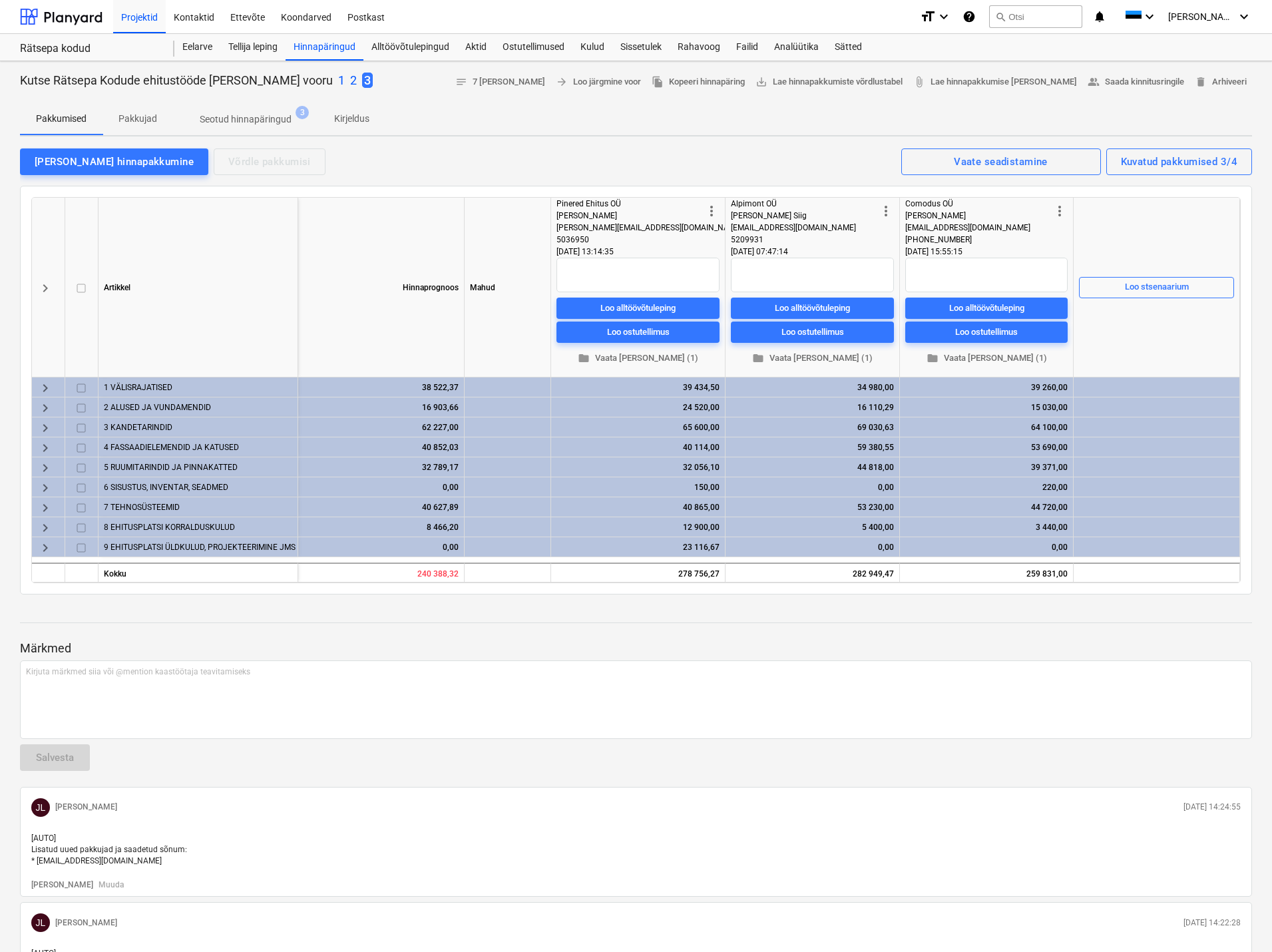
click at [350, 79] on p "2" at bounding box center [354, 80] width 7 height 16
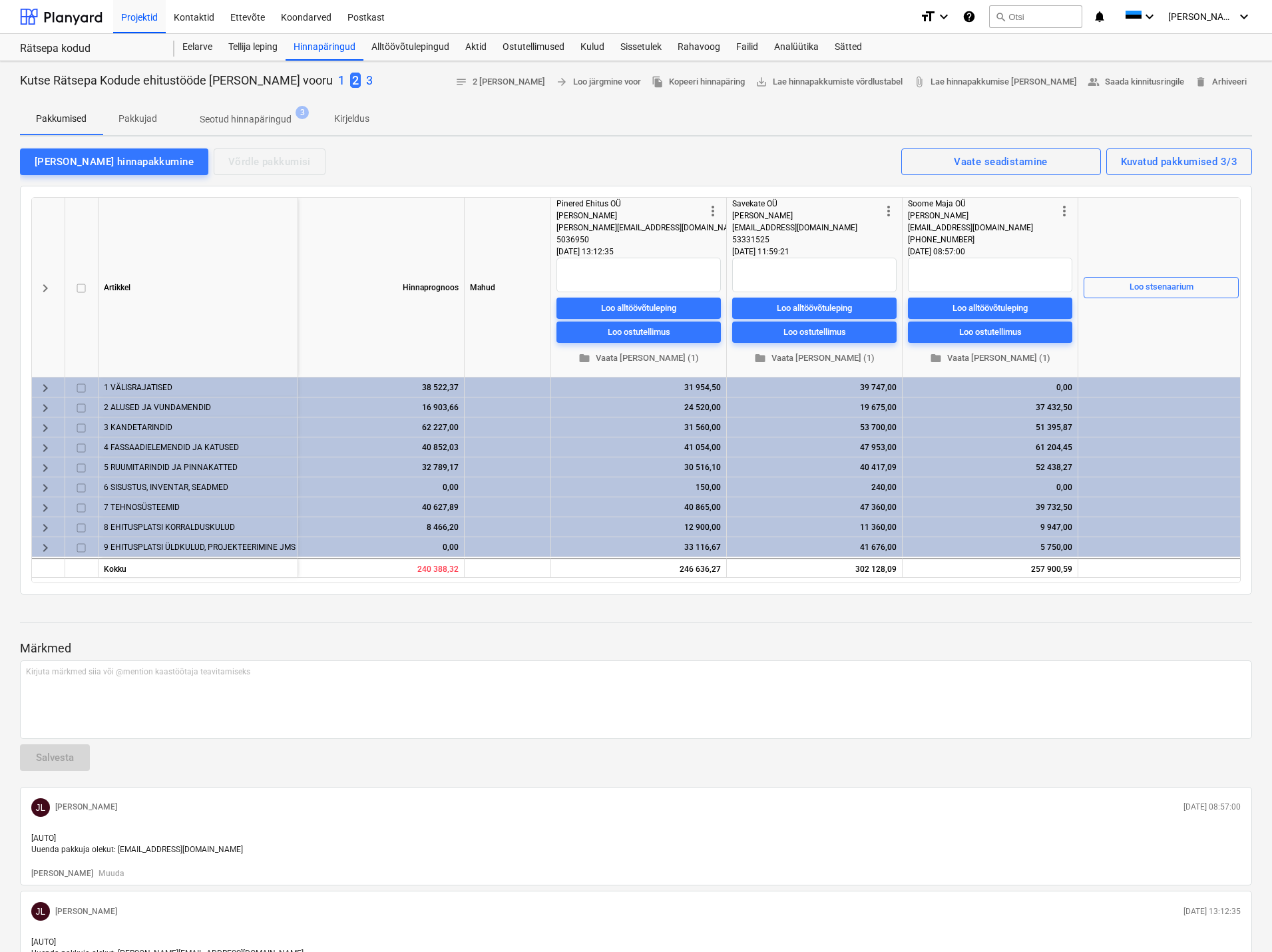
click at [366, 78] on p "3" at bounding box center [370, 80] width 7 height 16
click at [41, 386] on span "keyboard_arrow_right" at bounding box center [45, 388] width 16 height 16
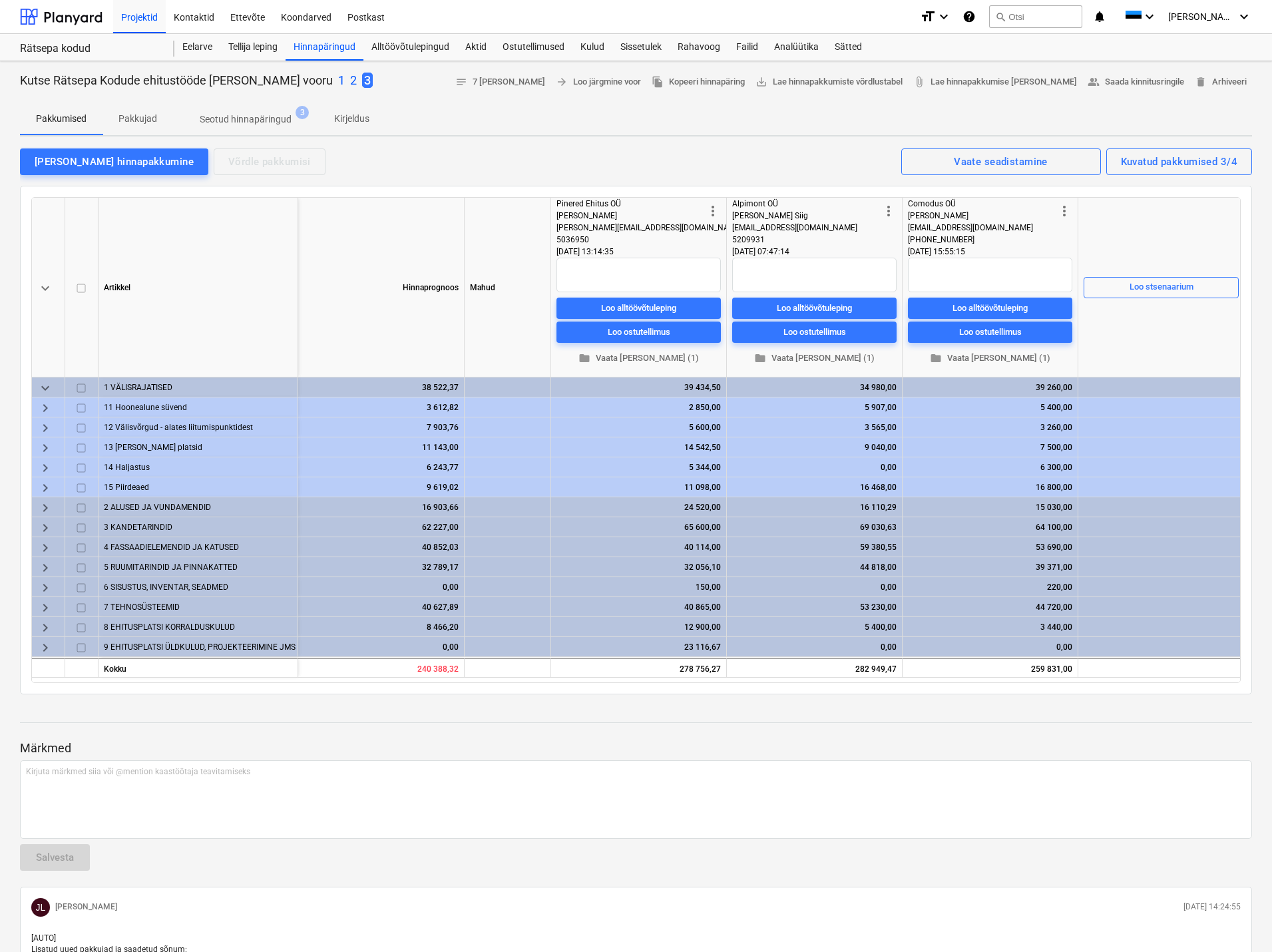
click at [350, 76] on p "2" at bounding box center [354, 80] width 7 height 16
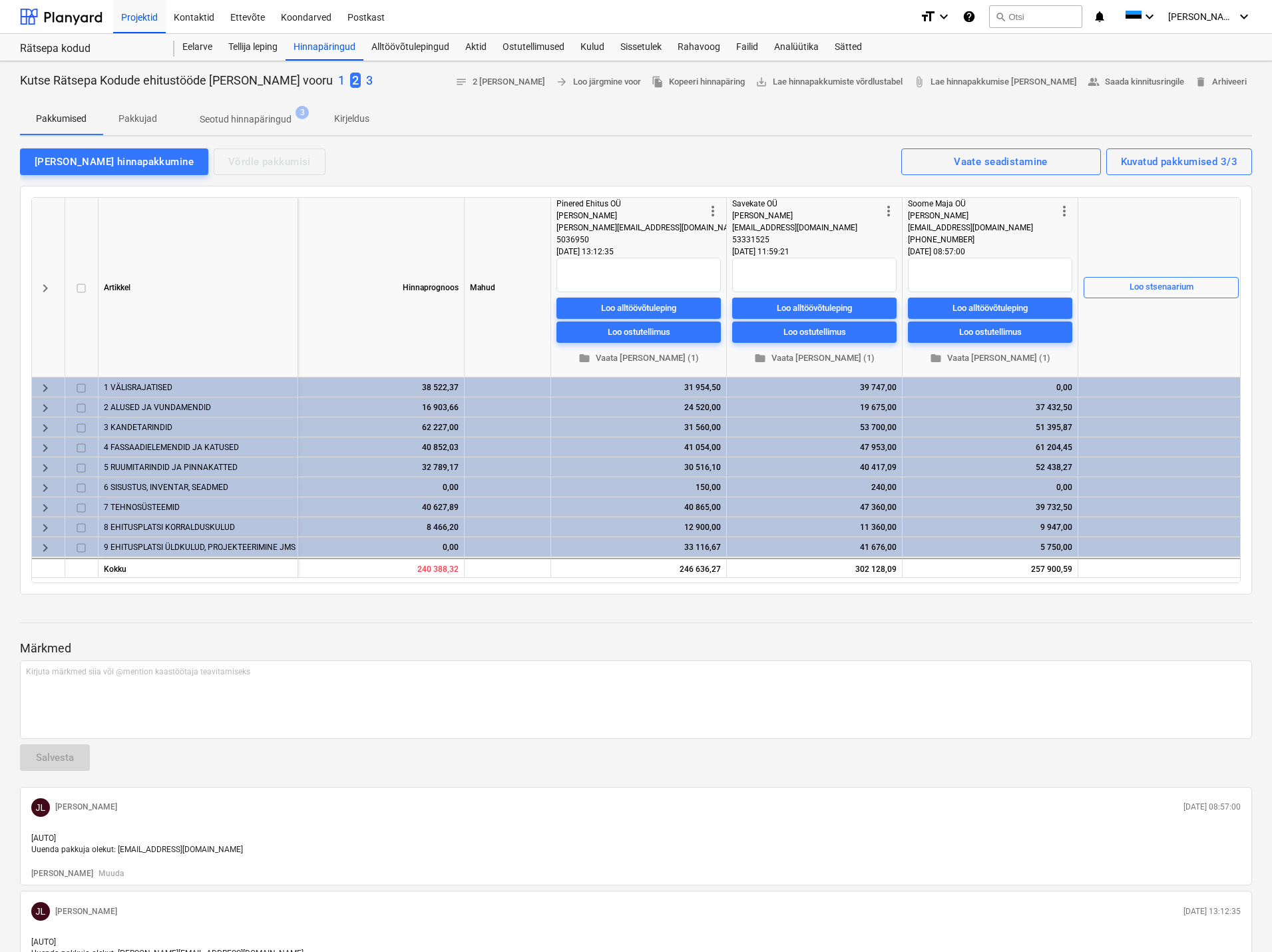
click at [44, 388] on span "keyboard_arrow_right" at bounding box center [45, 388] width 16 height 16
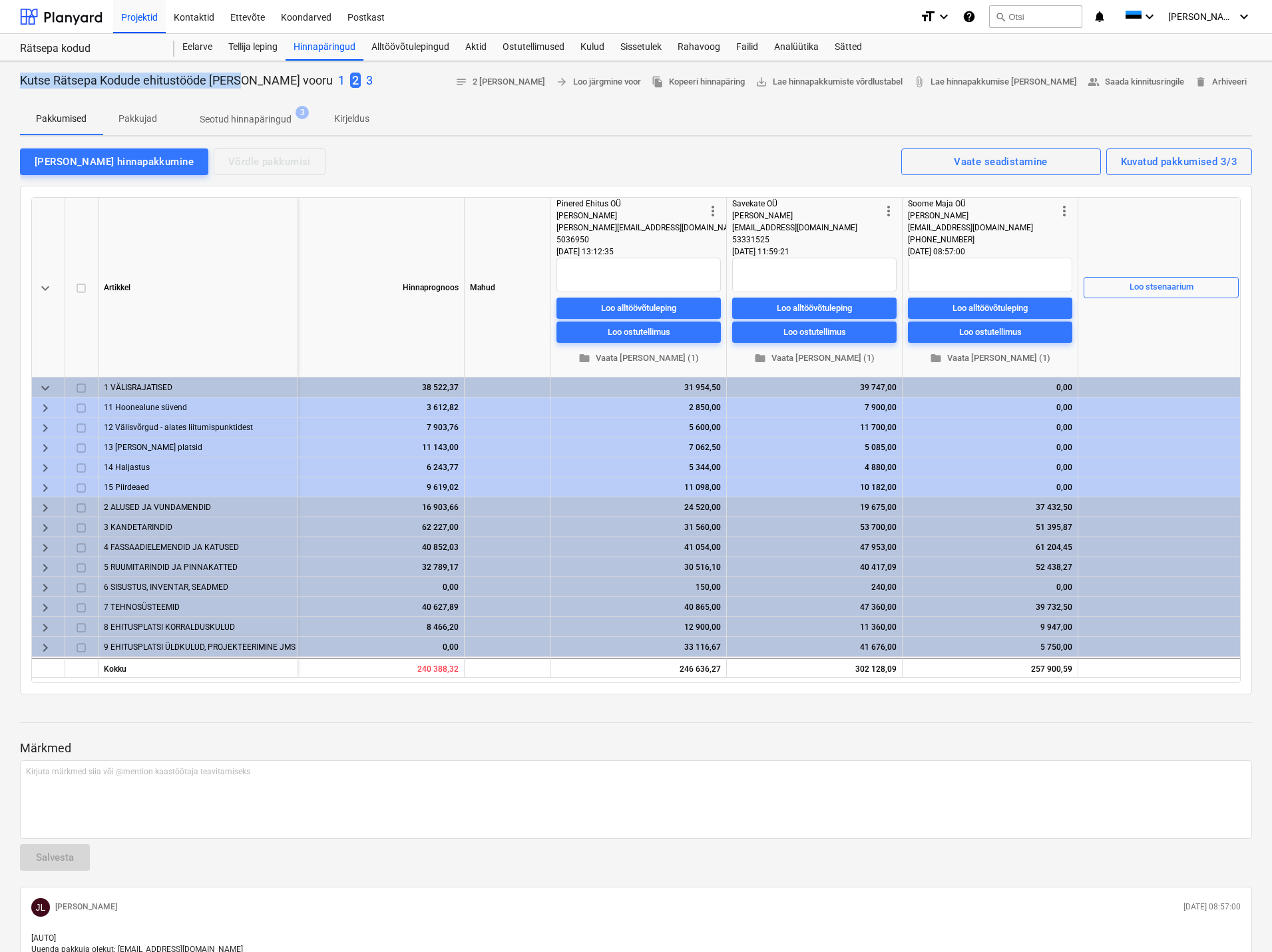
drag, startPoint x: 16, startPoint y: 76, endPoint x: 240, endPoint y: 78, distance: 224.0
click at [240, 78] on div "Kutse Rätsepa Kodude ehitustööde [PERSON_NAME] II vooru 1 2 3 notes 2 [PERSON_N…" at bounding box center [636, 602] width 1272 height 1082
copy p "Kutse Rätsepa Kodude ehitustööde [PERSON_NAME]"
click at [366, 78] on p "3" at bounding box center [370, 80] width 7 height 16
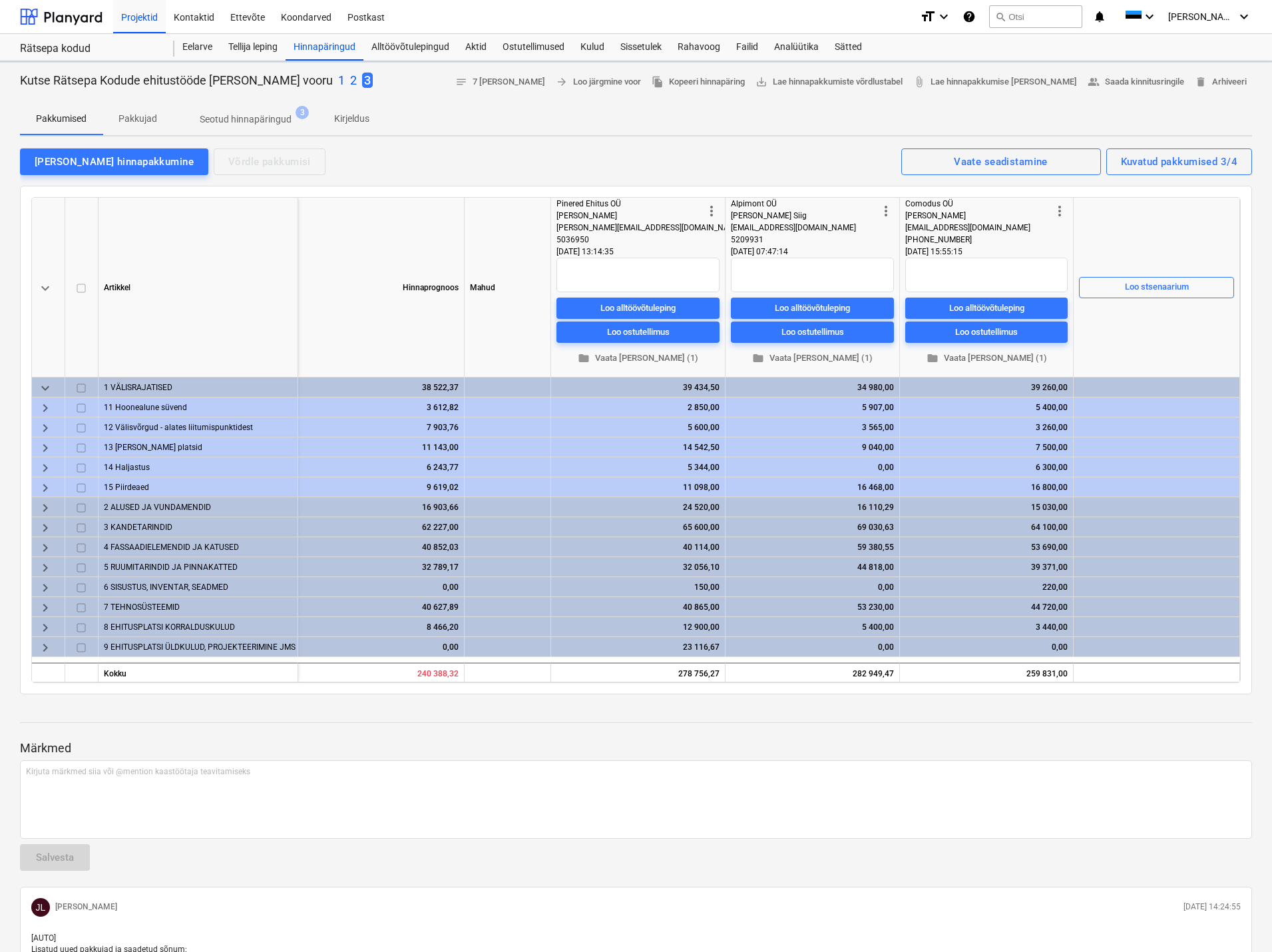
click at [407, 94] on div at bounding box center [636, 98] width 1233 height 11
click at [506, 11] on div "Projektid Kontaktid Ettevõte Koondarved Postkast" at bounding box center [511, 16] width 796 height 33
click at [47, 406] on span "keyboard_arrow_right" at bounding box center [45, 408] width 16 height 16
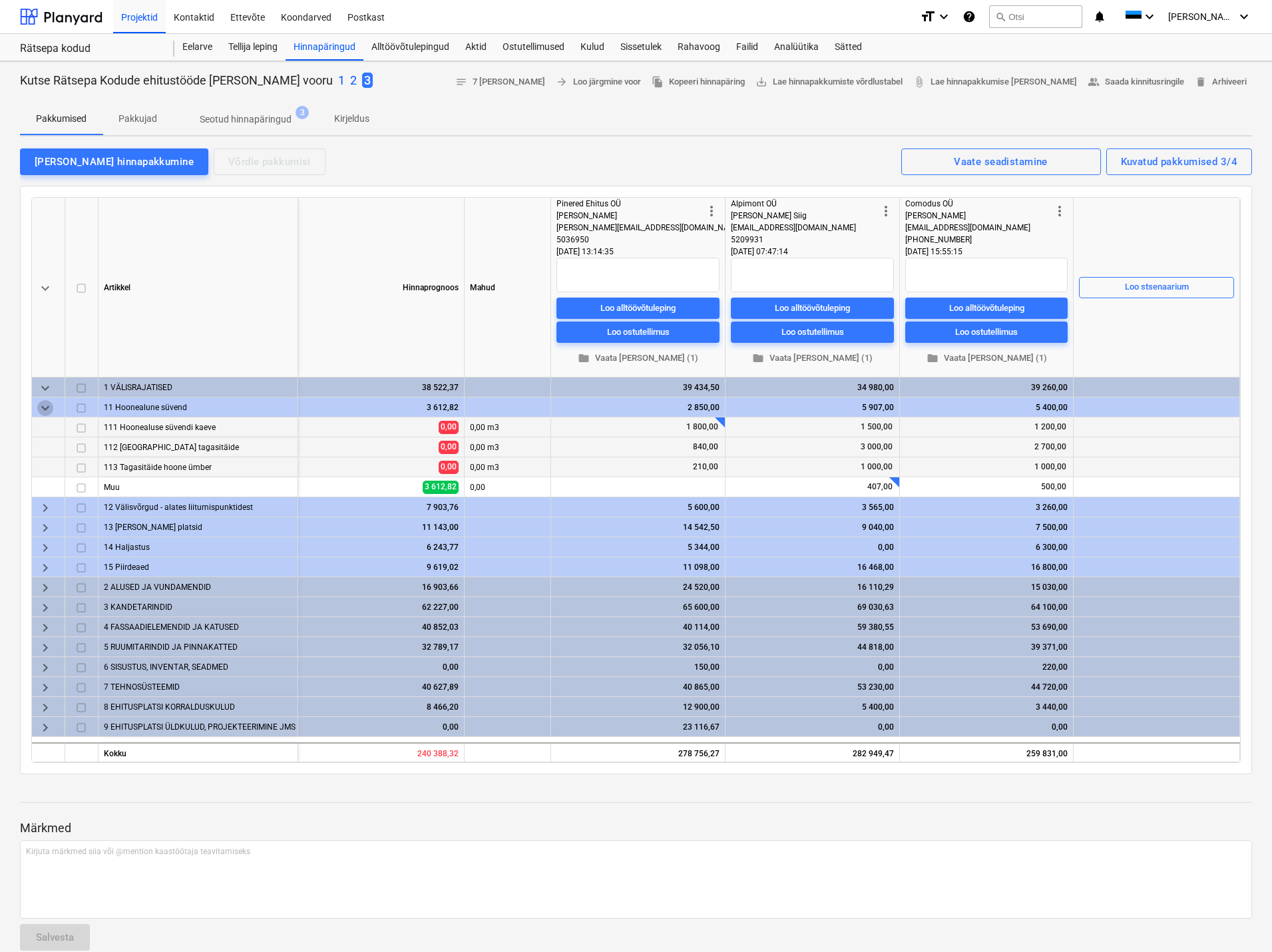
click at [46, 406] on span "keyboard_arrow_down" at bounding box center [45, 408] width 16 height 16
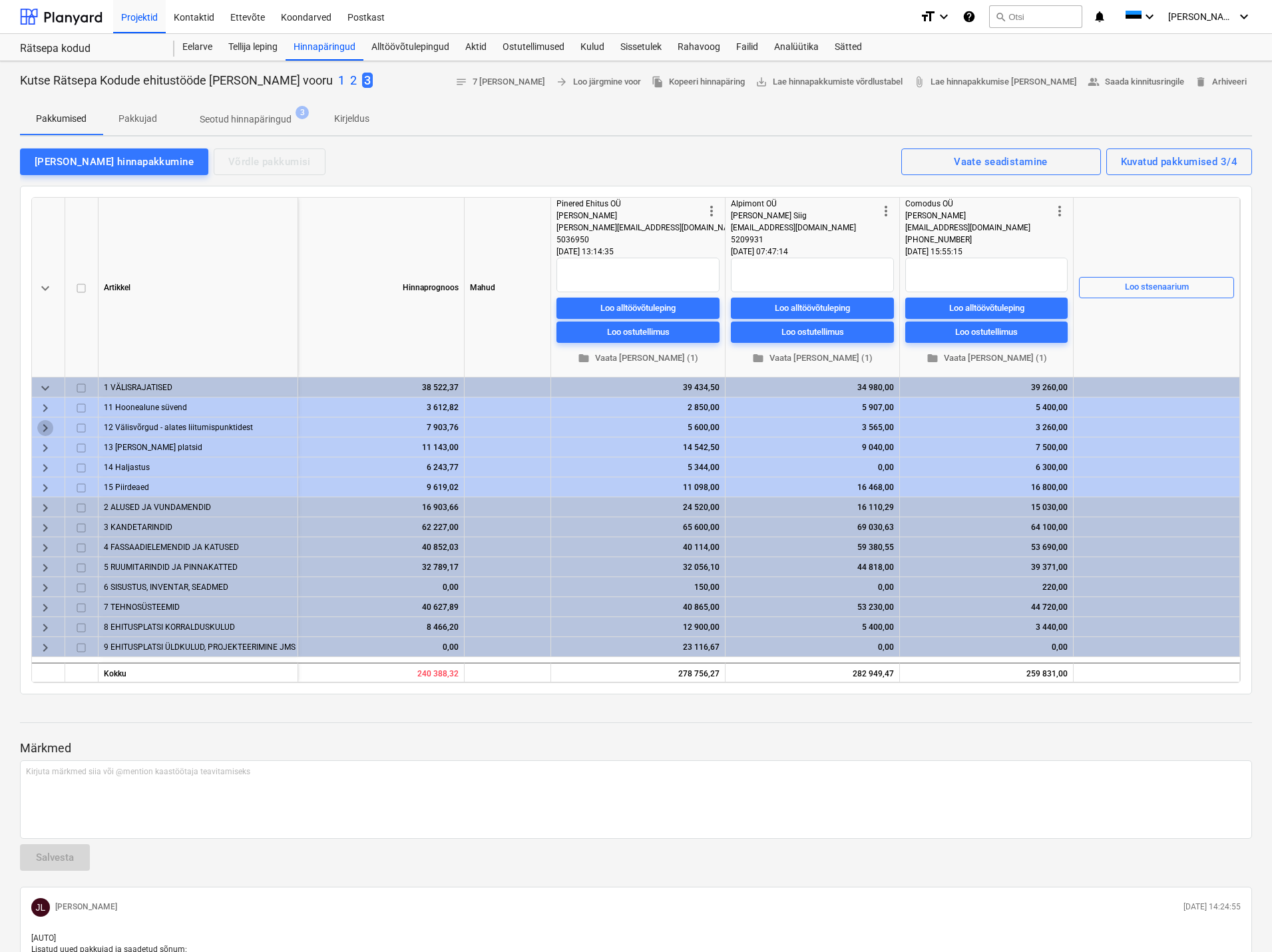
click at [45, 426] on span "keyboard_arrow_right" at bounding box center [45, 427] width 16 height 16
click at [350, 77] on p "2" at bounding box center [354, 80] width 7 height 16
click at [815, 116] on div "Pakkumised Pakkujad Seotud hinnapäringud 3 Kirjeldus" at bounding box center [636, 119] width 1233 height 32
click at [798, 108] on div "Pakkumised Pakkujad Seotud hinnapäringud 3 Kirjeldus" at bounding box center [636, 119] width 1233 height 32
click at [366, 78] on p "3" at bounding box center [370, 80] width 7 height 16
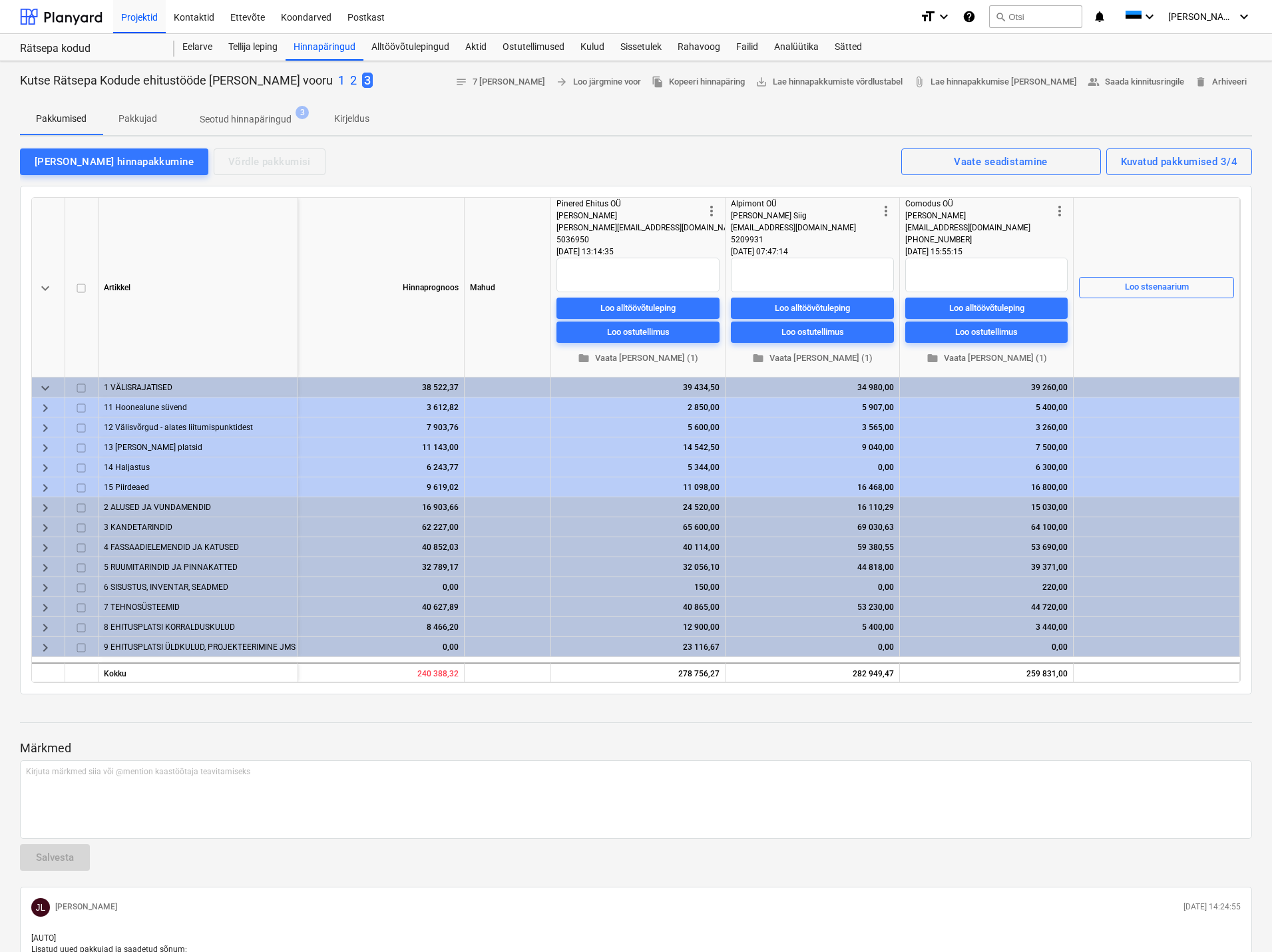
click at [350, 78] on p "2" at bounding box center [354, 80] width 7 height 16
click at [698, 708] on div at bounding box center [636, 710] width 1233 height 11
click at [366, 76] on p "3" at bounding box center [370, 80] width 7 height 16
click at [821, 712] on div at bounding box center [636, 710] width 1233 height 11
click at [44, 388] on span "keyboard_arrow_down" at bounding box center [45, 388] width 16 height 16
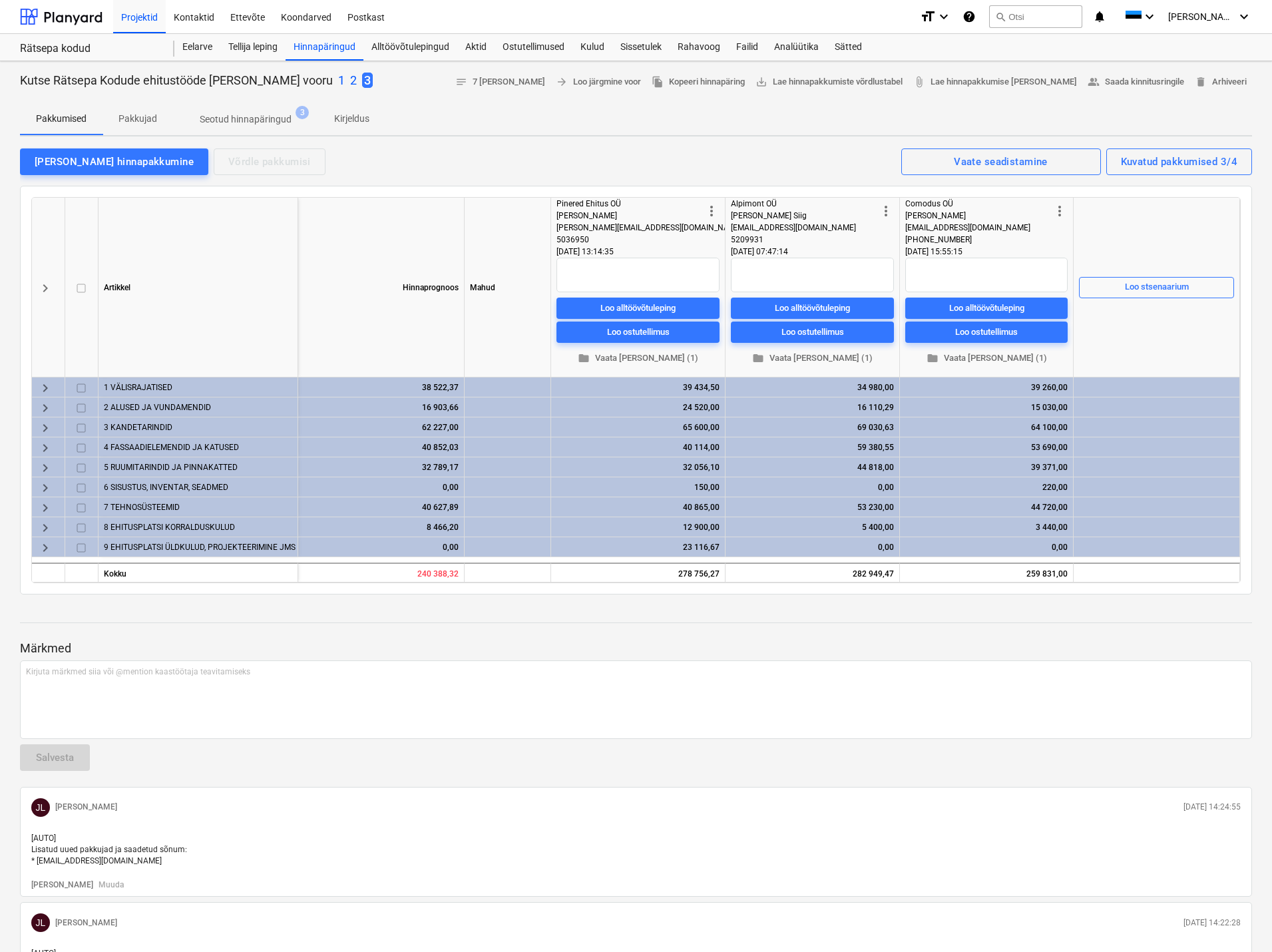
click at [350, 78] on p "2" at bounding box center [354, 80] width 7 height 16
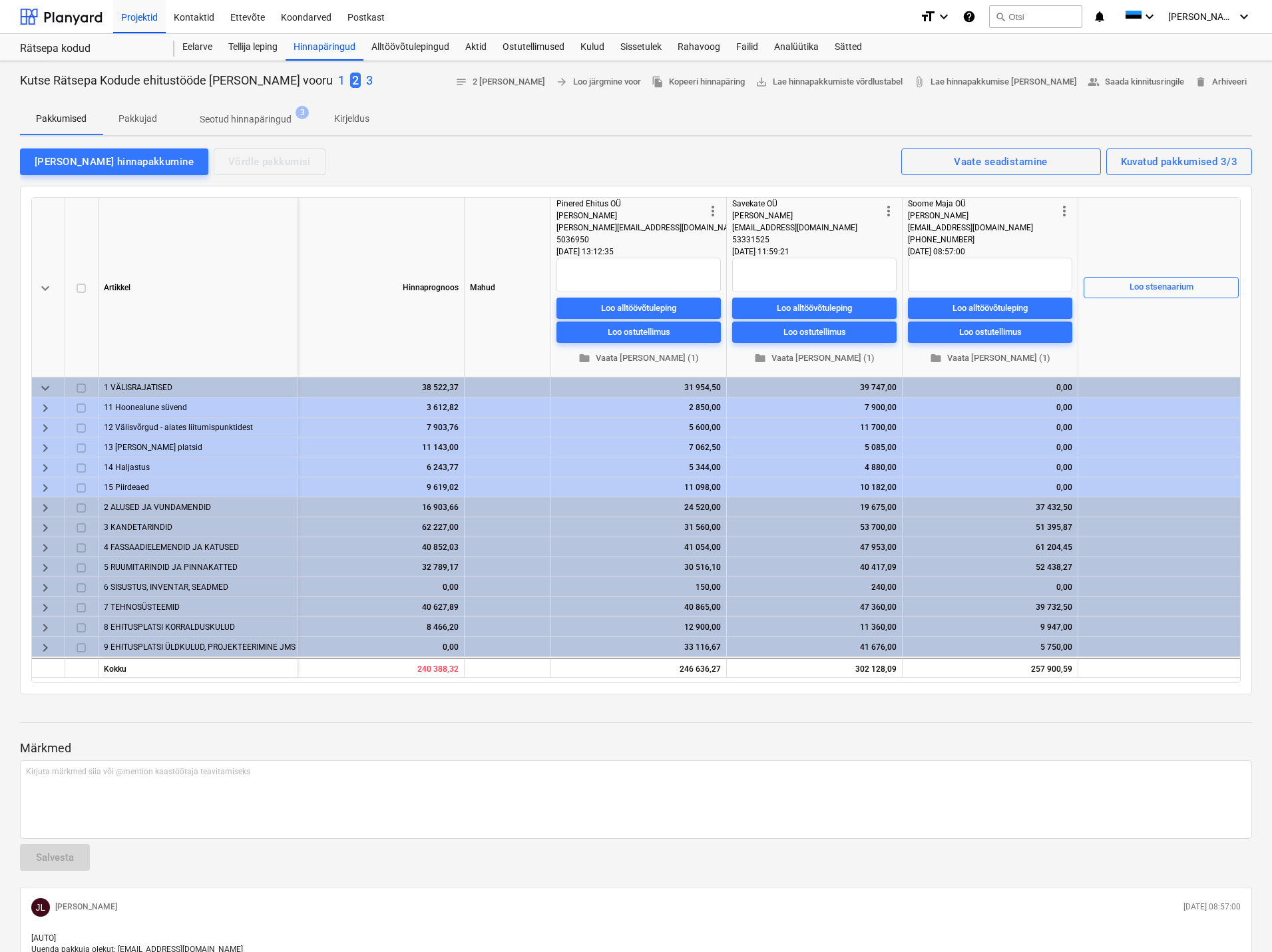
click at [418, 95] on div at bounding box center [636, 98] width 1233 height 11
